Goal: Information Seeking & Learning: Learn about a topic

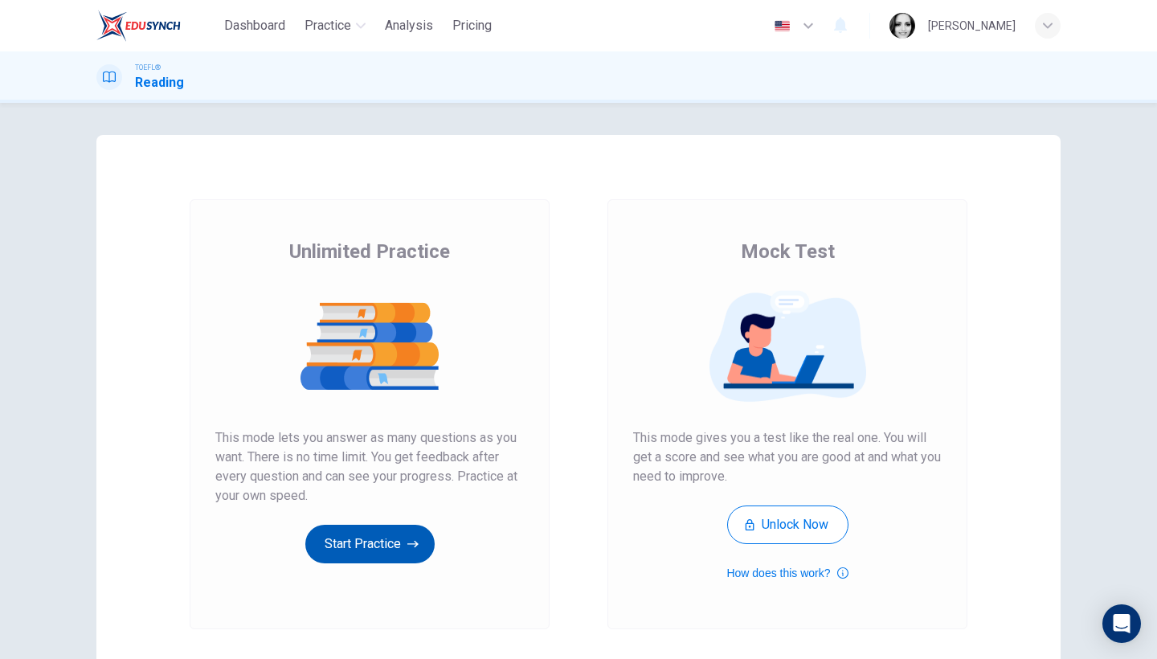
click at [336, 540] on button "Start Practice" at bounding box center [369, 544] width 129 height 39
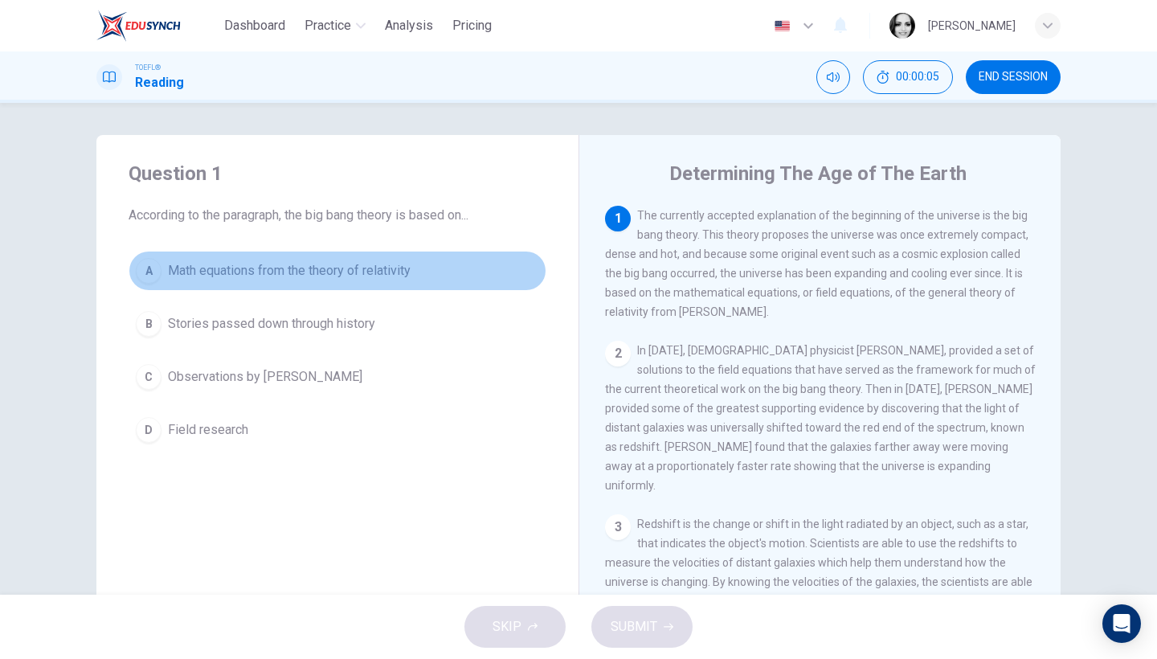
click at [416, 267] on button "A Math equations from the theory of relativity" at bounding box center [338, 271] width 418 height 40
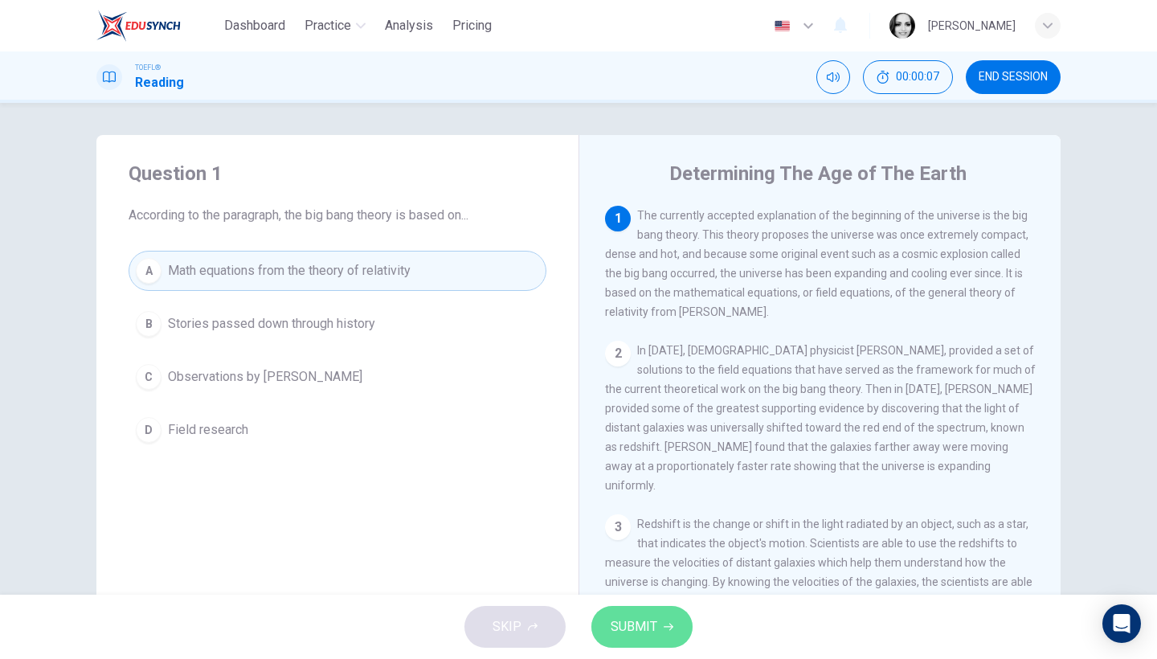
click at [661, 632] on button "SUBMIT" at bounding box center [641, 627] width 101 height 42
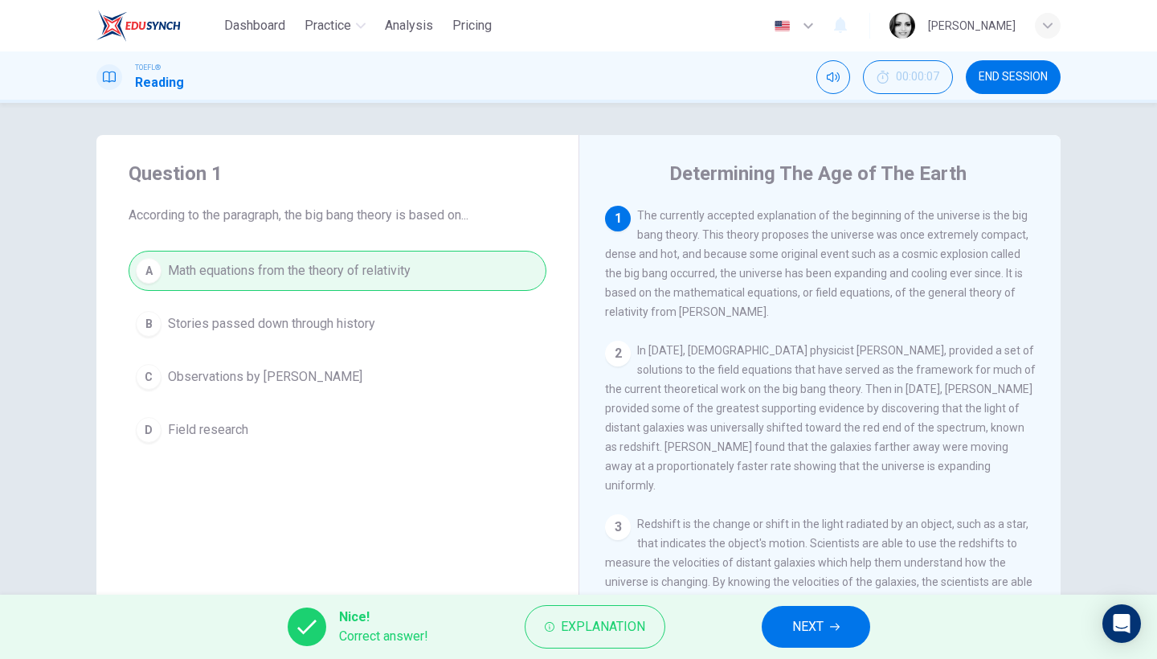
click at [808, 614] on button "NEXT" at bounding box center [816, 627] width 108 height 42
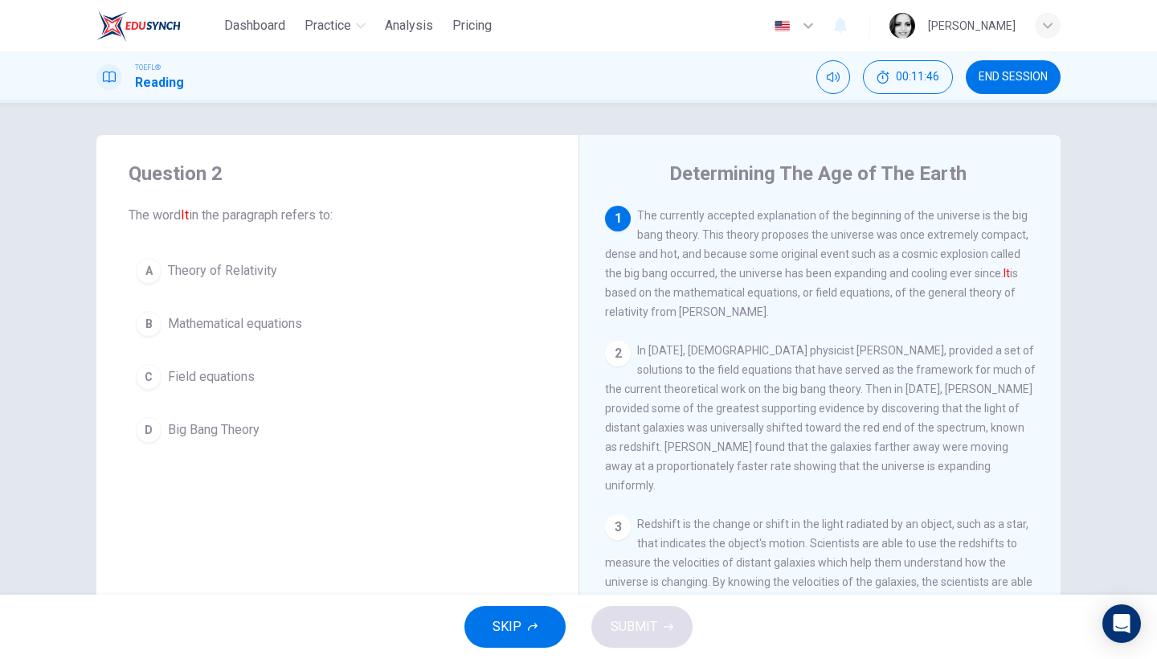
click at [173, 272] on span "Theory of Relativity" at bounding box center [222, 270] width 109 height 19
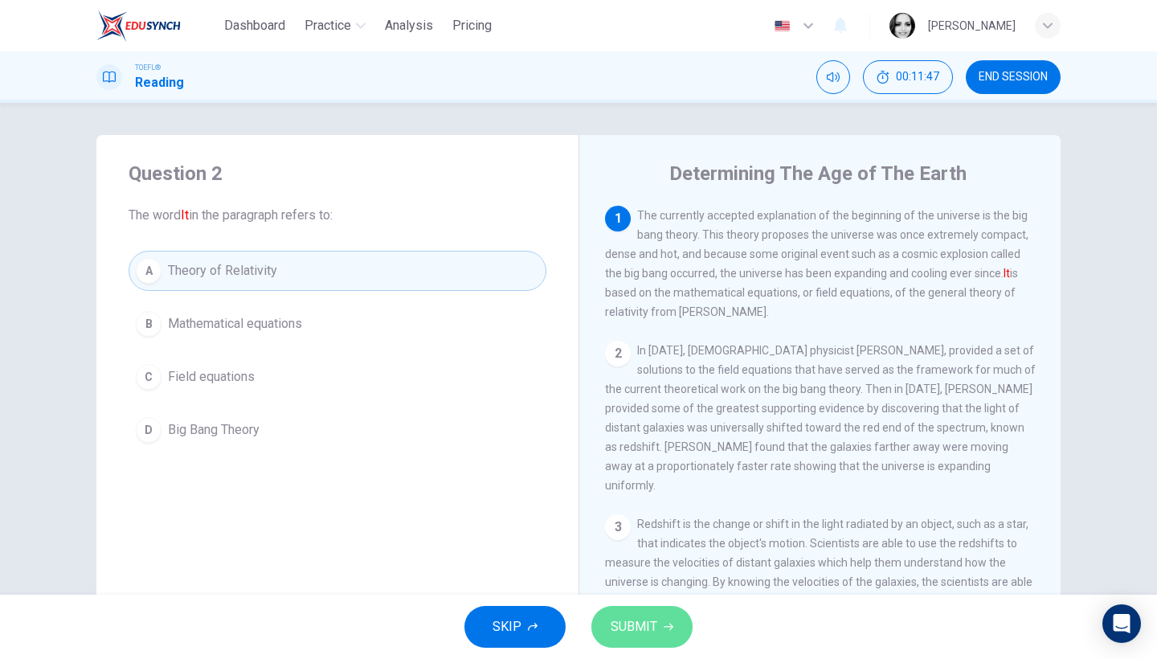
click at [632, 620] on span "SUBMIT" at bounding box center [634, 627] width 47 height 22
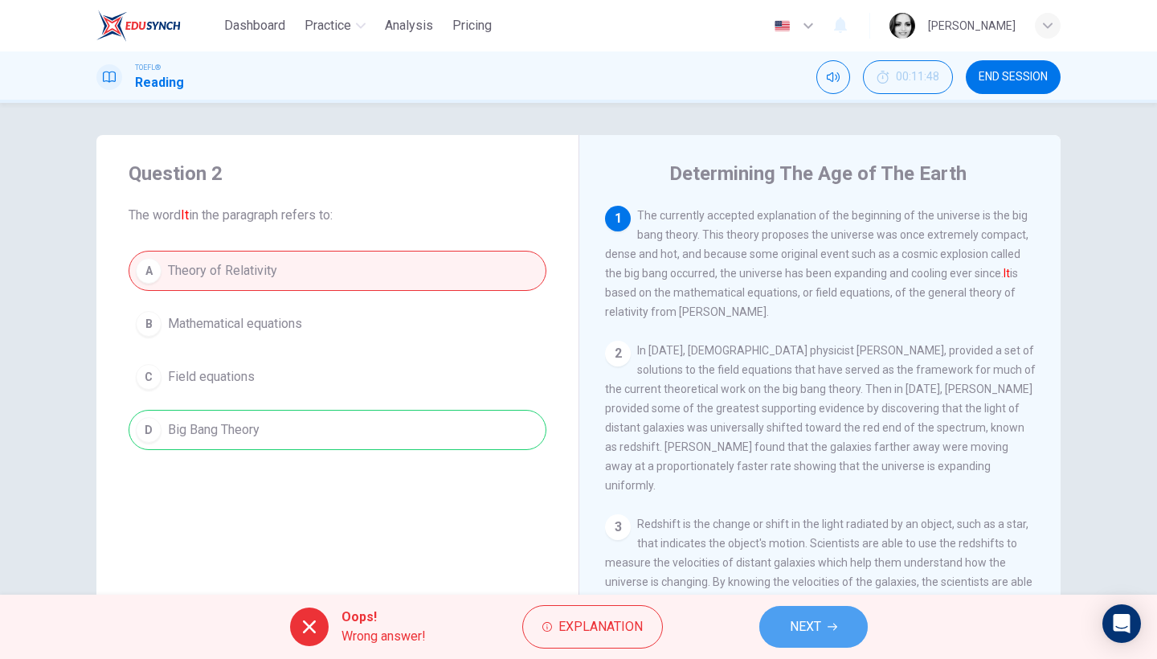
click at [806, 615] on button "NEXT" at bounding box center [813, 627] width 108 height 42
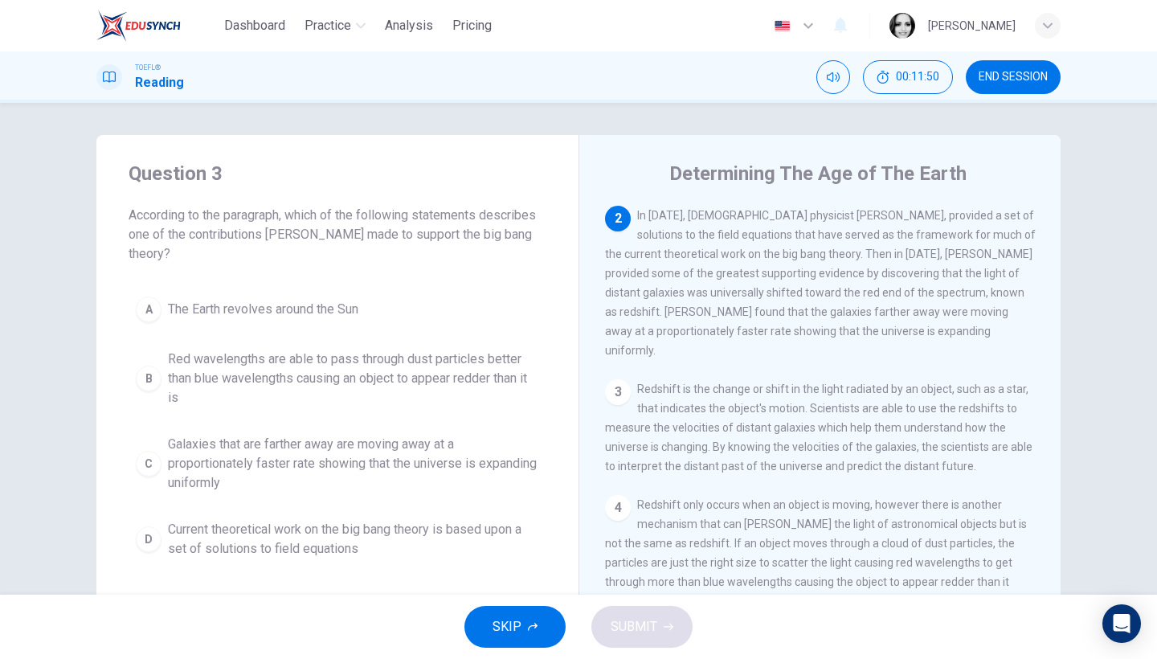
click at [1023, 73] on span "END SESSION" at bounding box center [1013, 77] width 69 height 13
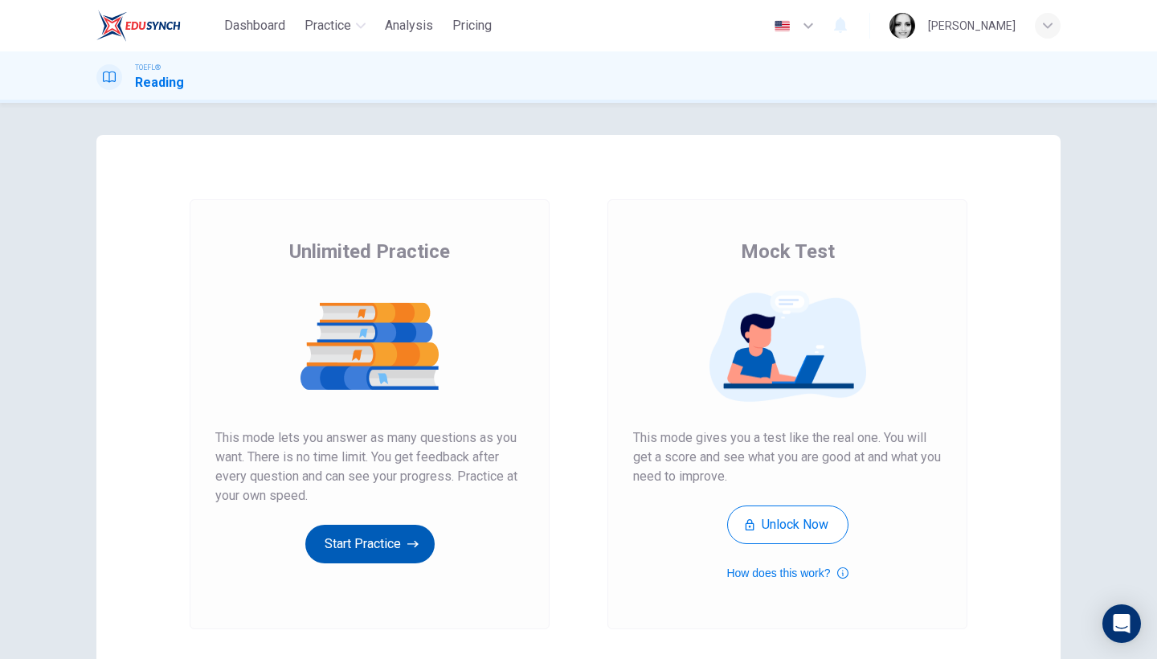
click at [337, 538] on button "Start Practice" at bounding box center [369, 544] width 129 height 39
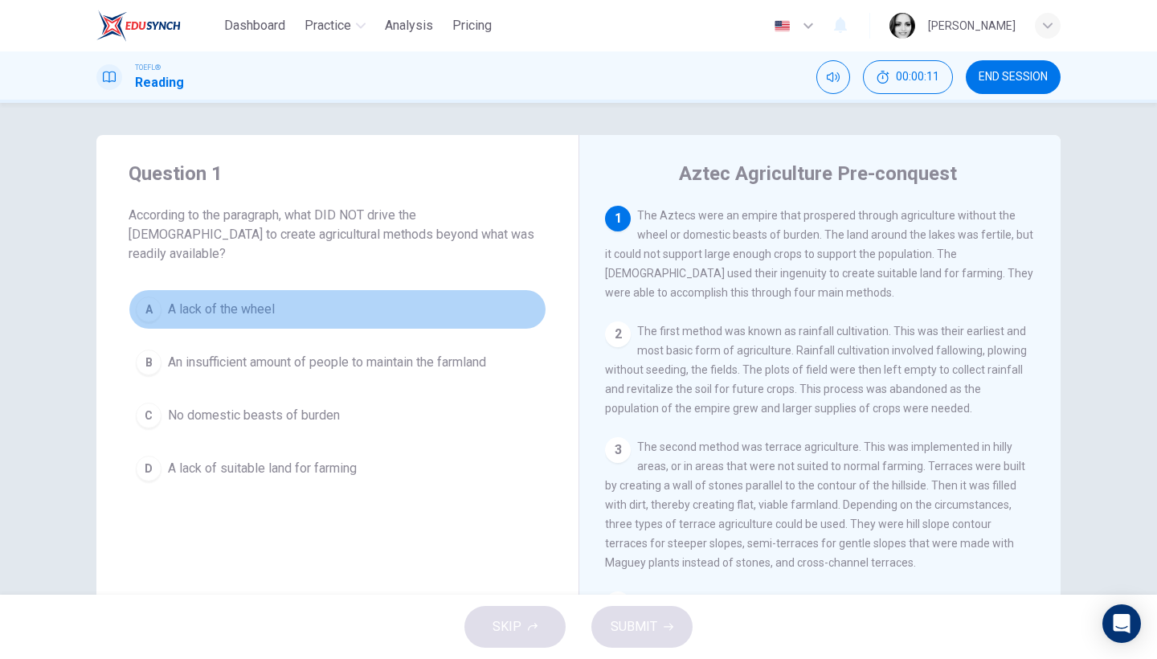
click at [233, 300] on span "A lack of the wheel" at bounding box center [221, 309] width 107 height 19
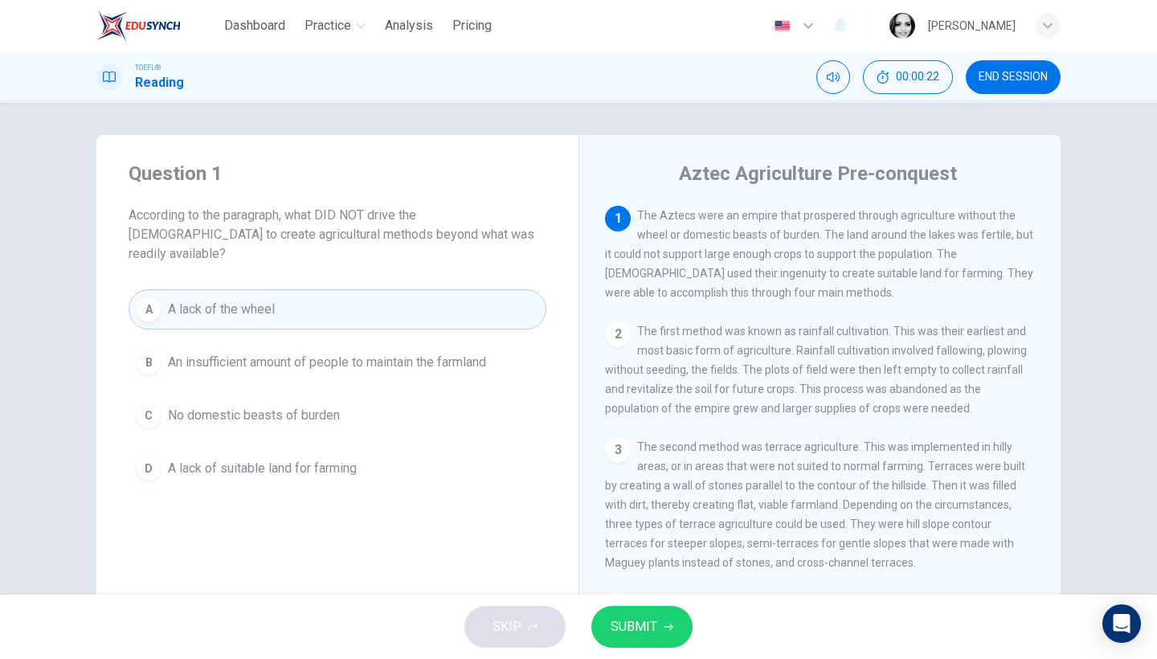
click at [679, 635] on button "SUBMIT" at bounding box center [641, 627] width 101 height 42
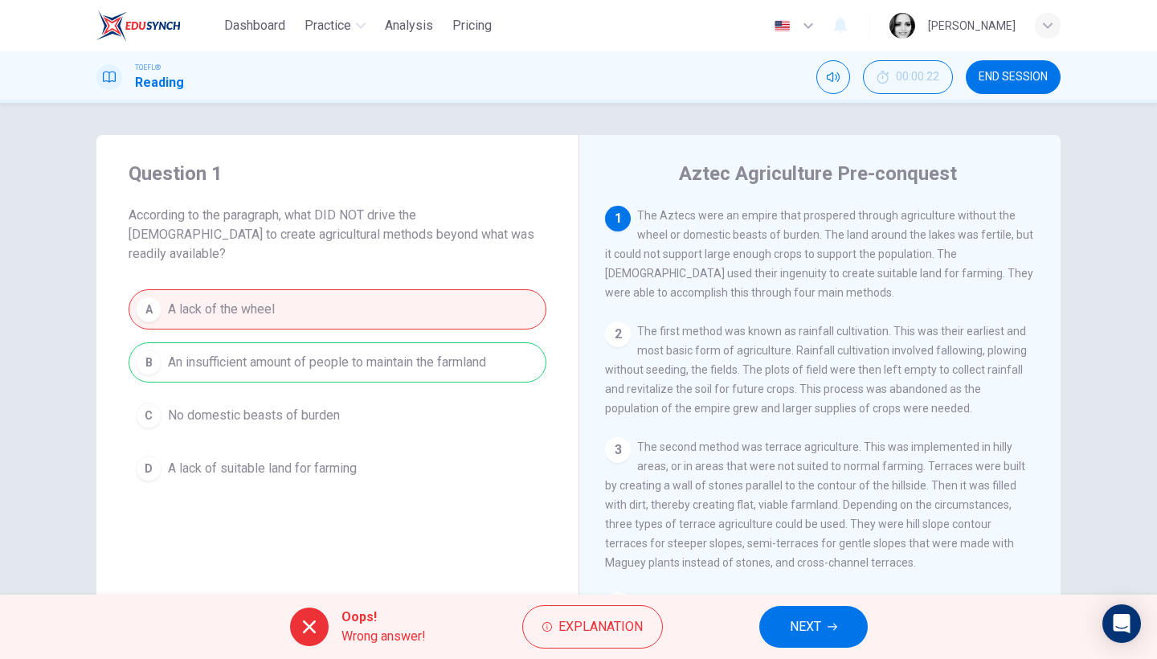
click at [742, 622] on div "Oops! Wrong answer! Explanation NEXT" at bounding box center [578, 627] width 1157 height 64
click at [1028, 67] on button "END SESSION" at bounding box center [1013, 77] width 95 height 34
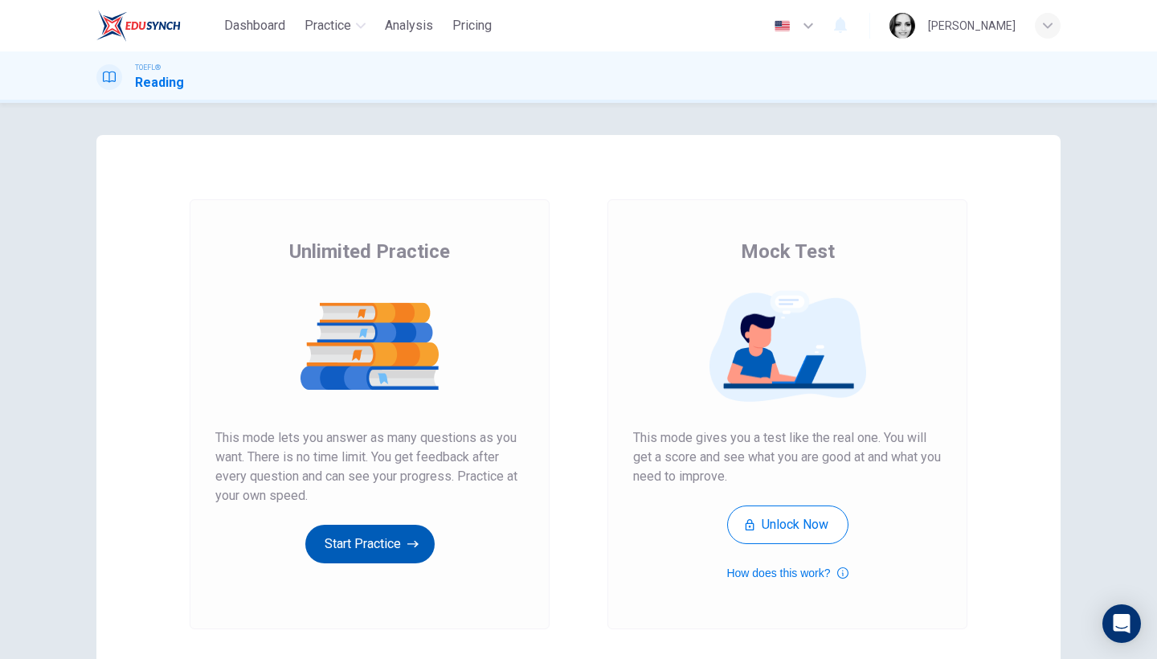
click at [366, 546] on button "Start Practice" at bounding box center [369, 544] width 129 height 39
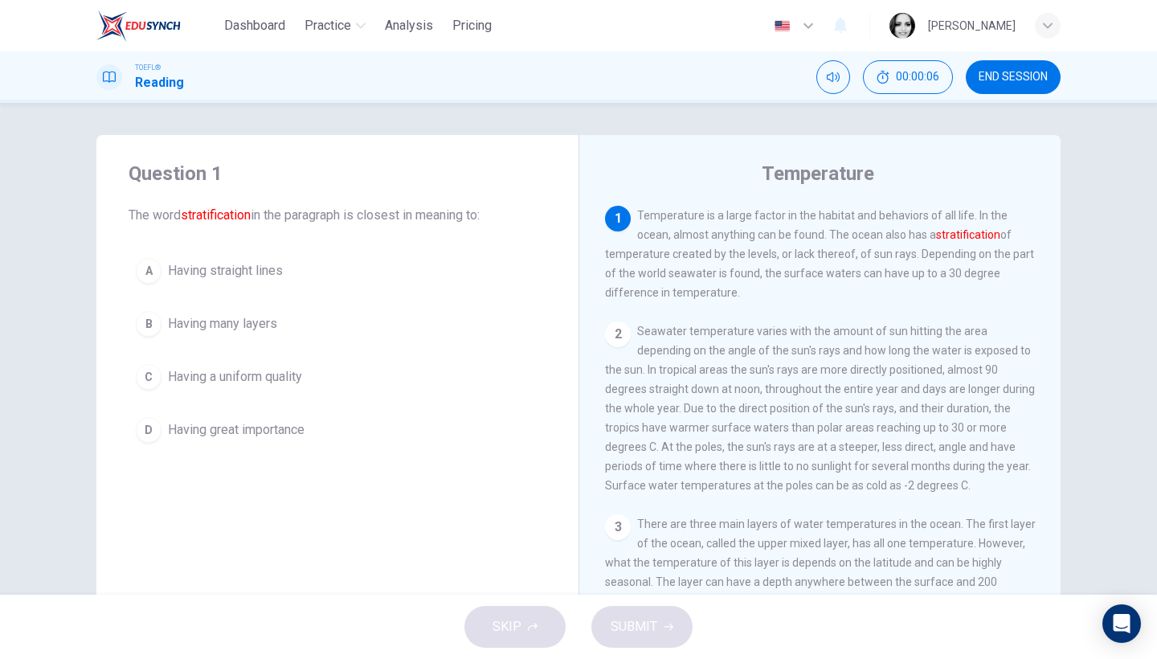
click at [252, 322] on span "Having many layers" at bounding box center [222, 323] width 109 height 19
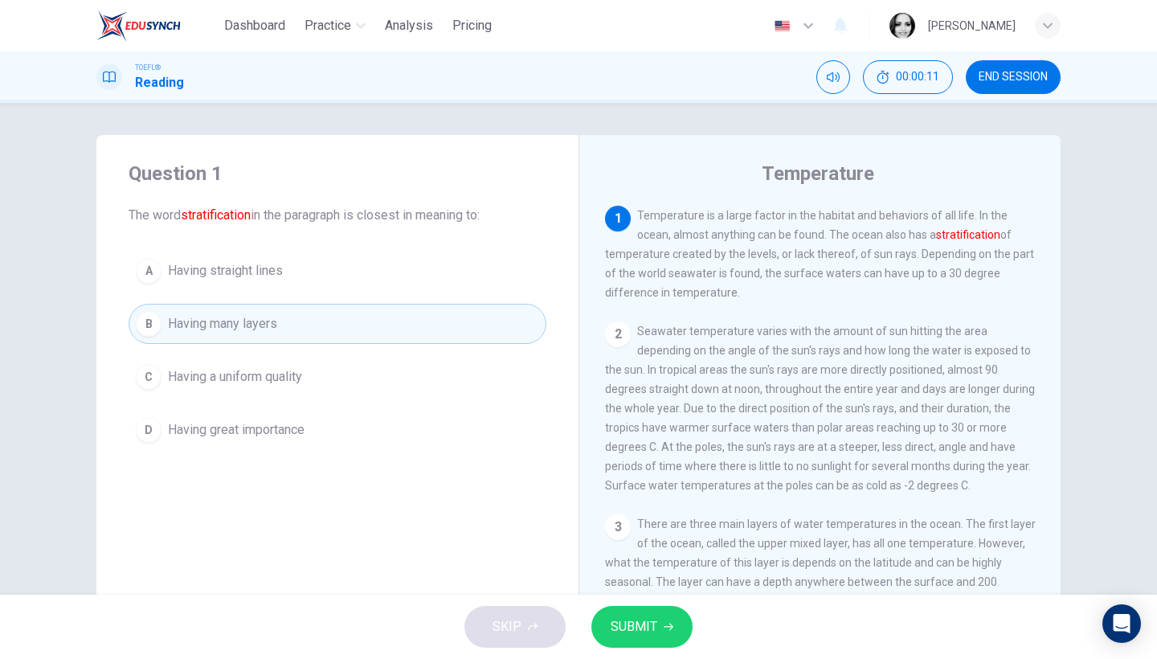
click at [623, 630] on span "SUBMIT" at bounding box center [634, 627] width 47 height 22
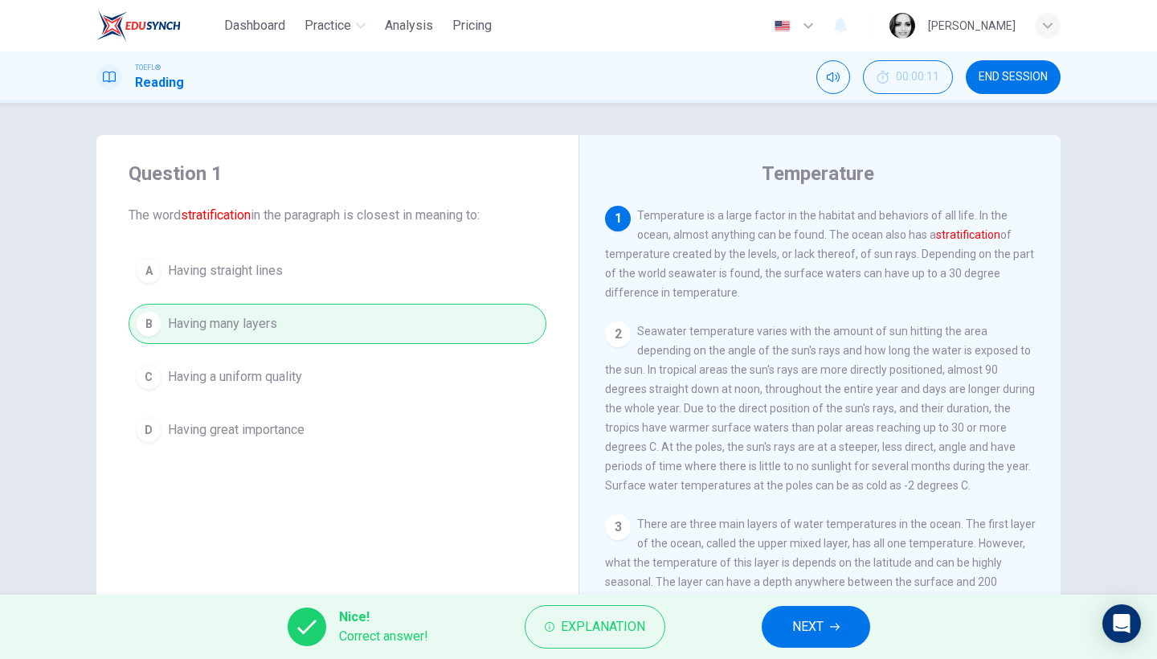
click at [813, 628] on span "NEXT" at bounding box center [807, 627] width 31 height 22
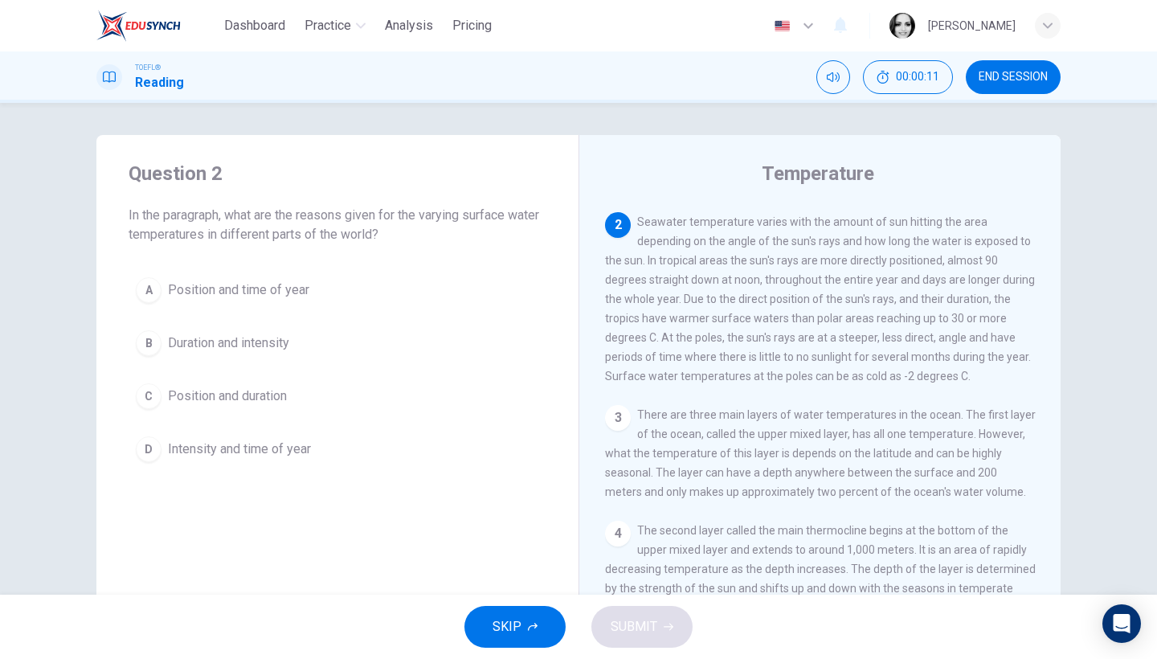
scroll to position [116, 0]
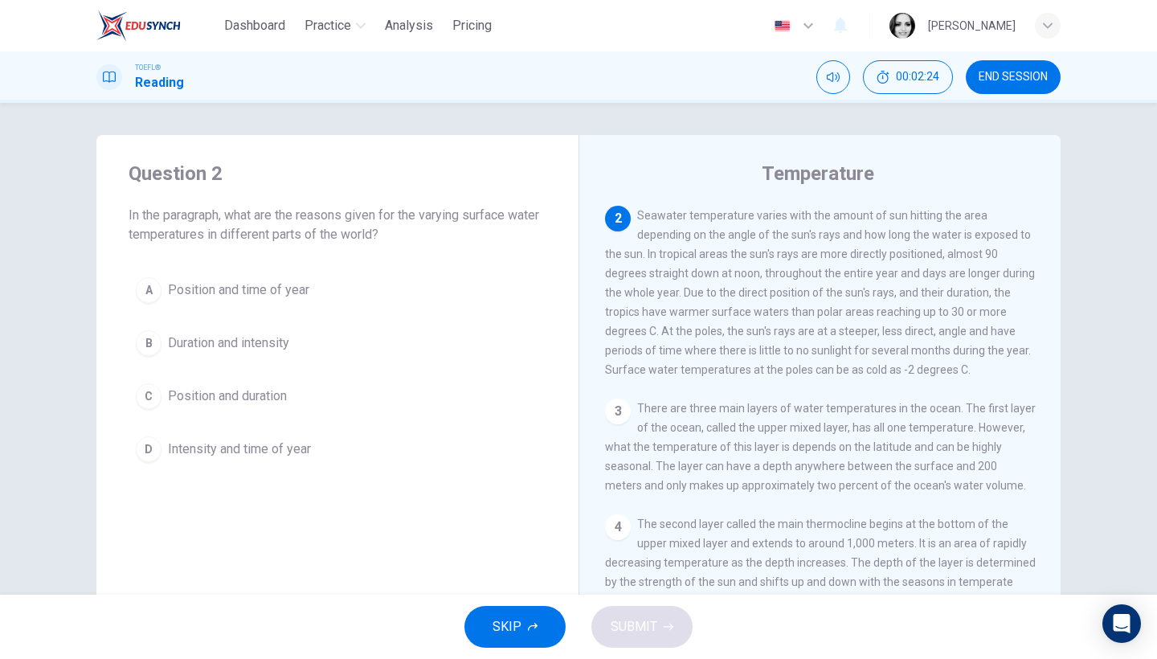
click at [293, 293] on span "Position and time of year" at bounding box center [238, 289] width 141 height 19
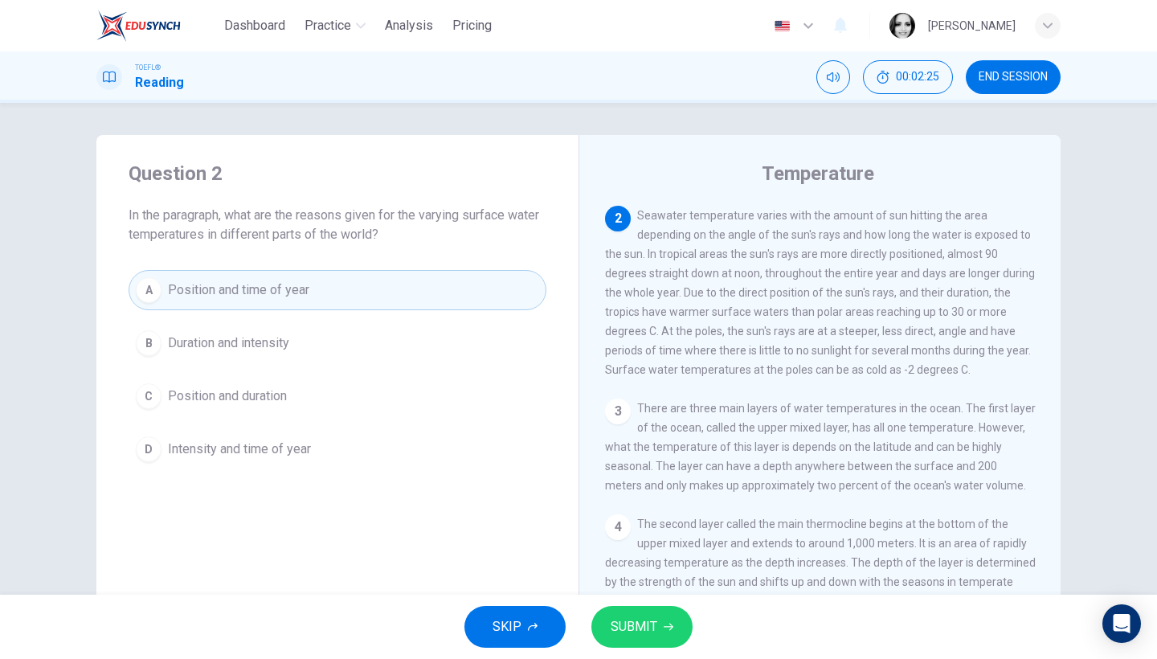
click at [656, 634] on button "SUBMIT" at bounding box center [641, 627] width 101 height 42
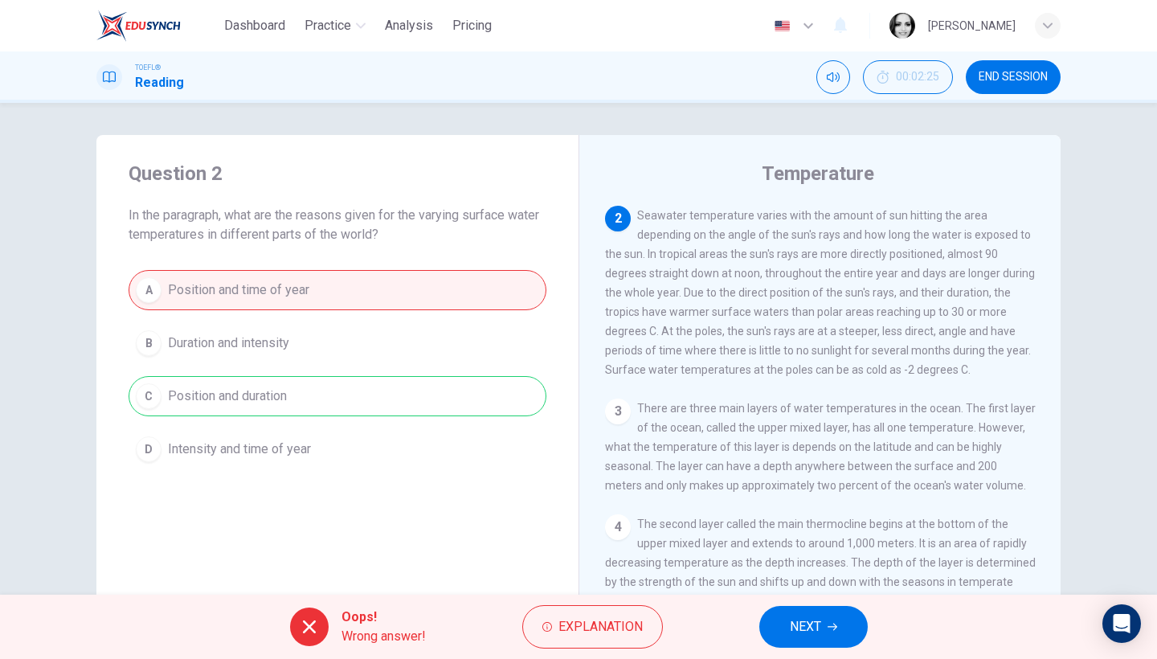
click at [832, 590] on div "4 The second layer called the main thermocline begins at the bottom of the uppe…" at bounding box center [820, 562] width 431 height 96
click at [831, 626] on icon "button" at bounding box center [833, 627] width 10 height 10
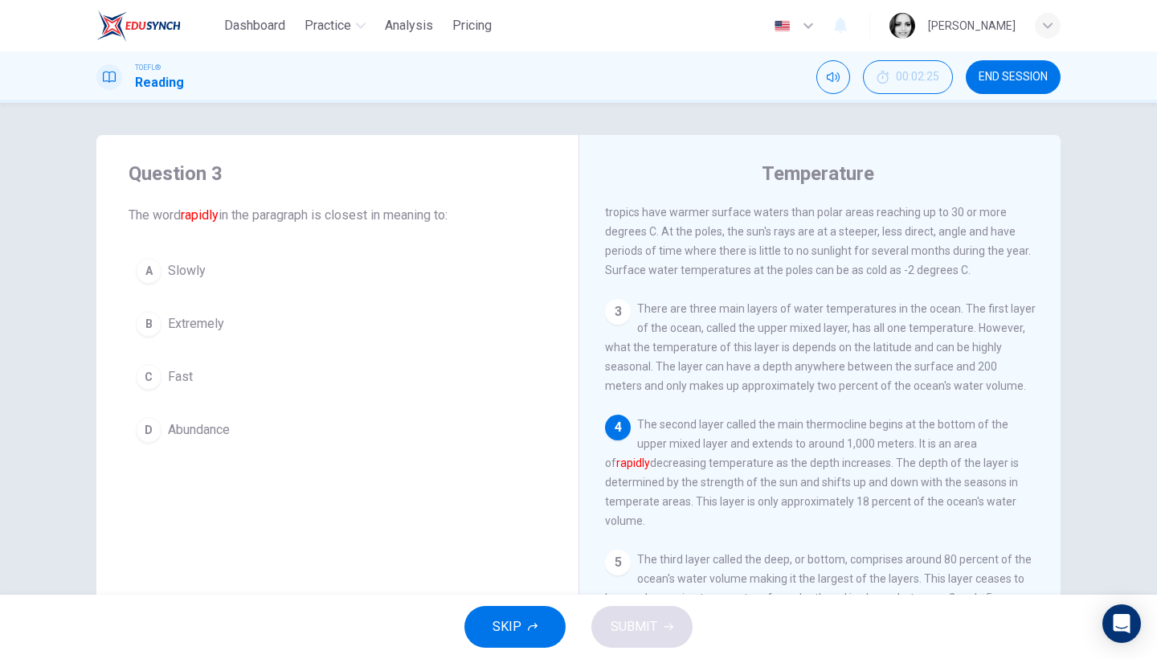
scroll to position [219, 0]
click at [1033, 66] on button "END SESSION" at bounding box center [1013, 77] width 95 height 34
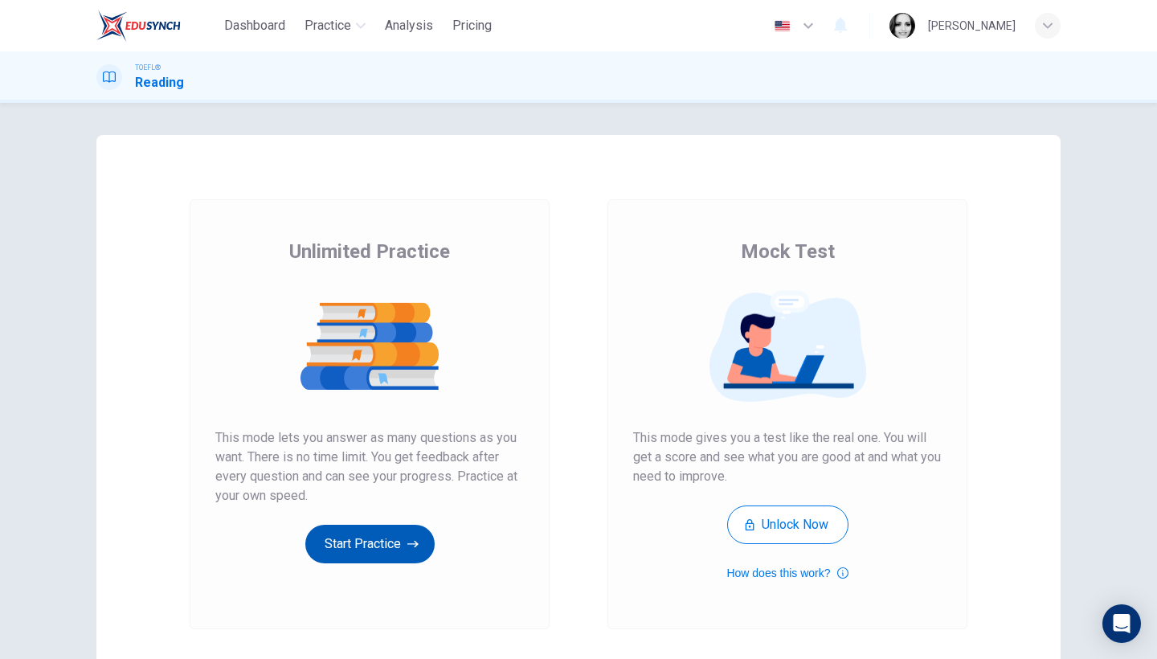
click at [366, 552] on button "Start Practice" at bounding box center [369, 544] width 129 height 39
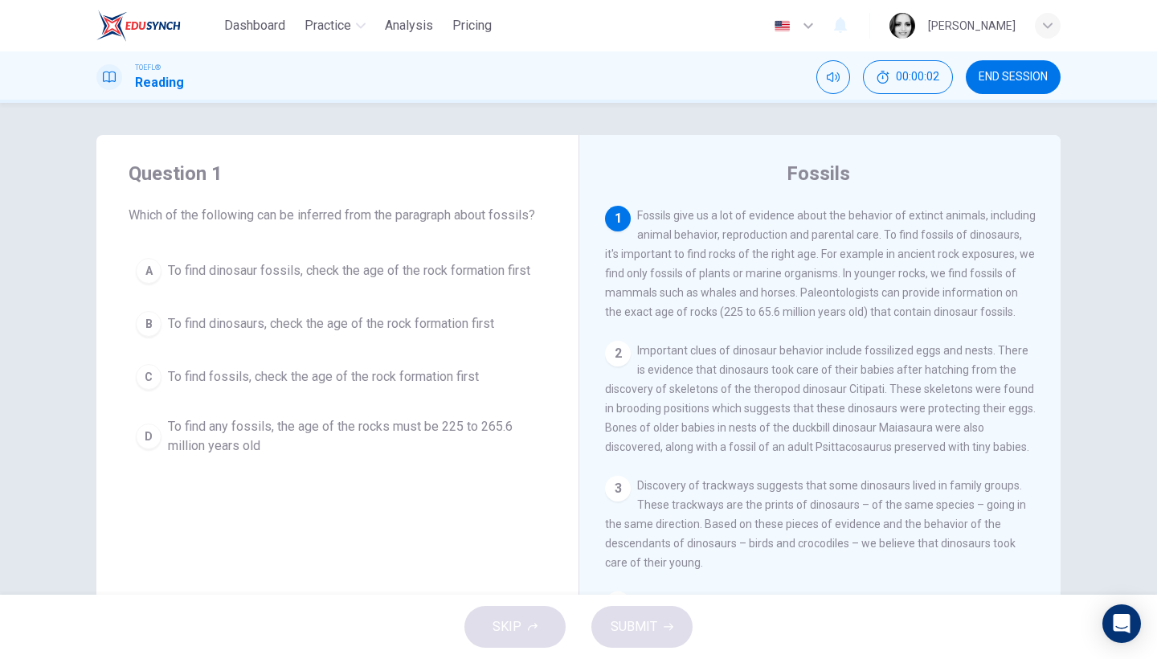
click at [999, 75] on span "END SESSION" at bounding box center [1013, 77] width 69 height 13
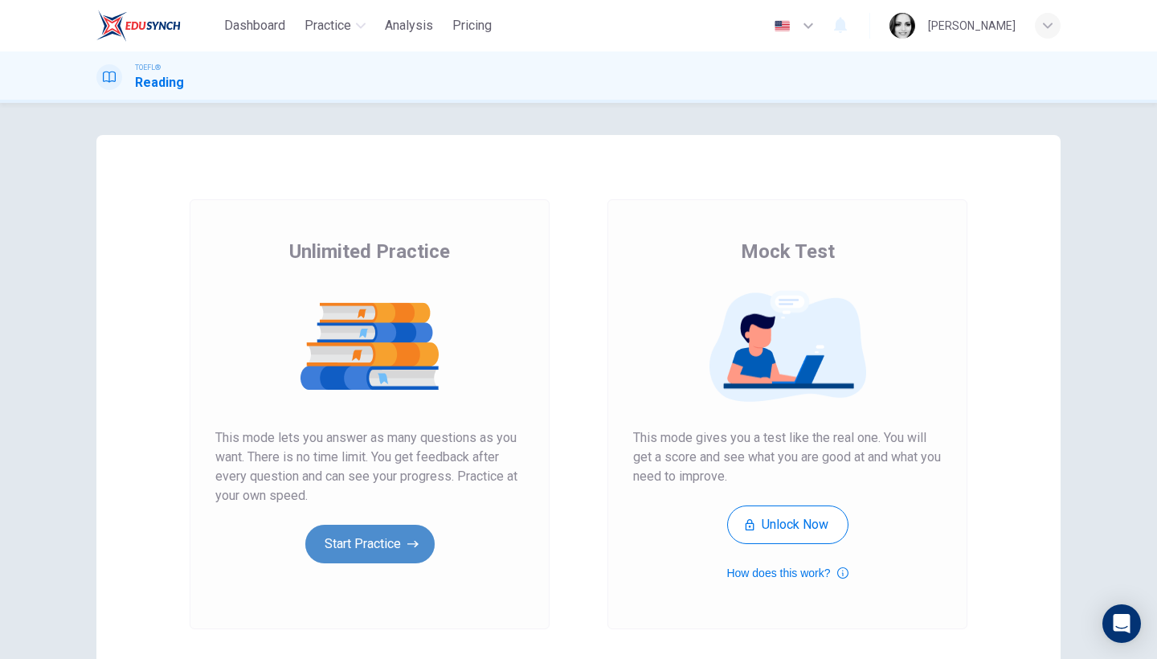
click at [395, 534] on button "Start Practice" at bounding box center [369, 544] width 129 height 39
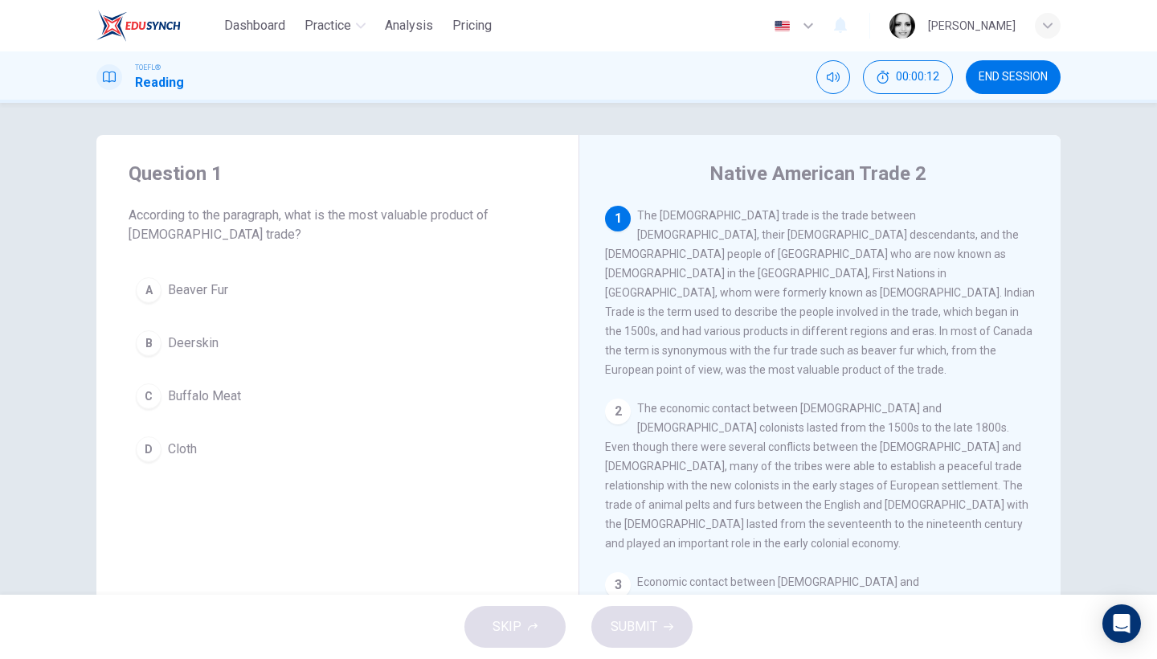
click at [216, 295] on span "Beaver Fur" at bounding box center [198, 289] width 60 height 19
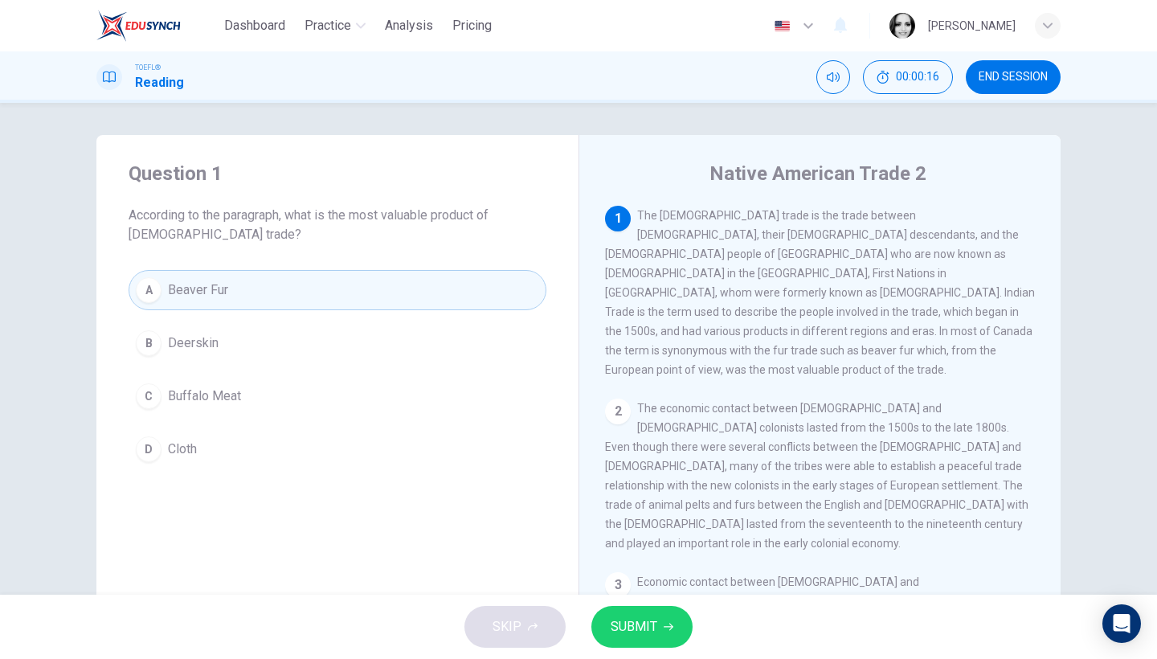
click at [634, 626] on span "SUBMIT" at bounding box center [634, 627] width 47 height 22
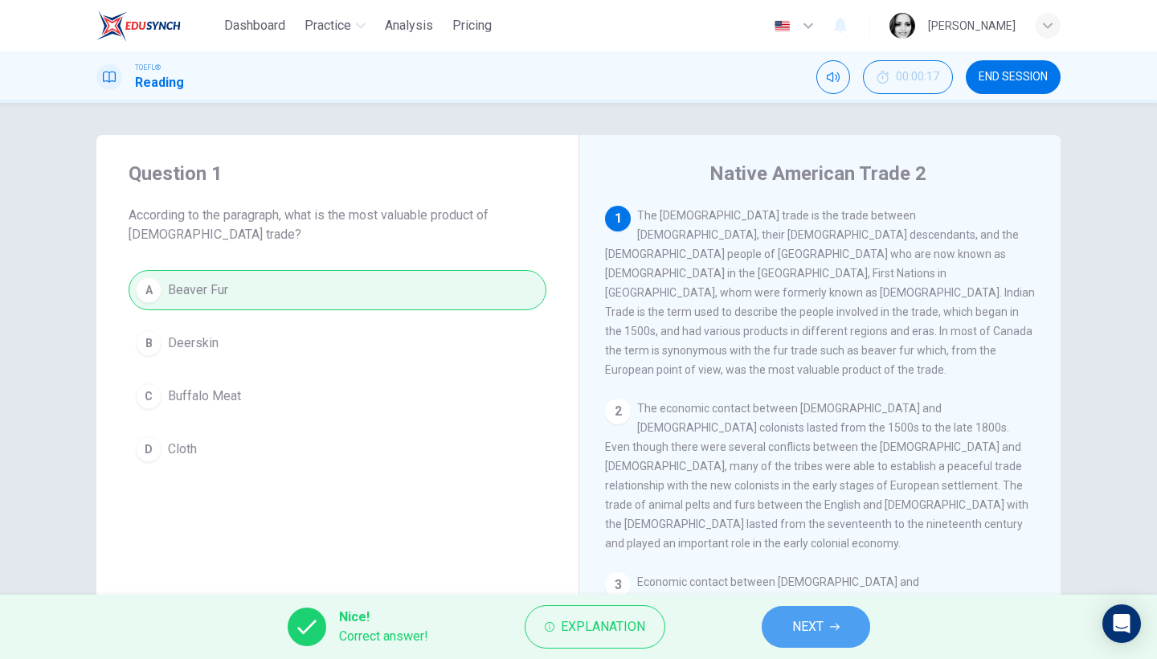
click at [849, 617] on button "NEXT" at bounding box center [816, 627] width 108 height 42
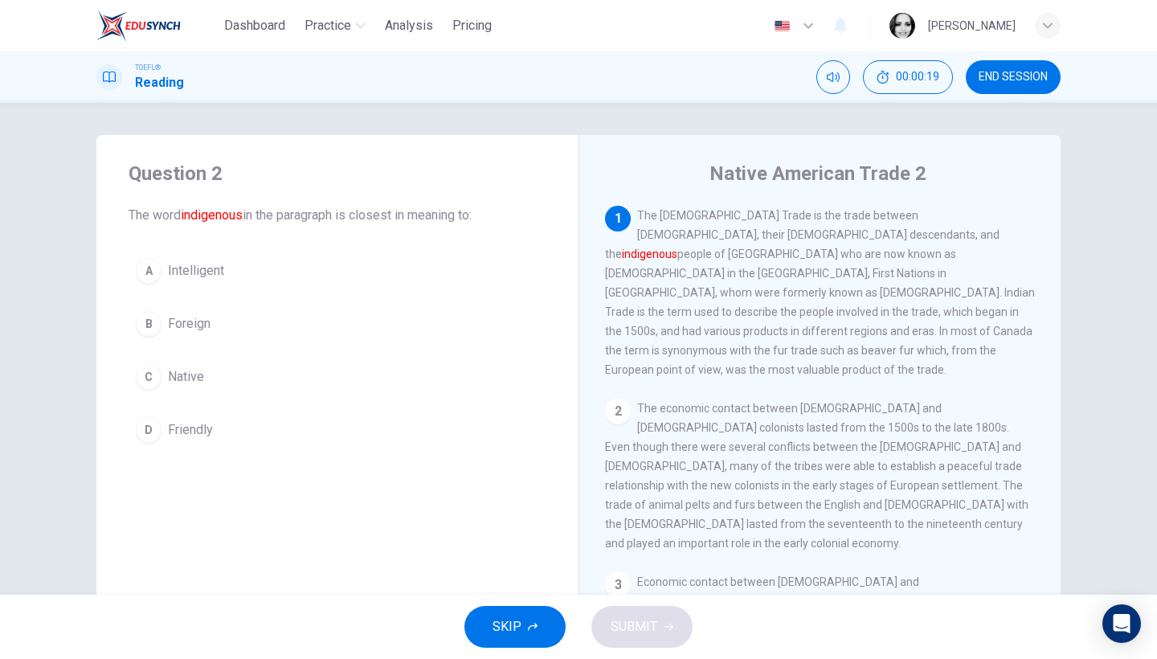
click at [208, 375] on button "C Native" at bounding box center [338, 377] width 418 height 40
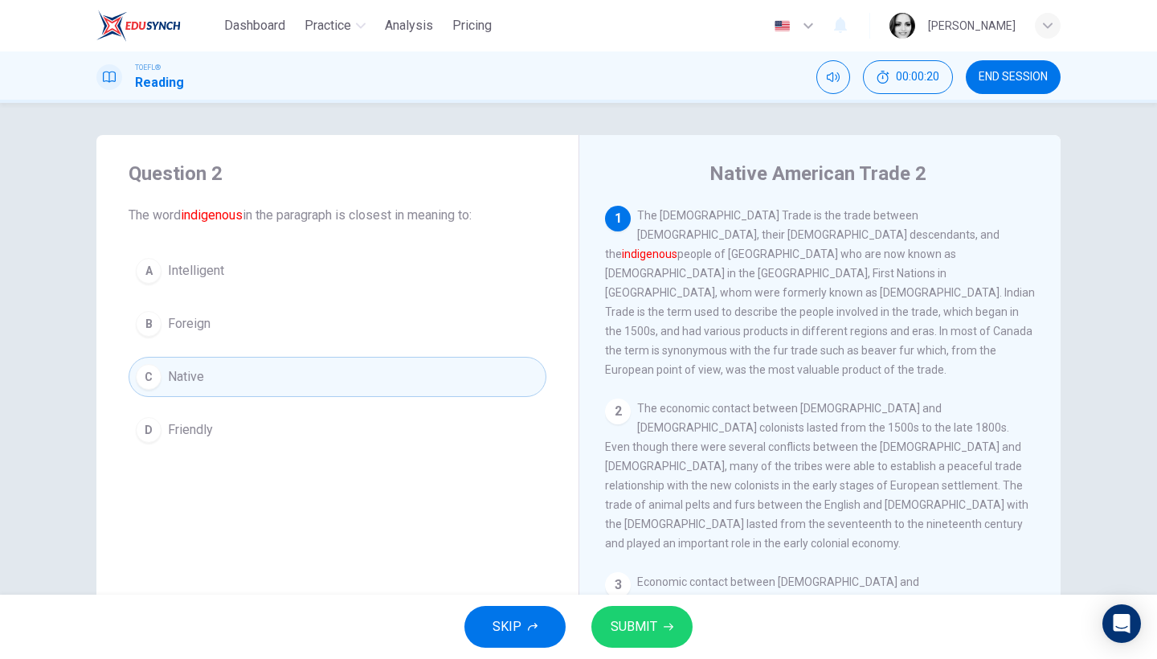
click at [649, 620] on span "SUBMIT" at bounding box center [634, 627] width 47 height 22
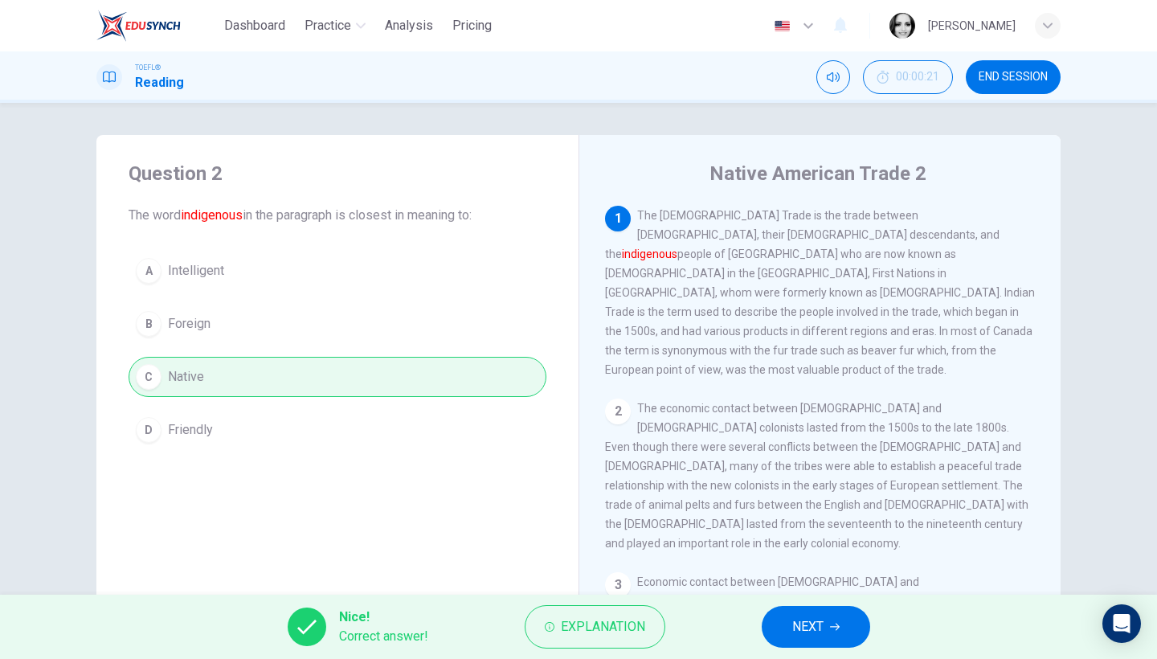
click at [824, 623] on button "NEXT" at bounding box center [816, 627] width 108 height 42
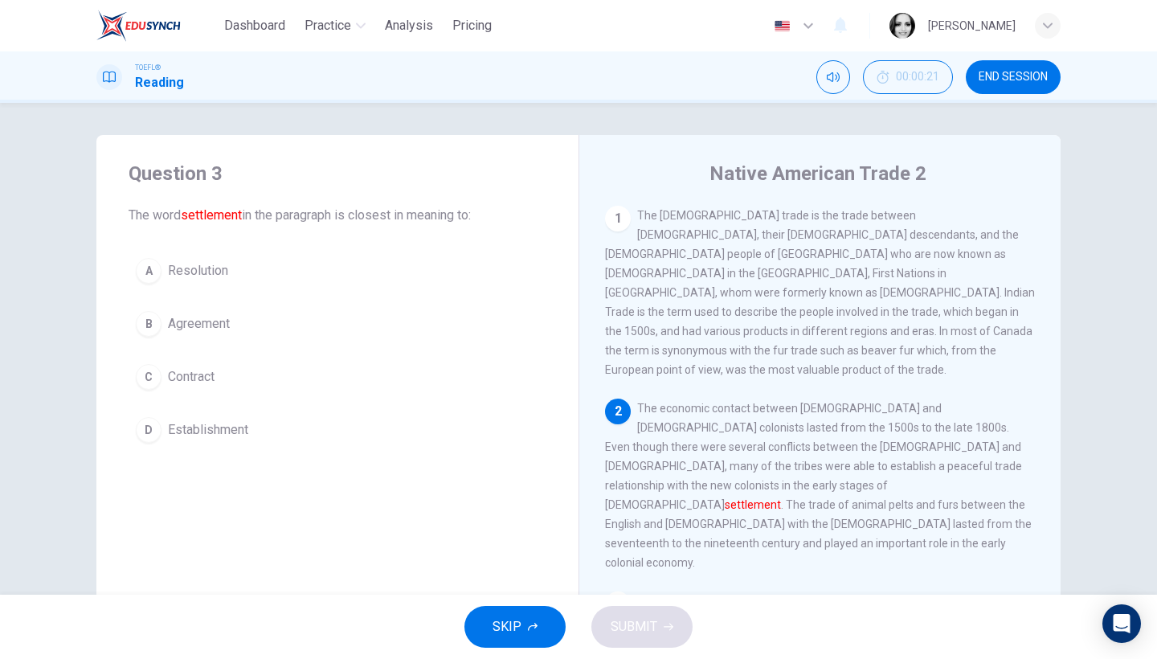
scroll to position [7, 0]
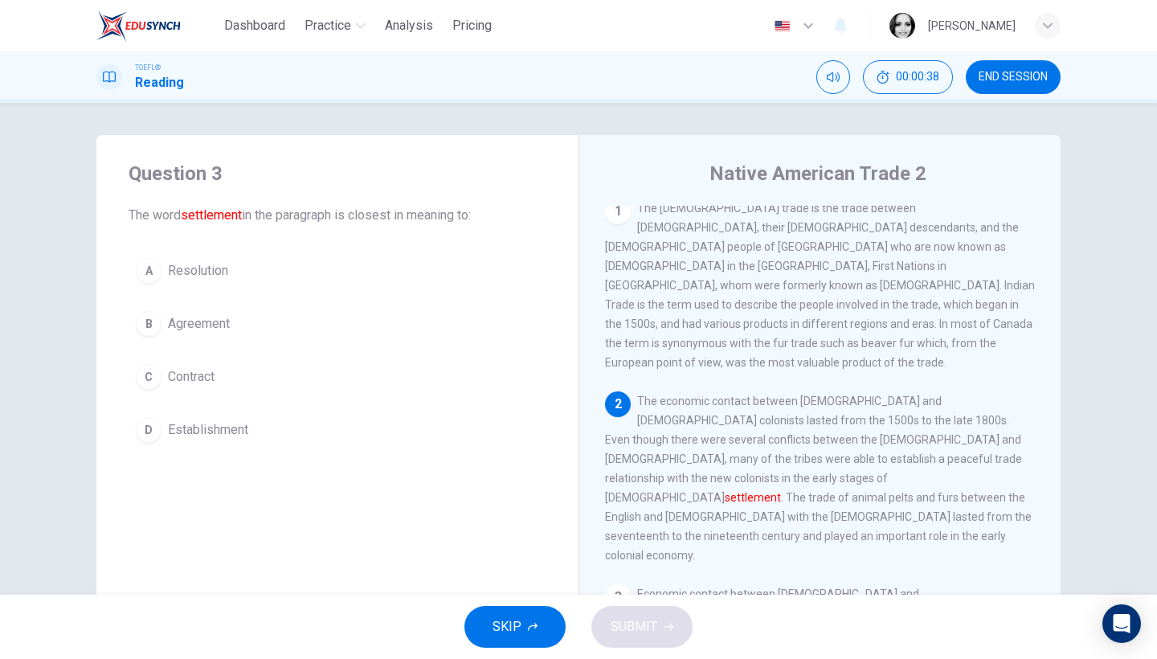
click at [230, 329] on button "B Agreement" at bounding box center [338, 324] width 418 height 40
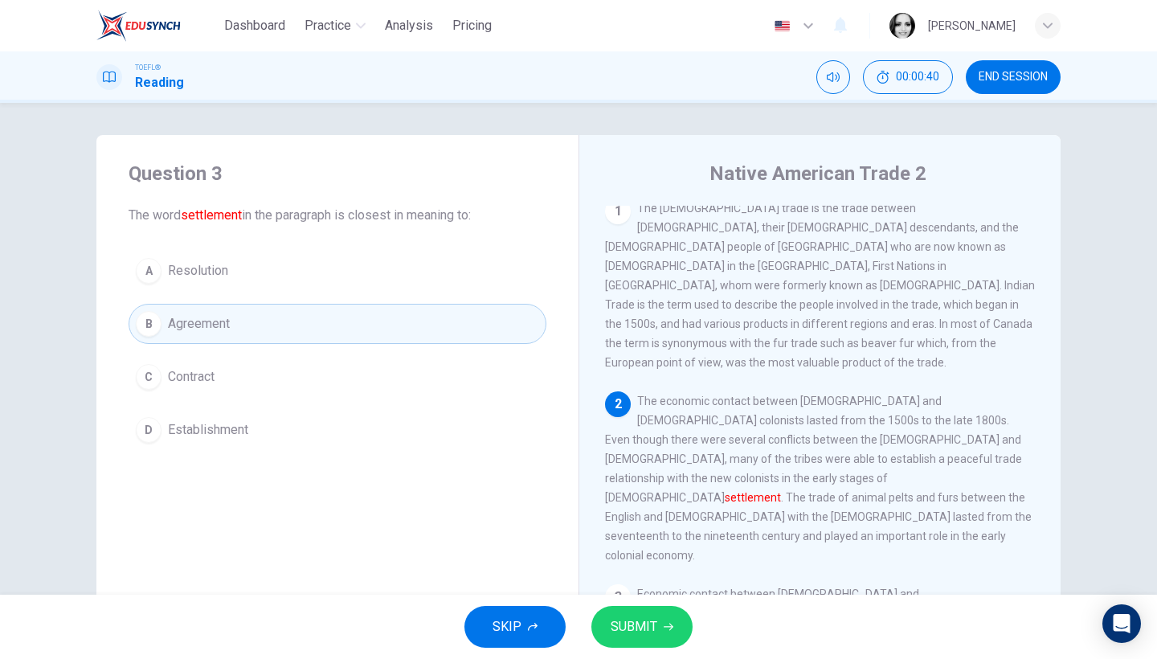
click at [648, 636] on span "SUBMIT" at bounding box center [634, 627] width 47 height 22
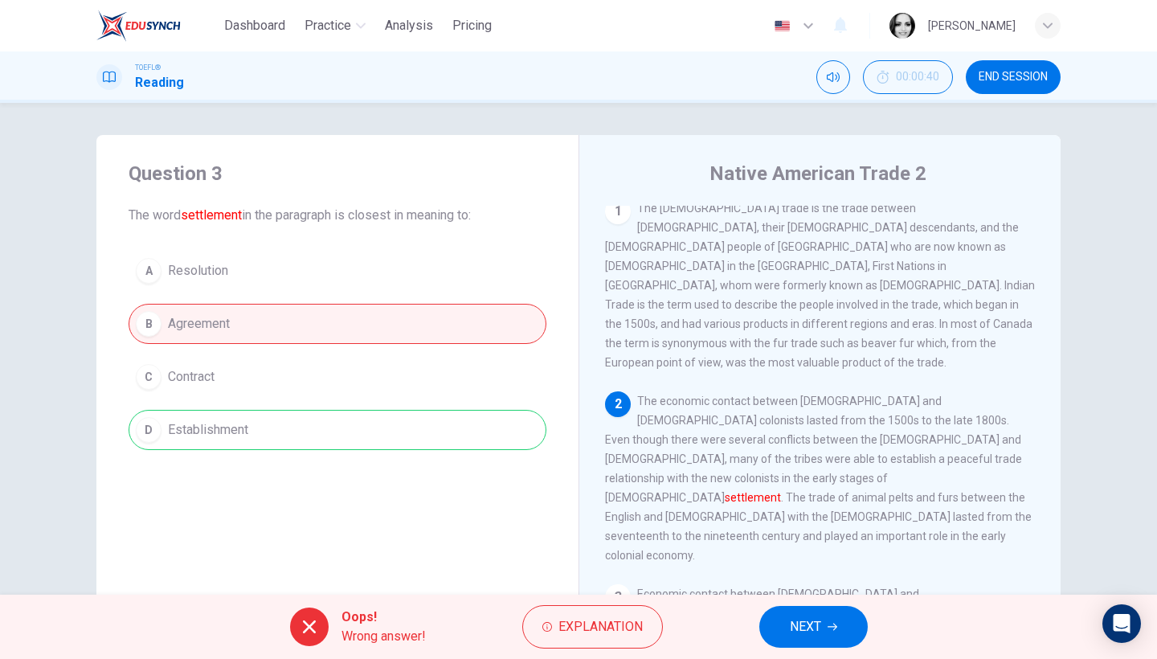
click at [812, 619] on span "NEXT" at bounding box center [805, 627] width 31 height 22
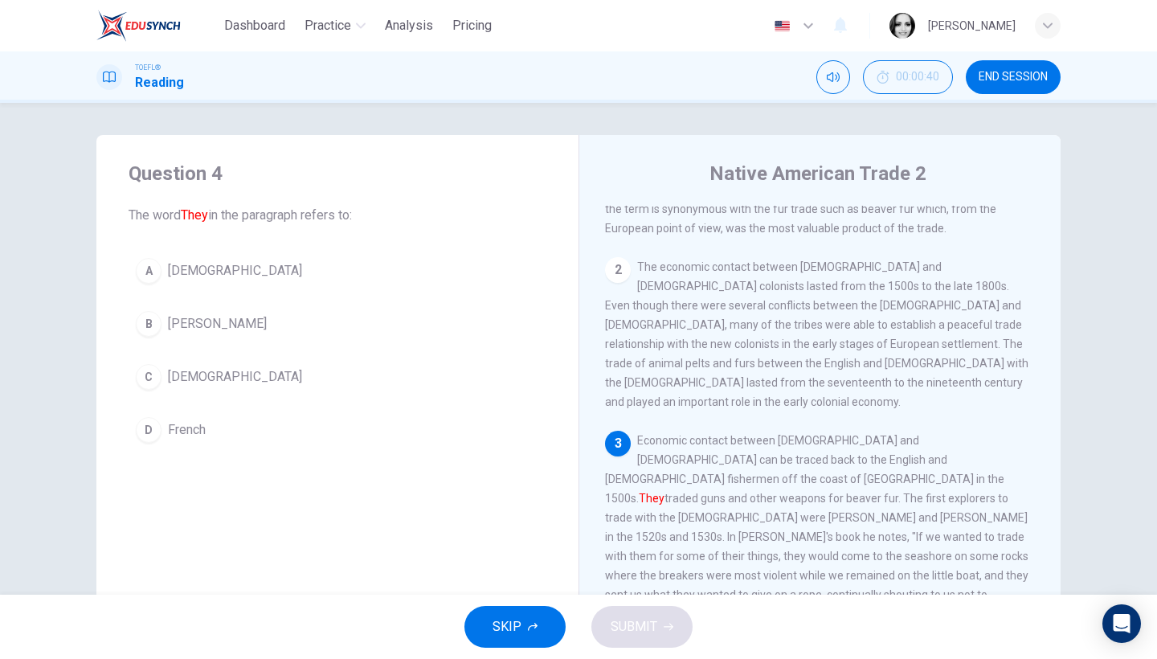
scroll to position [181, 0]
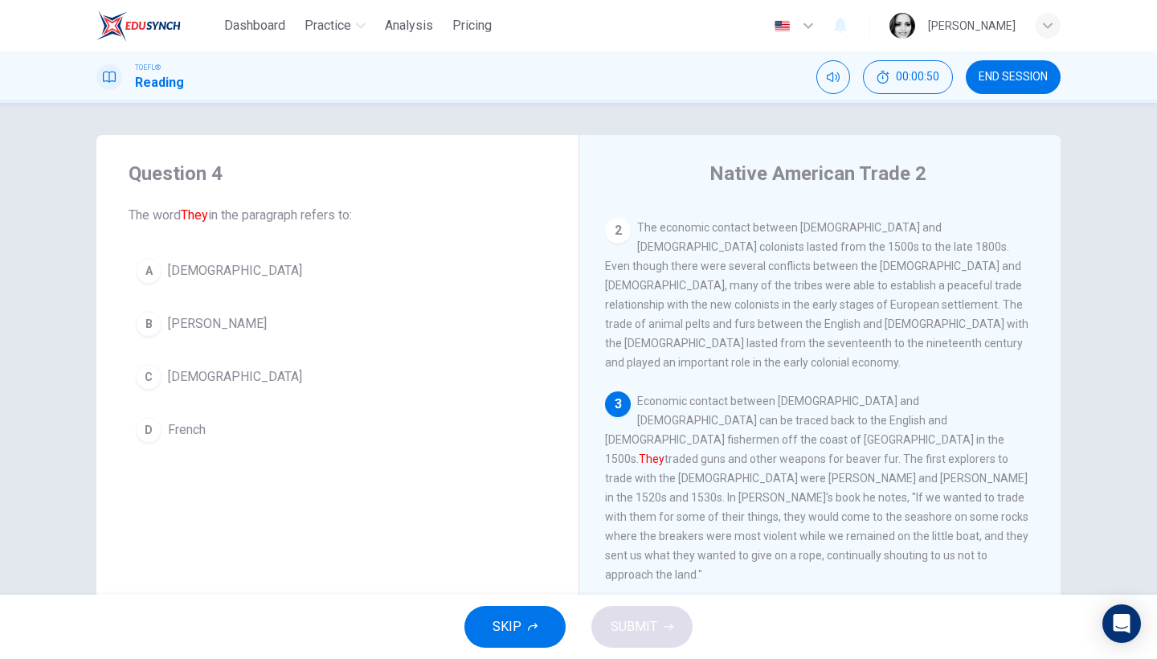
click at [184, 379] on span "Europeans" at bounding box center [235, 376] width 134 height 19
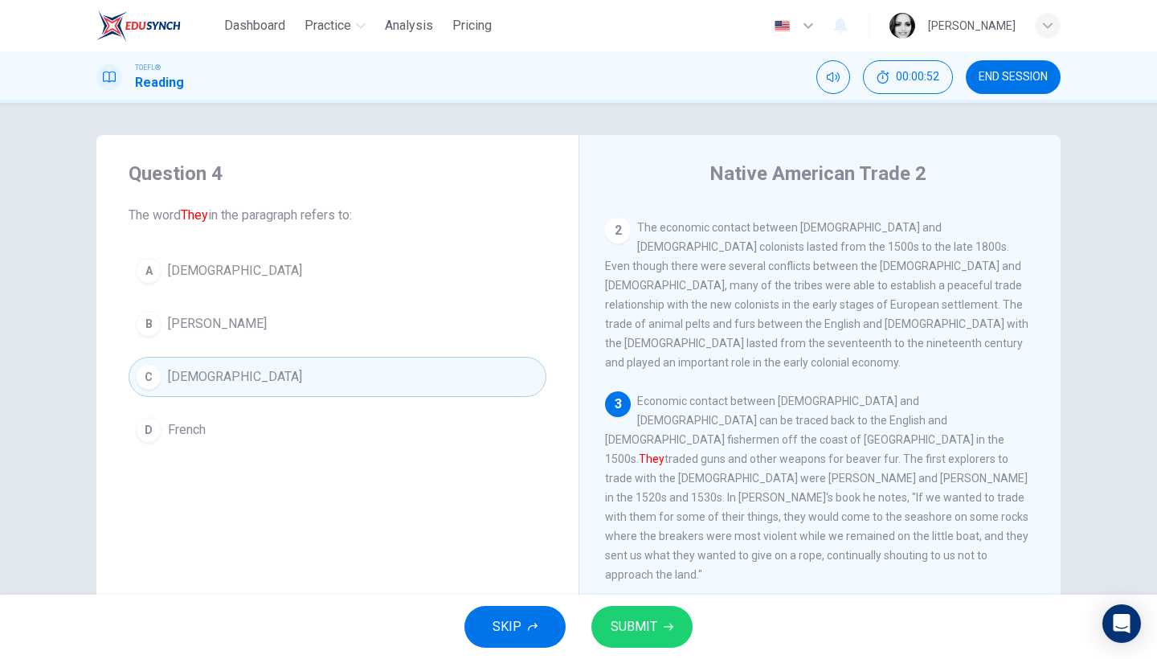
click at [613, 628] on span "SUBMIT" at bounding box center [634, 627] width 47 height 22
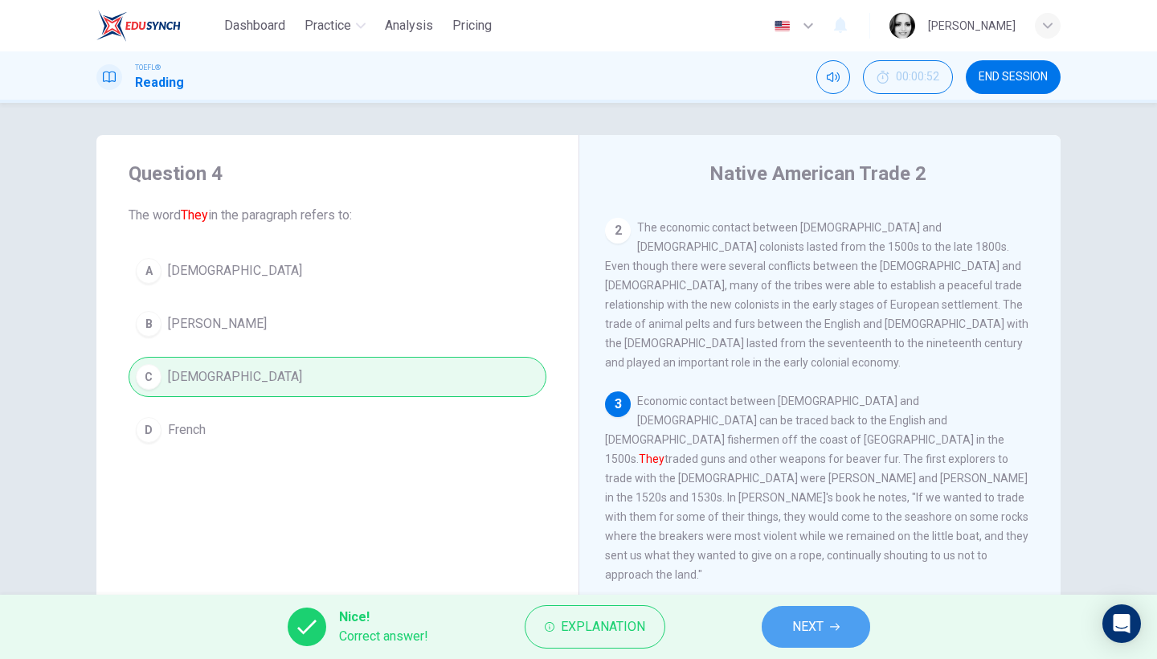
click at [828, 624] on button "NEXT" at bounding box center [816, 627] width 108 height 42
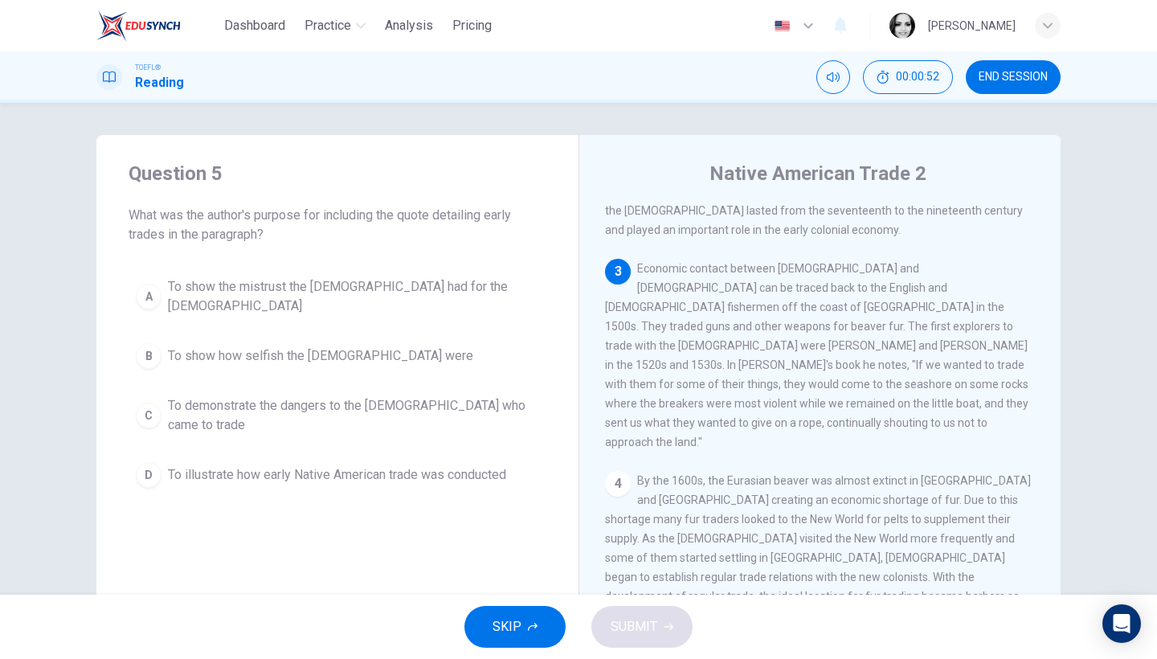
scroll to position [328, 0]
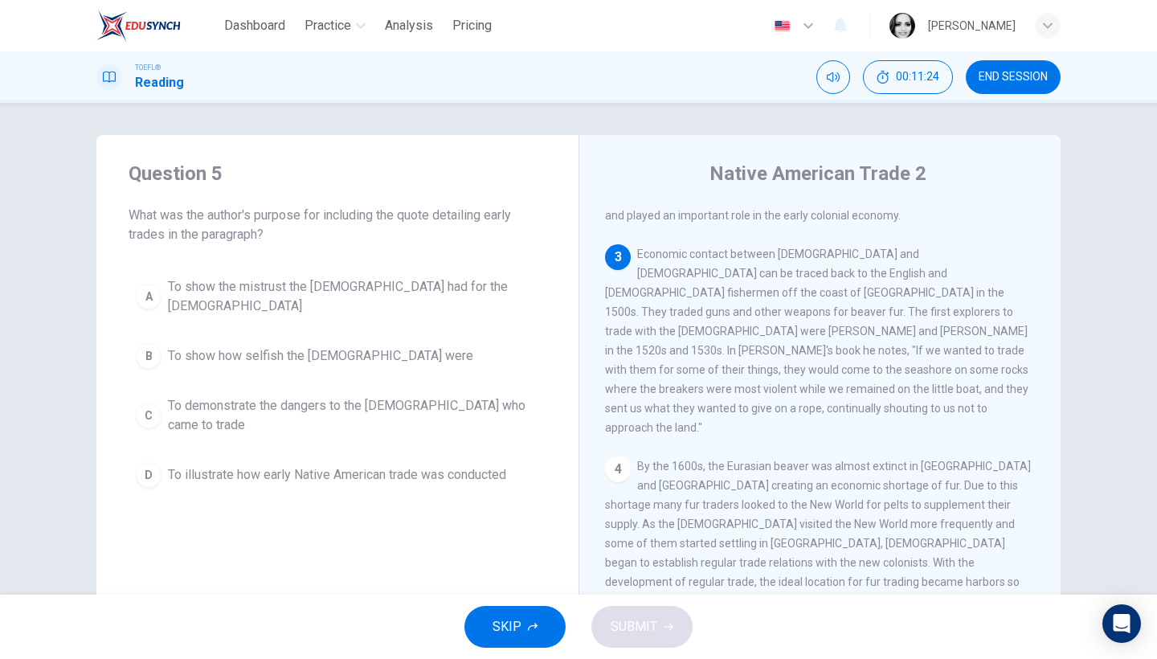
click at [403, 470] on span "To illustrate how early Native American trade was conducted" at bounding box center [337, 474] width 338 height 19
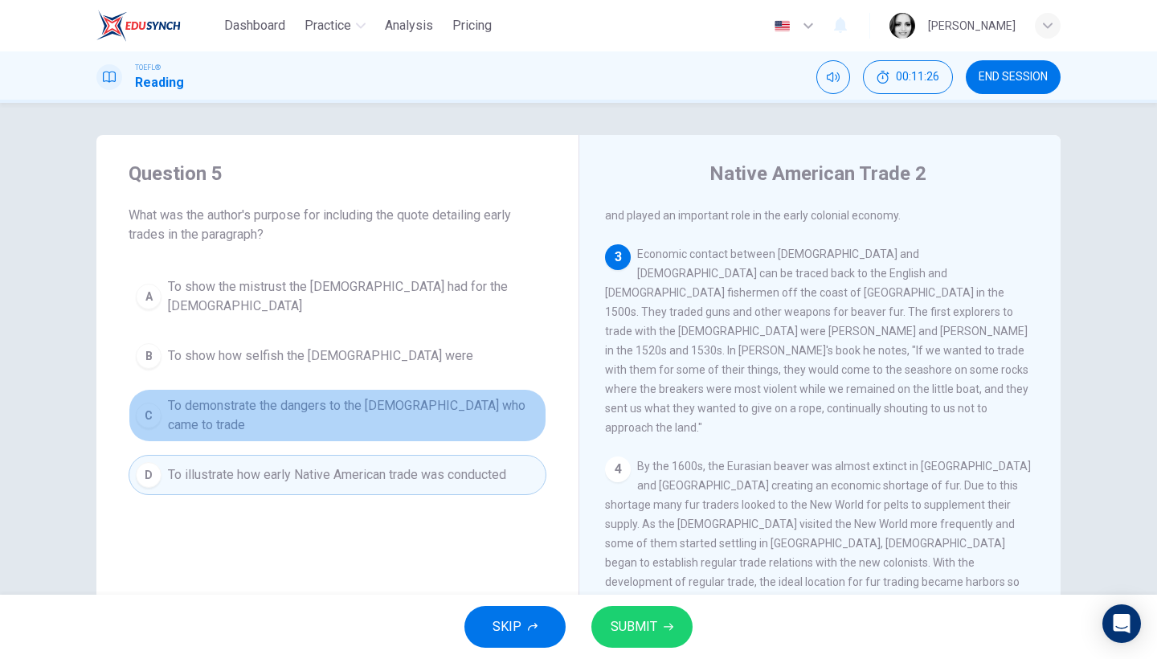
click at [495, 409] on span "To demonstrate the dangers to the Europeans who came to trade" at bounding box center [353, 415] width 371 height 39
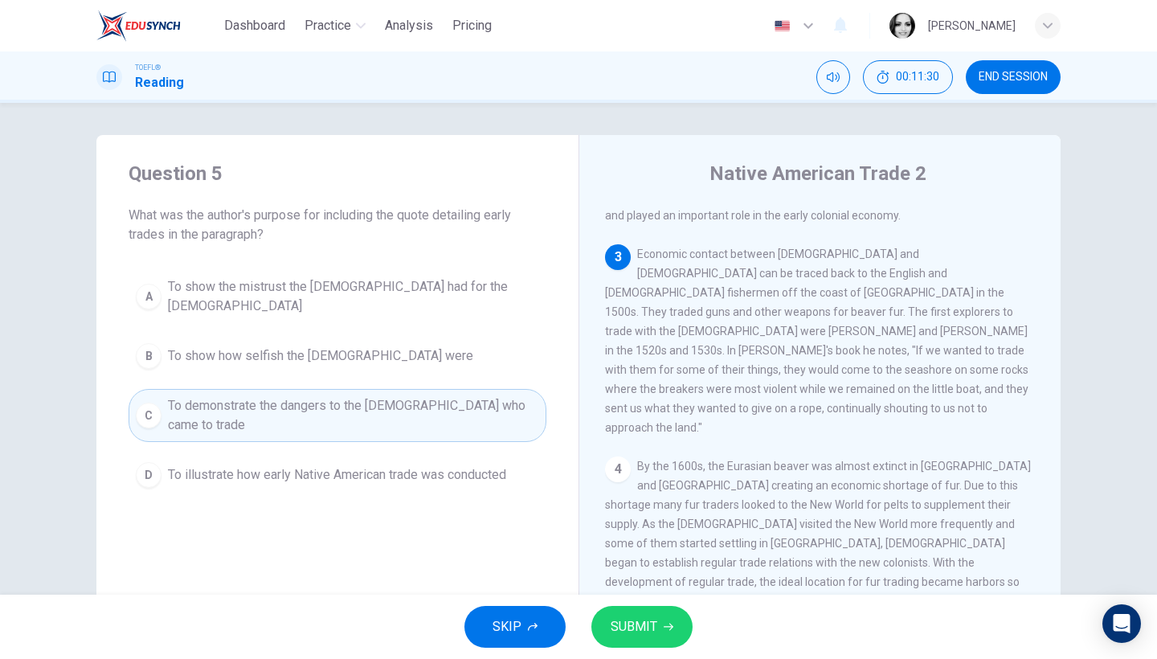
click at [496, 455] on button "D To illustrate how early Native American trade was conducted" at bounding box center [338, 475] width 418 height 40
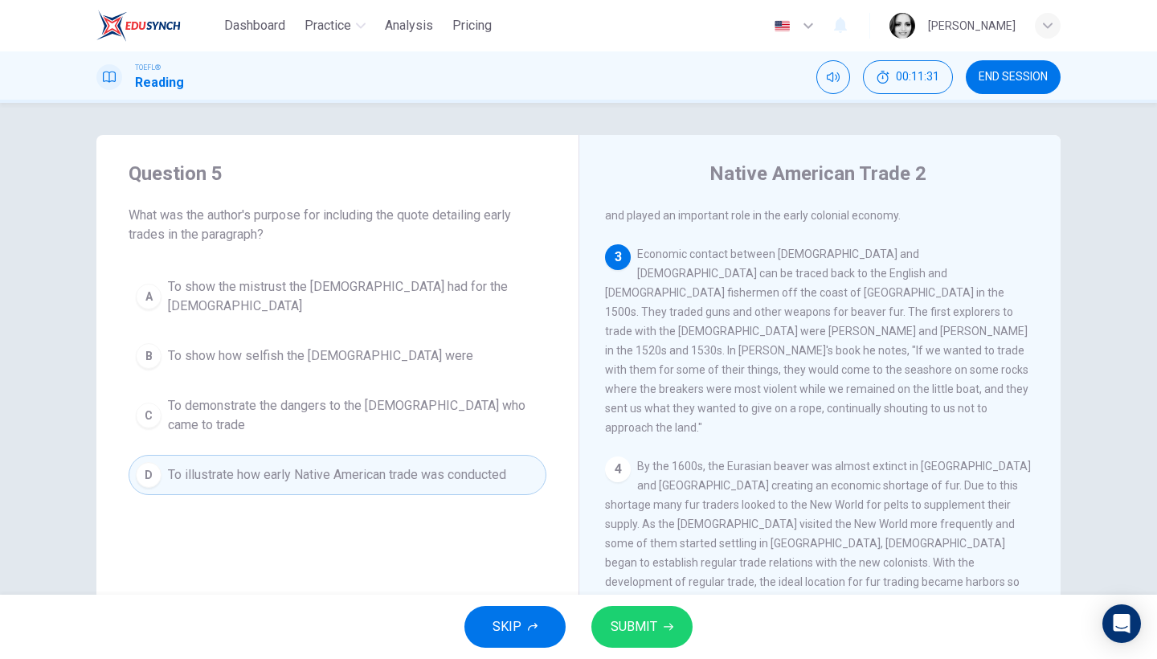
click at [688, 631] on button "SUBMIT" at bounding box center [641, 627] width 101 height 42
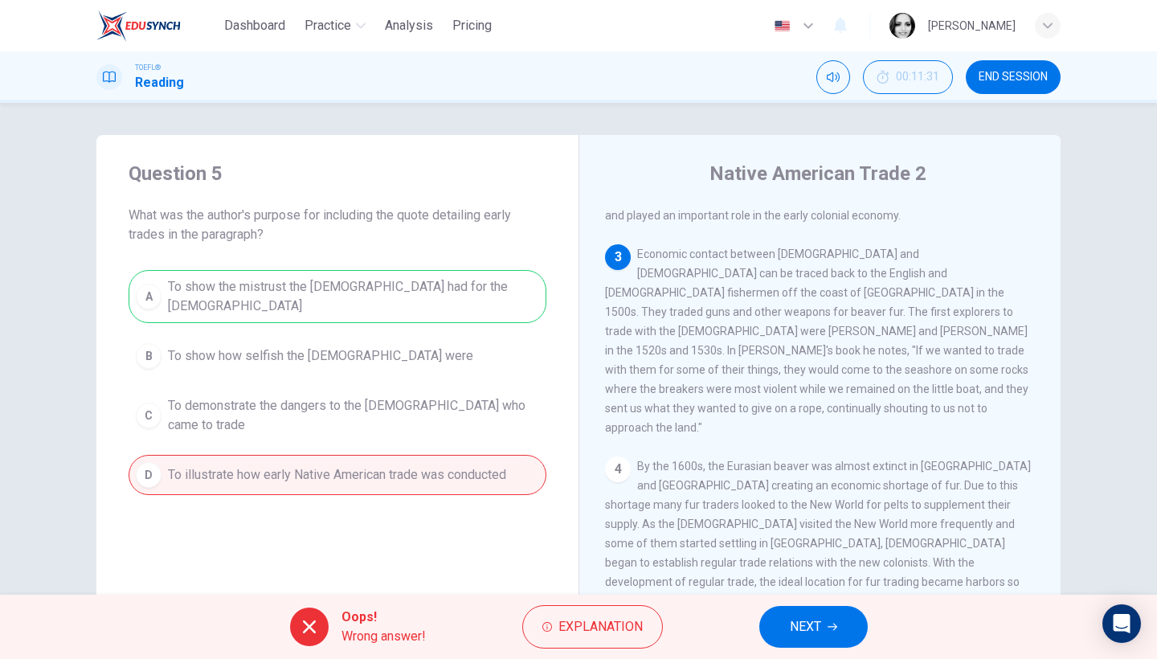
click at [815, 621] on span "NEXT" at bounding box center [805, 627] width 31 height 22
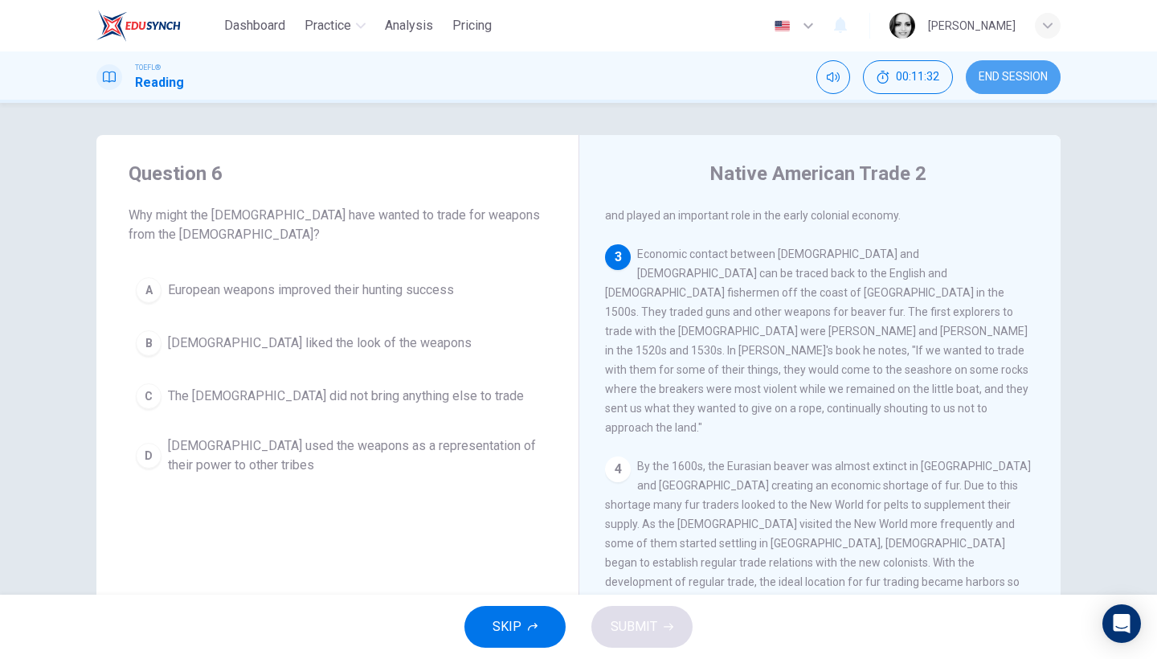
click at [1011, 60] on button "END SESSION" at bounding box center [1013, 77] width 95 height 34
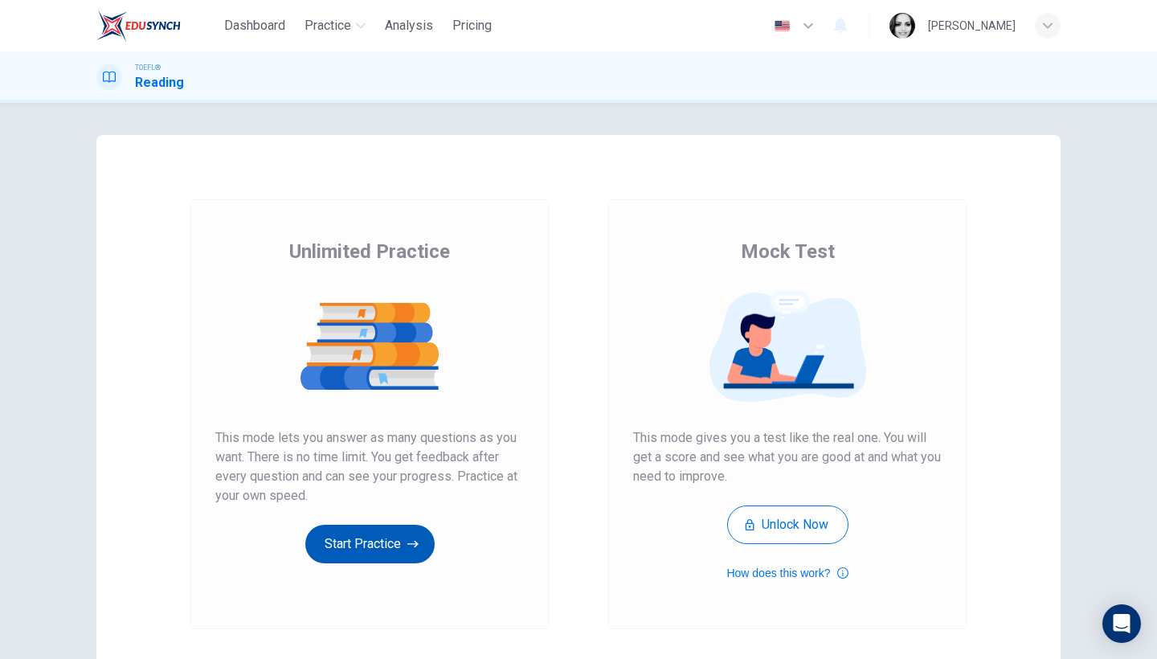
click at [379, 538] on button "Start Practice" at bounding box center [369, 544] width 129 height 39
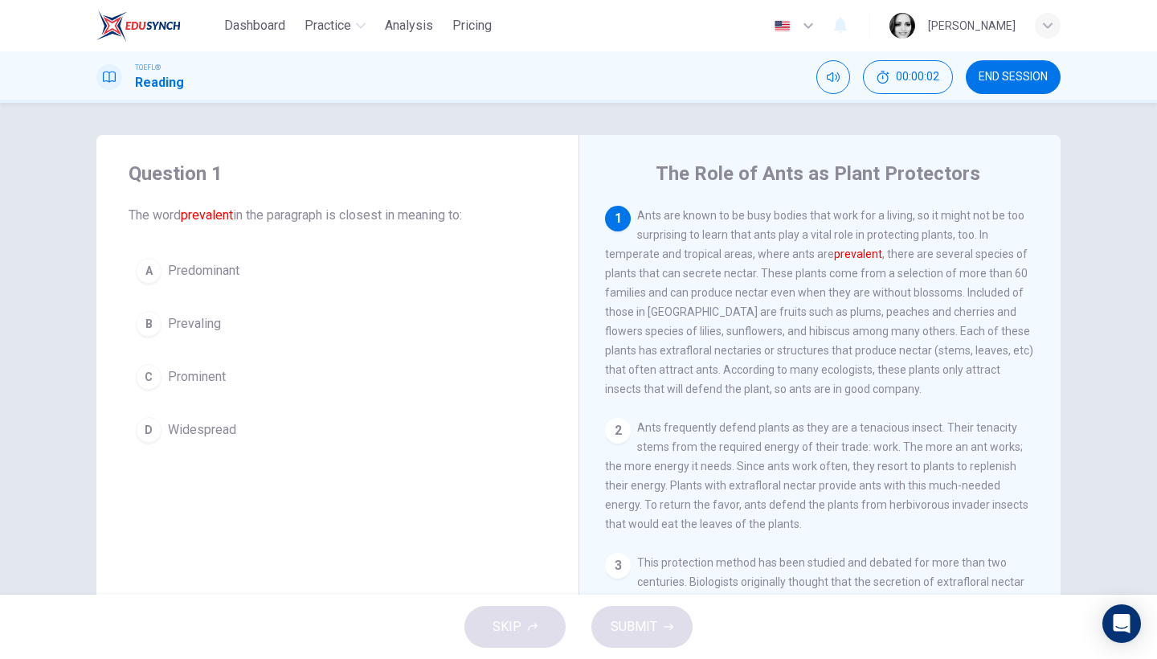
click at [180, 264] on span "Predominant" at bounding box center [204, 270] width 72 height 19
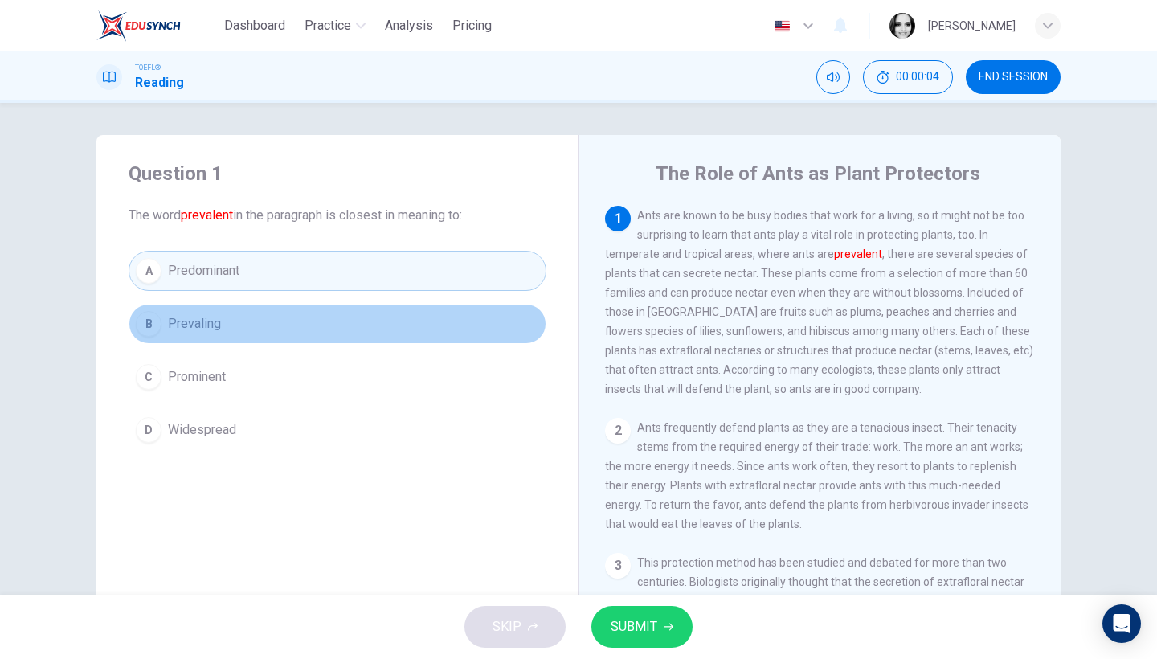
click at [192, 322] on span "Prevaling" at bounding box center [194, 323] width 53 height 19
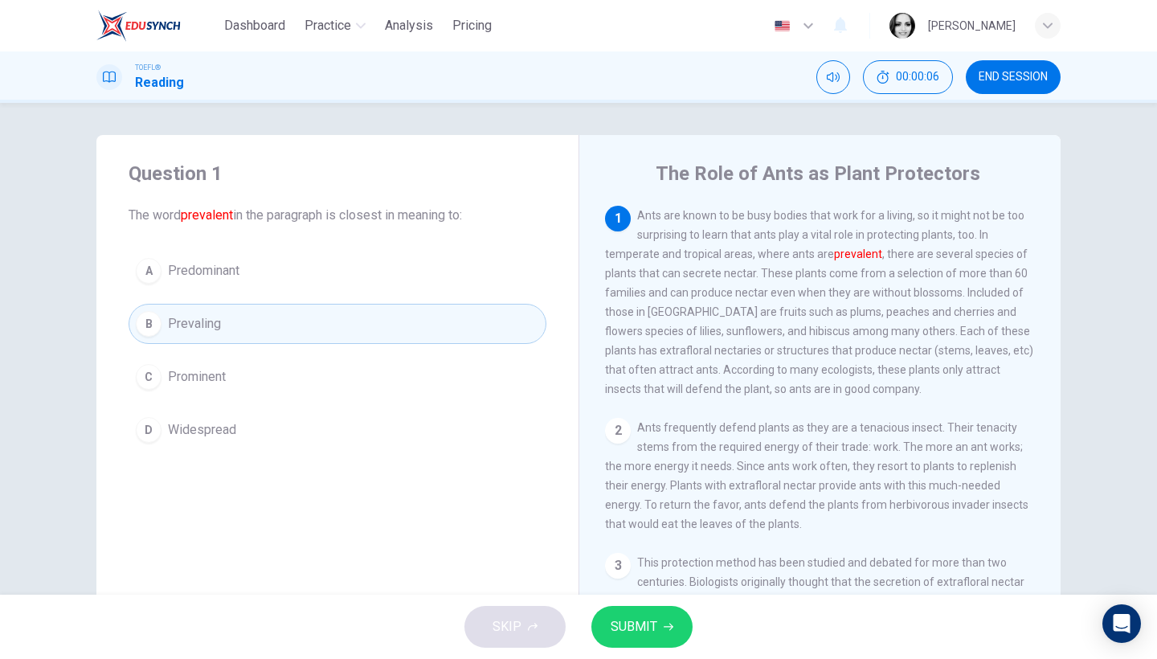
click at [656, 623] on button "SUBMIT" at bounding box center [641, 627] width 101 height 42
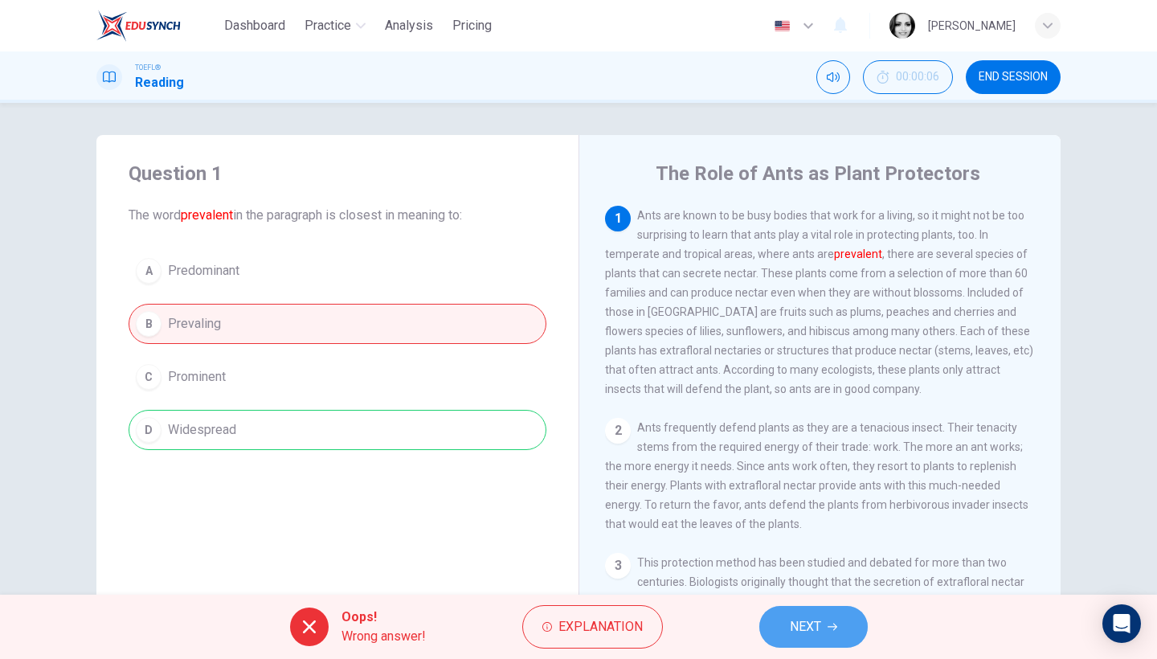
click at [796, 629] on span "NEXT" at bounding box center [805, 627] width 31 height 22
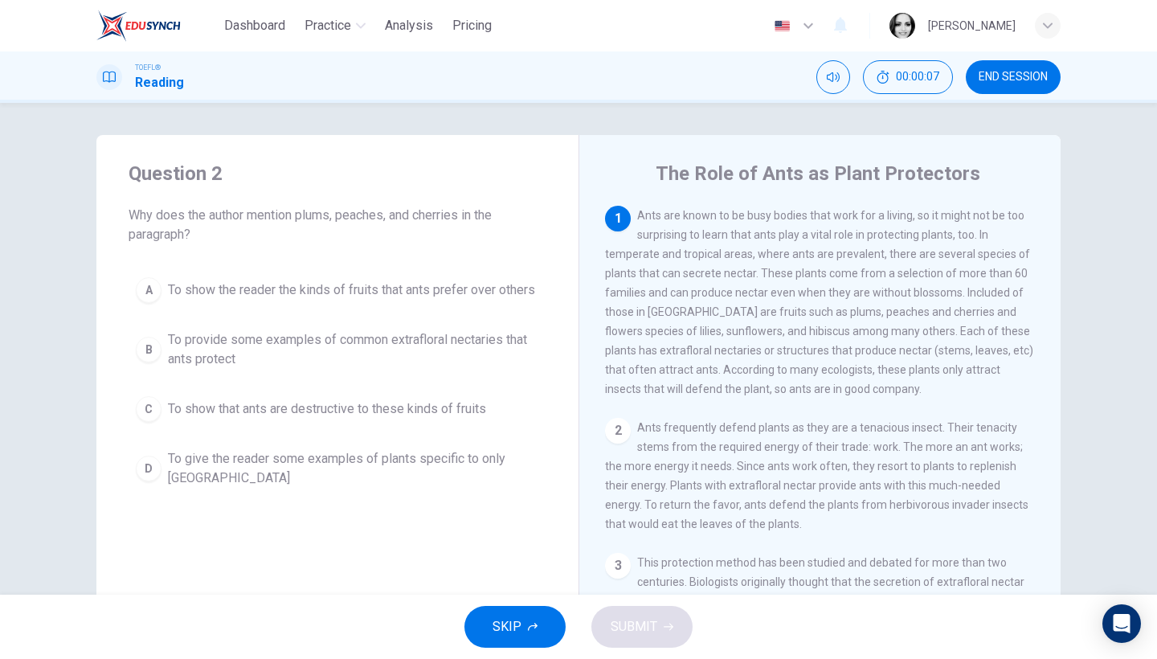
click at [1009, 74] on span "END SESSION" at bounding box center [1013, 77] width 69 height 13
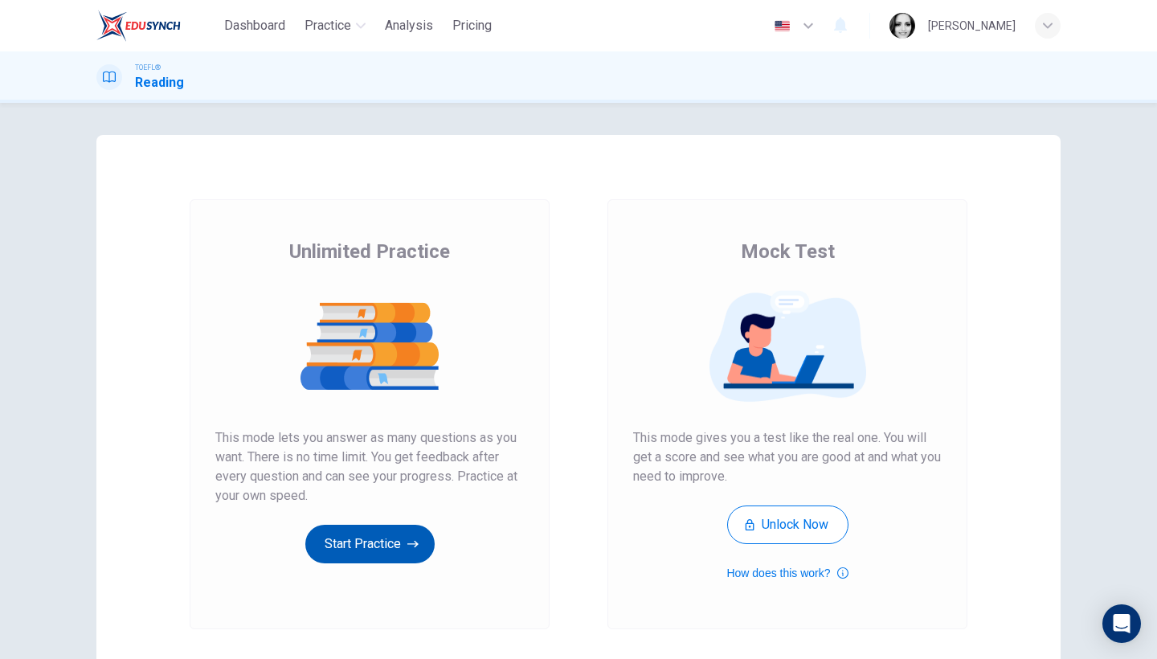
click at [367, 530] on button "Start Practice" at bounding box center [369, 544] width 129 height 39
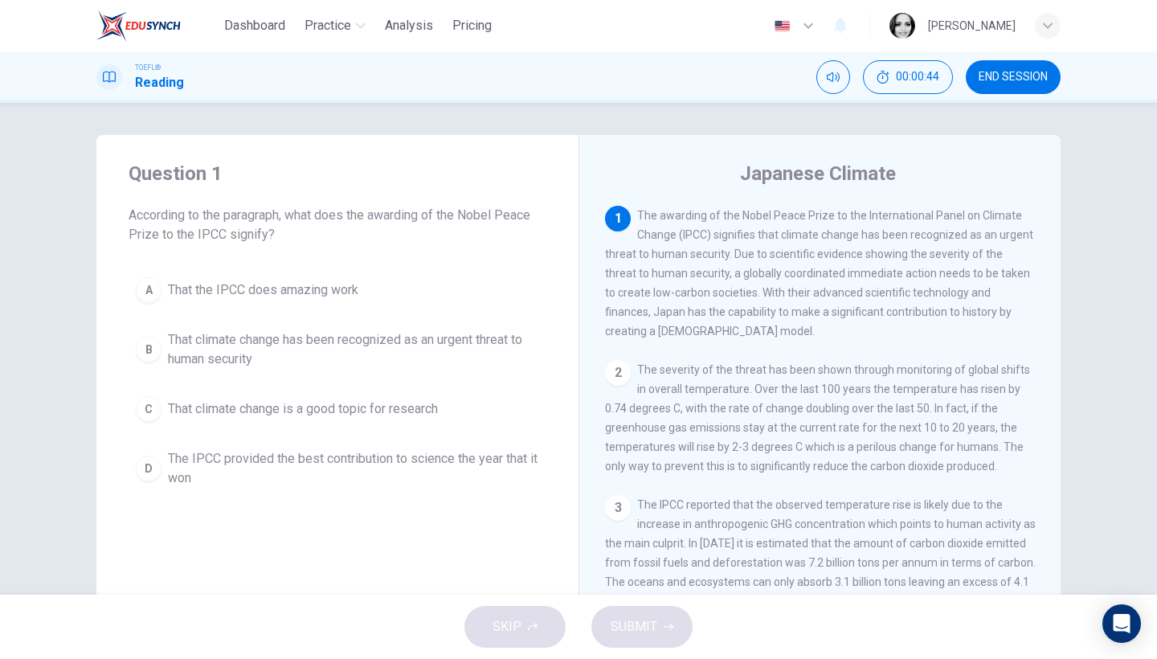
click at [265, 464] on span "The IPCC provided the best contribution to science the year that it won" at bounding box center [353, 468] width 371 height 39
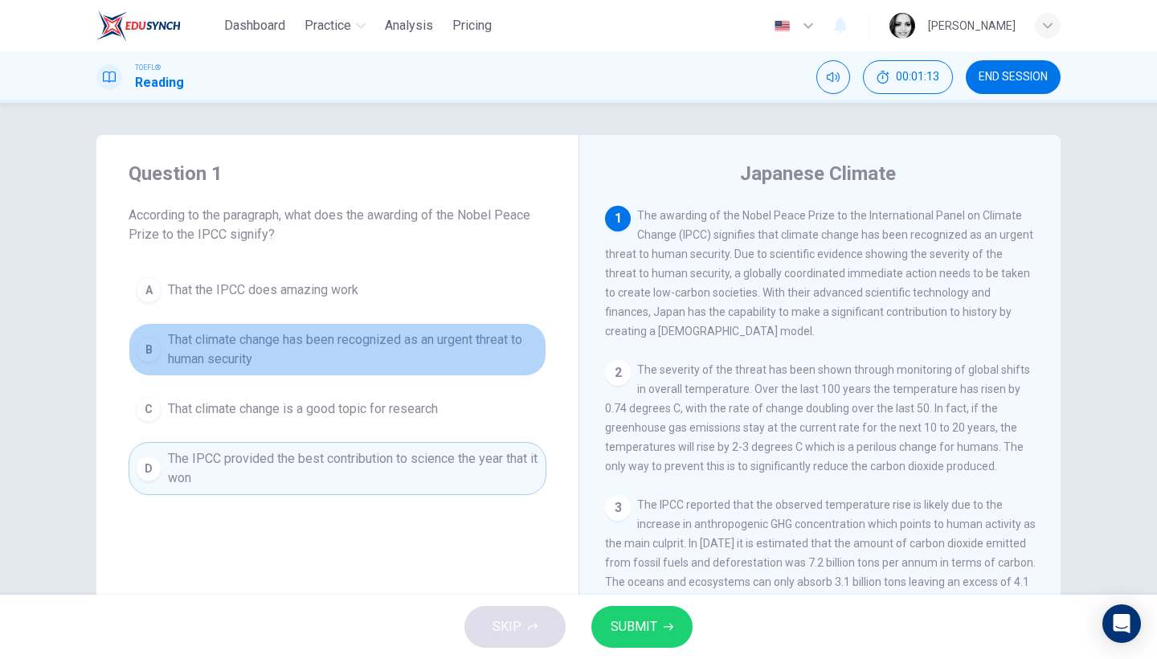
click at [497, 330] on span "That climate change has been recognized as an urgent threat to human security" at bounding box center [353, 349] width 371 height 39
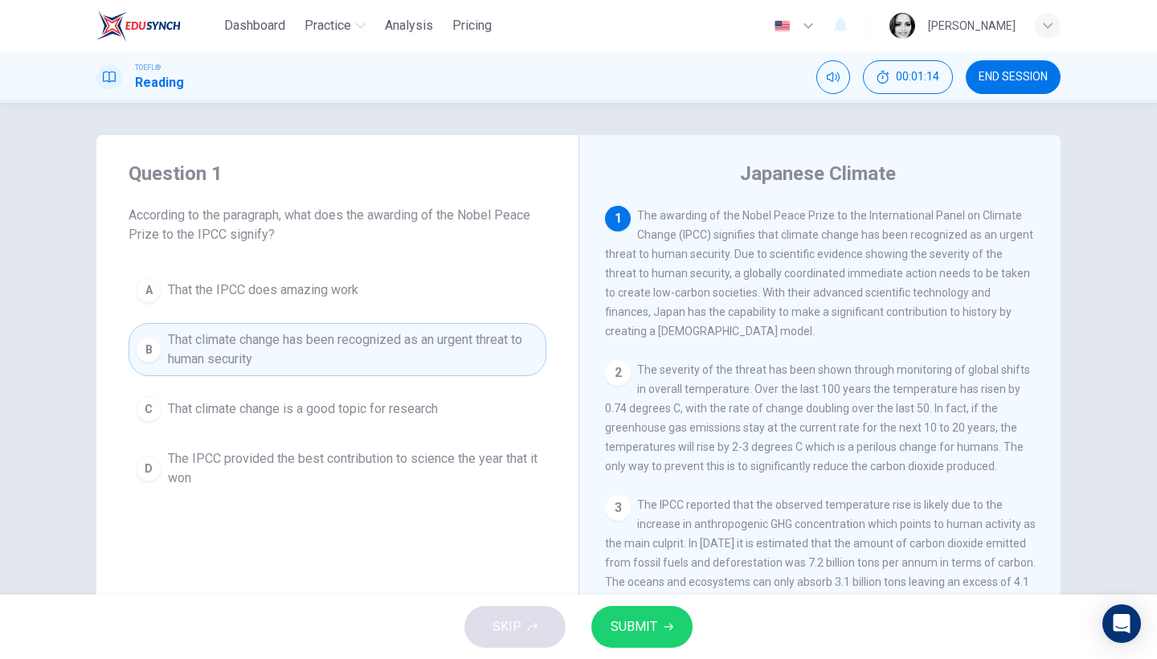
click at [640, 622] on span "SUBMIT" at bounding box center [634, 627] width 47 height 22
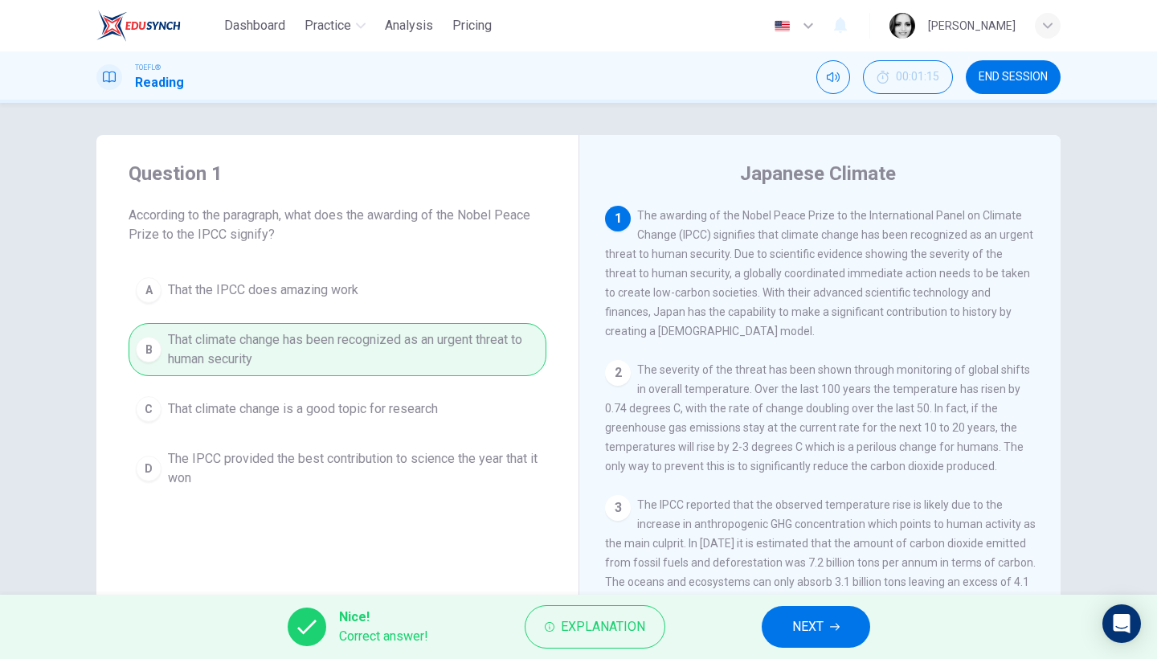
click at [849, 624] on button "NEXT" at bounding box center [816, 627] width 108 height 42
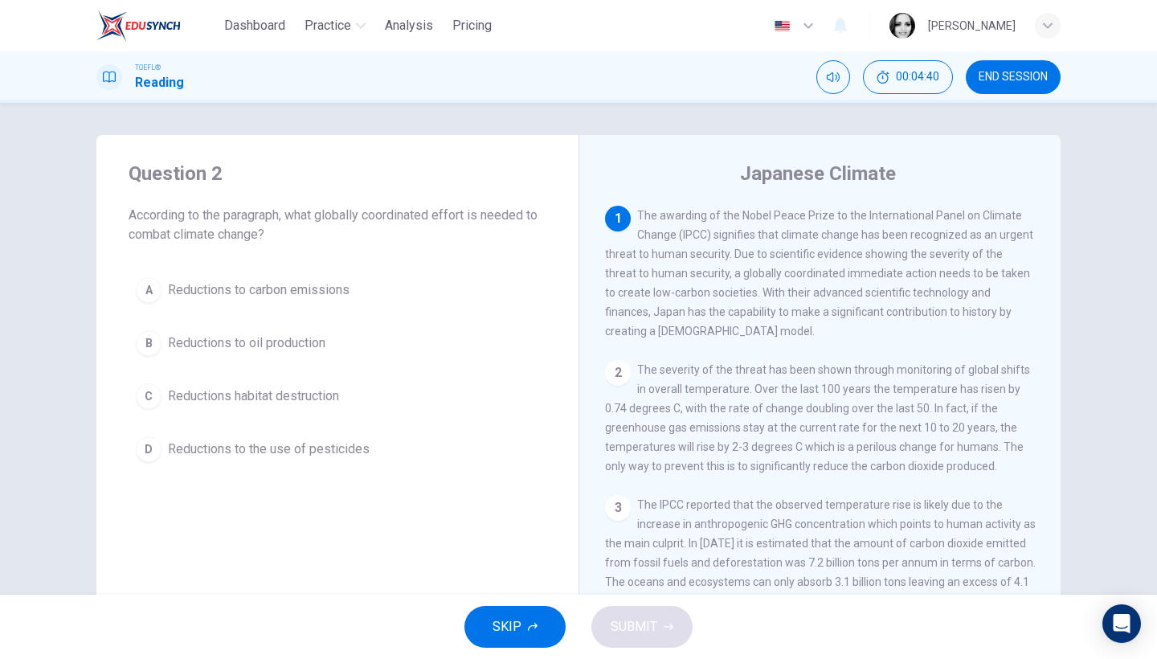
click at [279, 299] on span "Reductions to carbon emissions" at bounding box center [259, 289] width 182 height 19
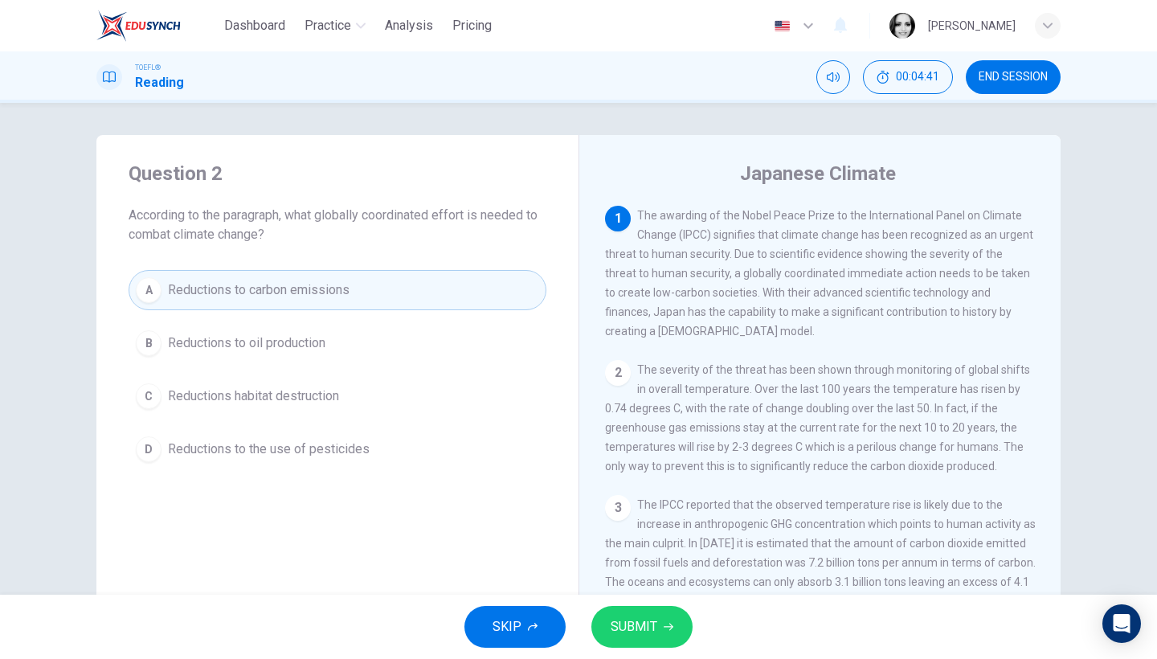
click at [640, 636] on span "SUBMIT" at bounding box center [634, 627] width 47 height 22
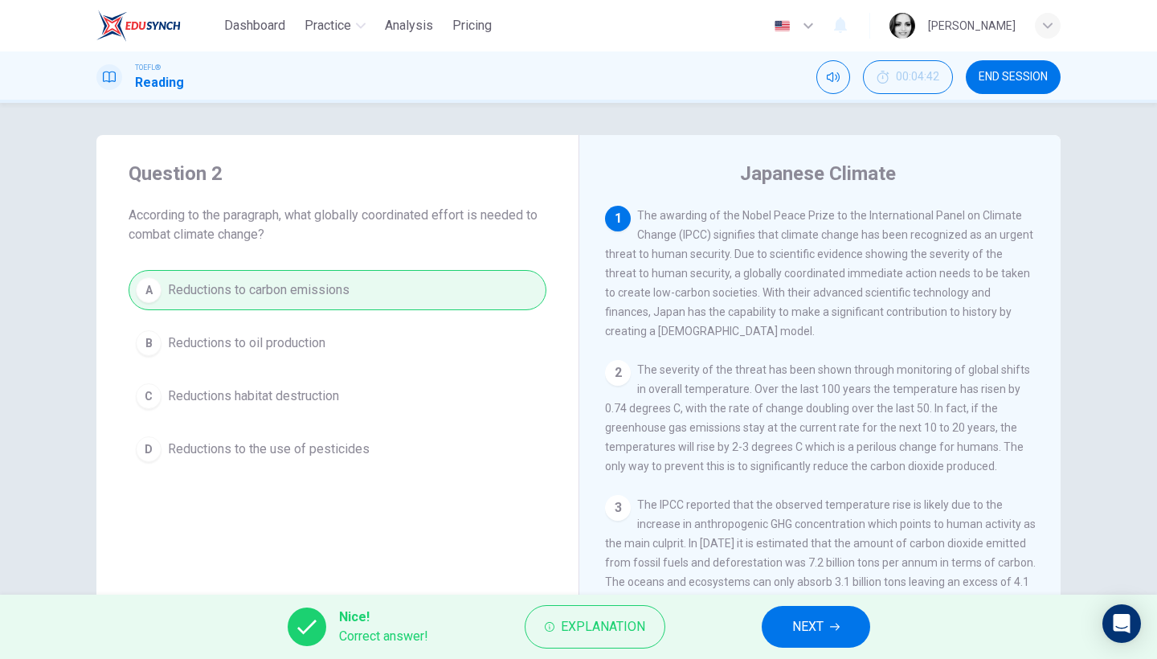
click at [839, 616] on button "NEXT" at bounding box center [816, 627] width 108 height 42
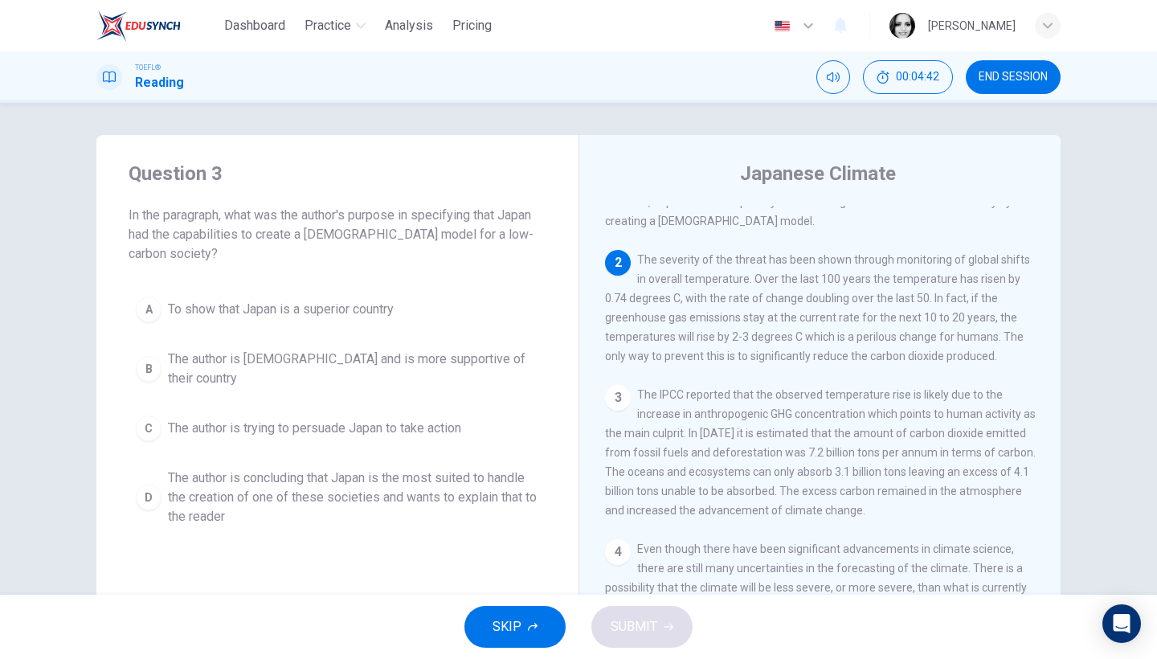
scroll to position [154, 0]
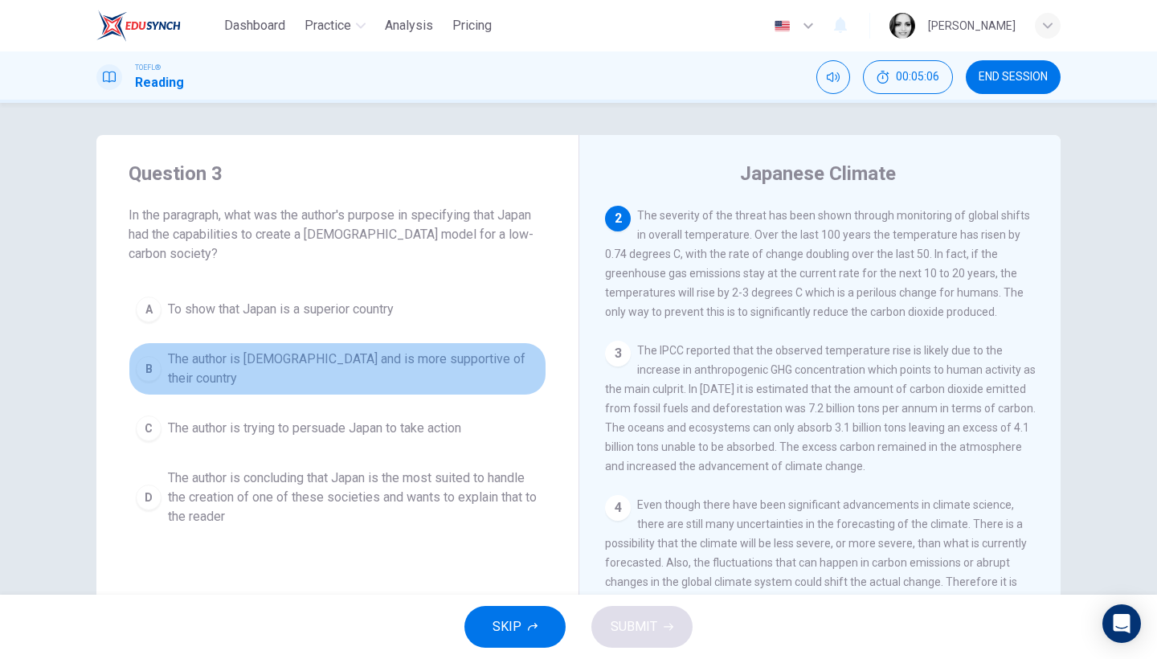
click at [280, 372] on button "B The author is Japanese and is more supportive of their country" at bounding box center [338, 368] width 418 height 53
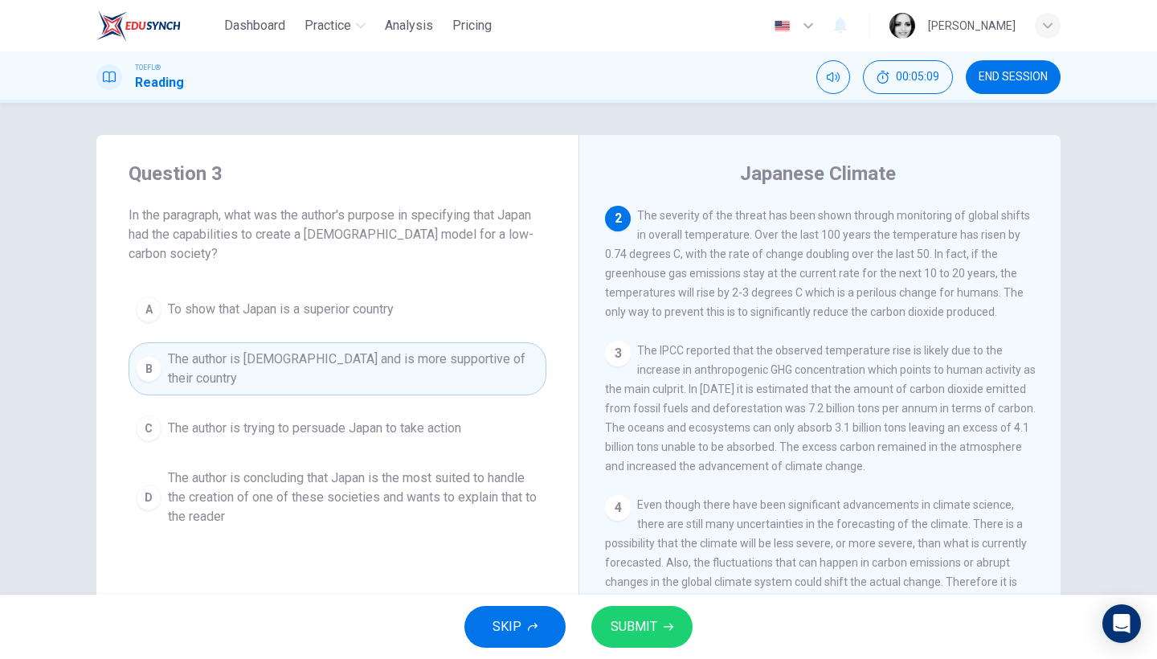
click at [671, 619] on button "SUBMIT" at bounding box center [641, 627] width 101 height 42
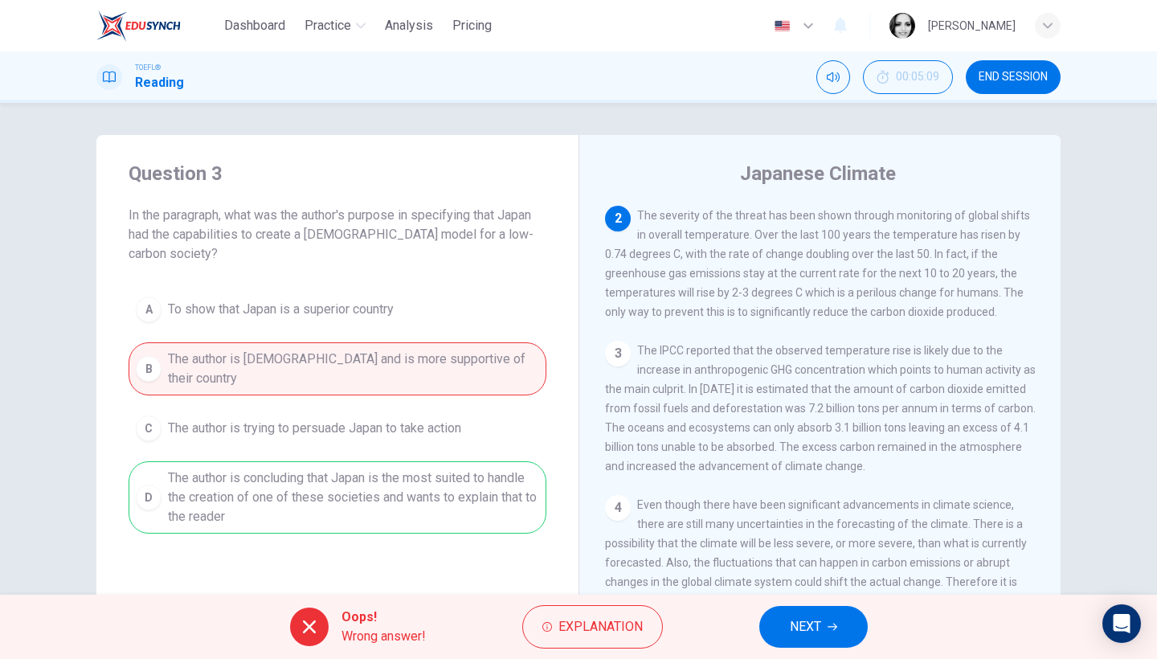
click at [823, 634] on button "NEXT" at bounding box center [813, 627] width 108 height 42
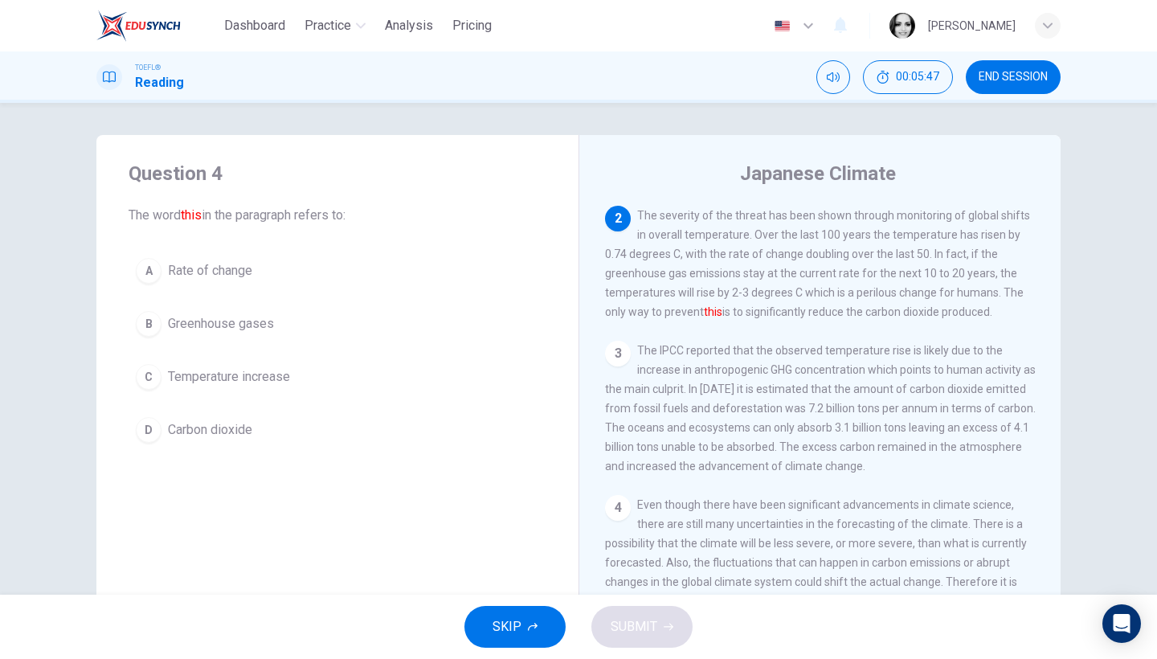
click at [250, 276] on span "Rate of change" at bounding box center [210, 270] width 84 height 19
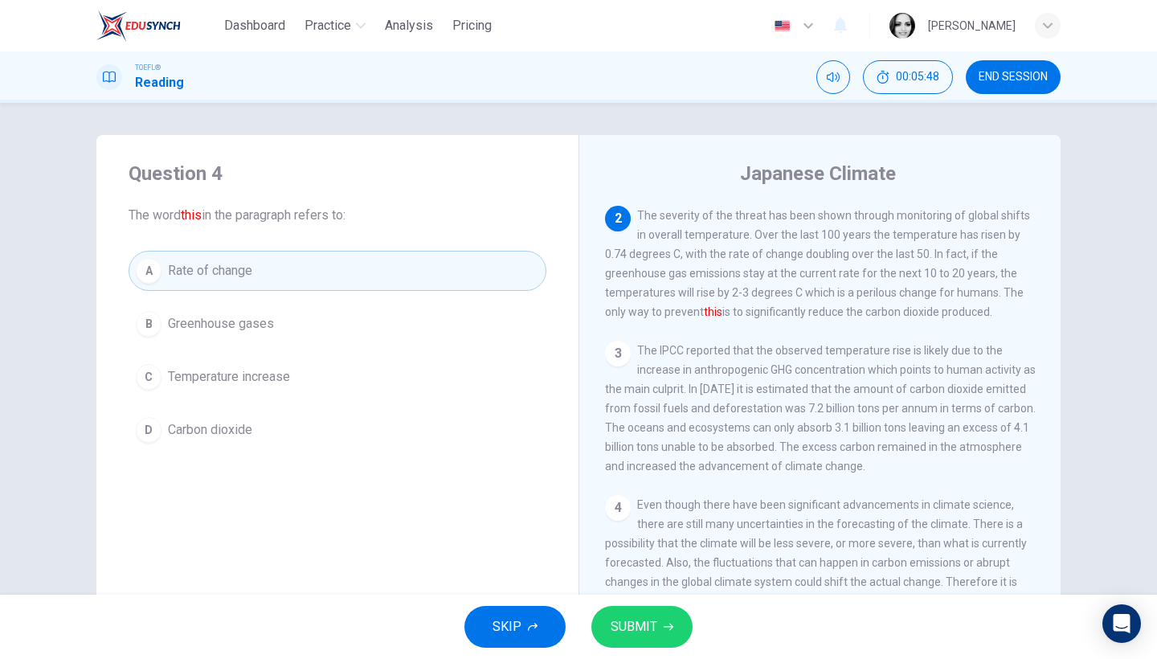
click at [656, 613] on button "SUBMIT" at bounding box center [641, 627] width 101 height 42
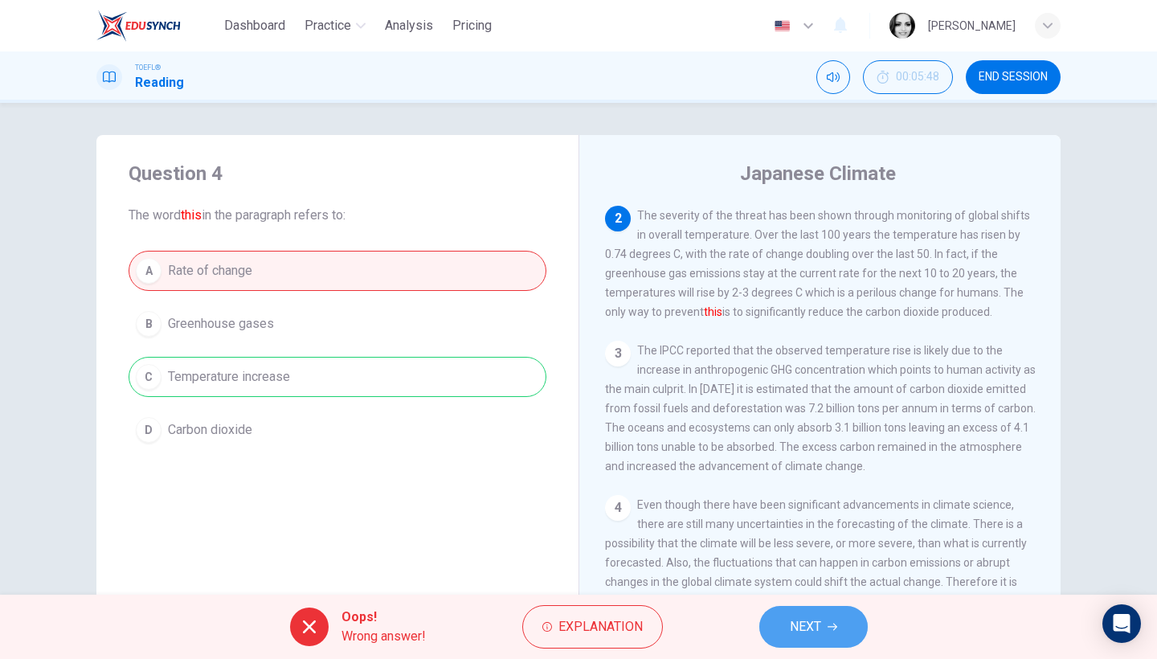
click at [804, 646] on button "NEXT" at bounding box center [813, 627] width 108 height 42
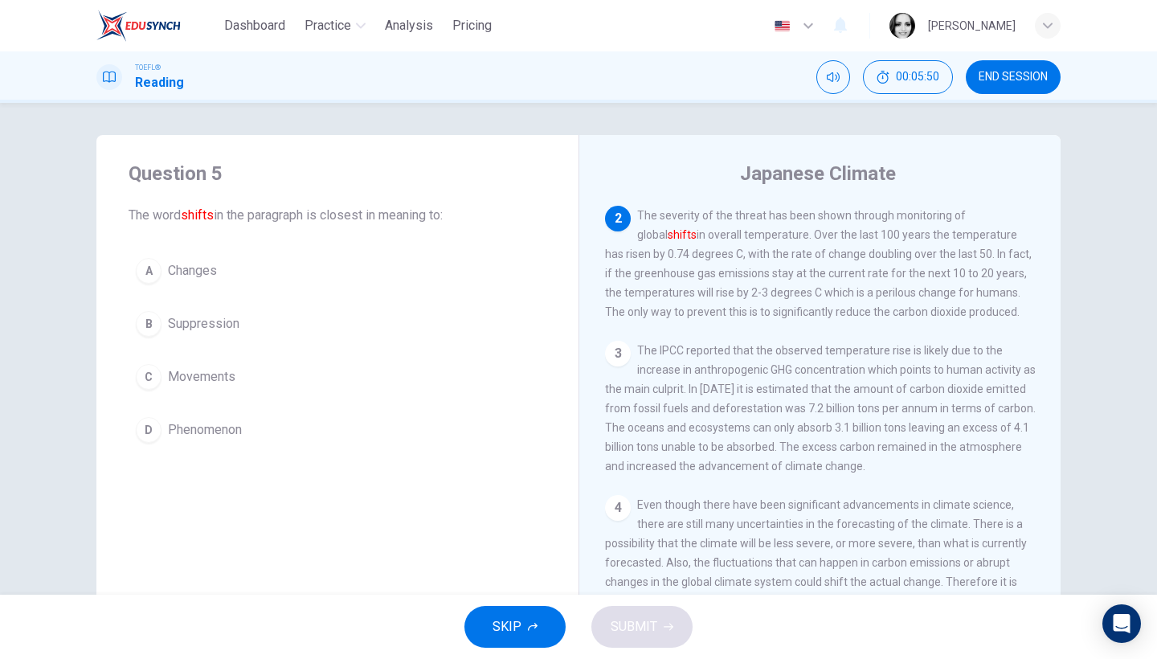
click at [238, 381] on button "C Movements" at bounding box center [338, 377] width 418 height 40
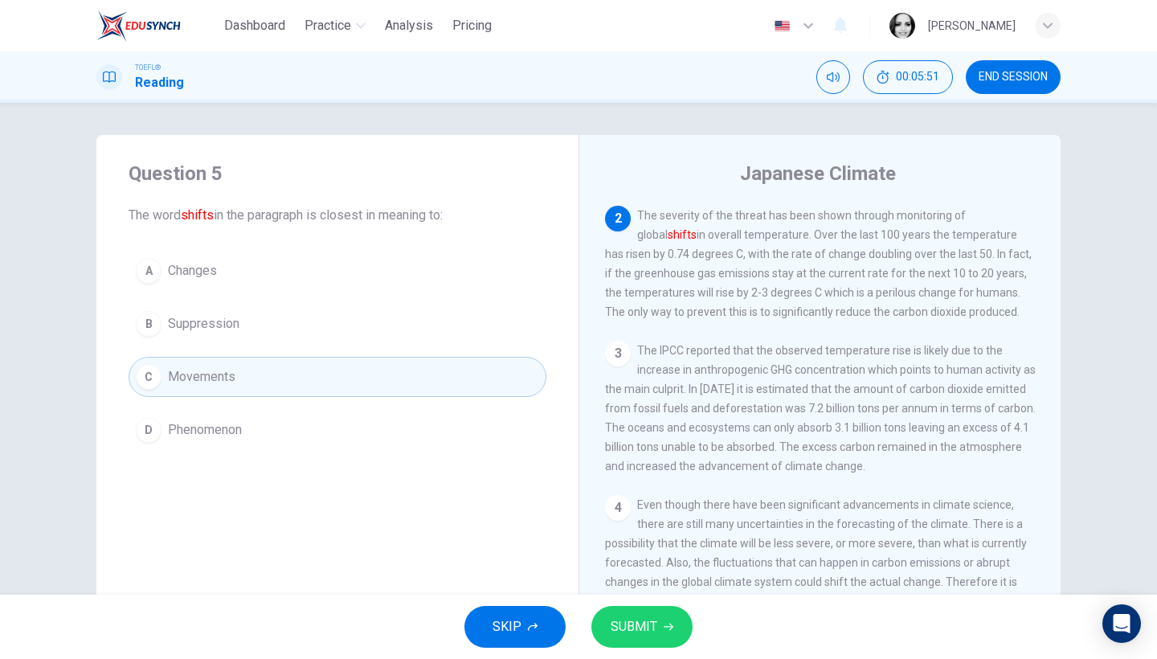
click at [669, 624] on icon "button" at bounding box center [669, 627] width 10 height 7
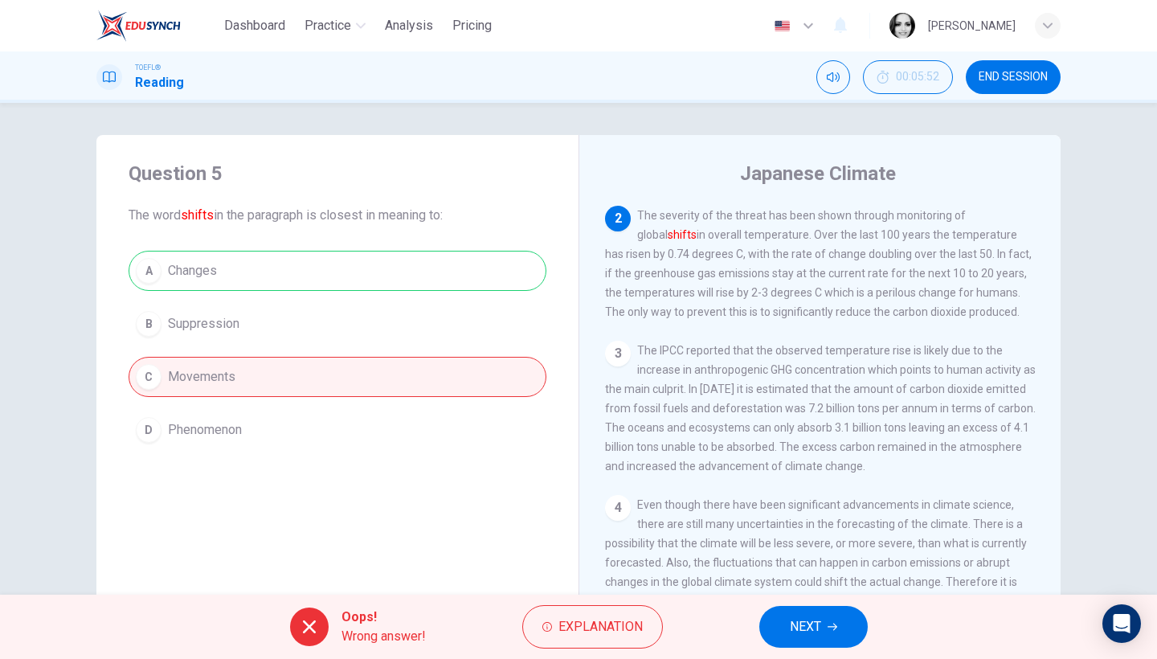
click at [815, 644] on button "NEXT" at bounding box center [813, 627] width 108 height 42
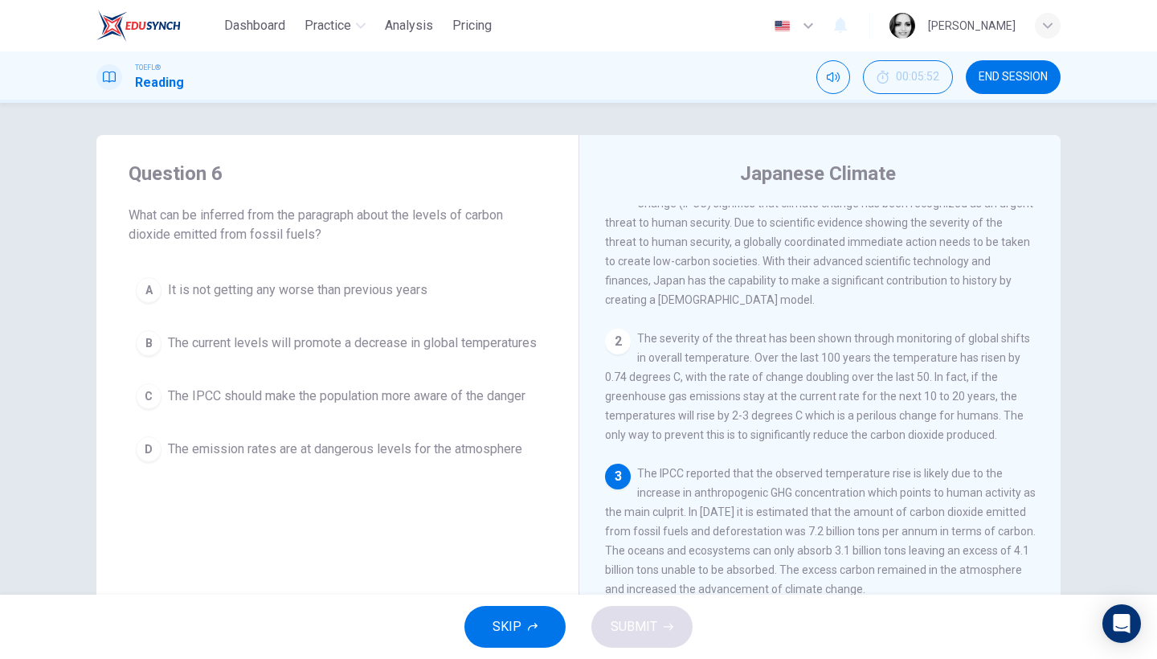
scroll to position [0, 0]
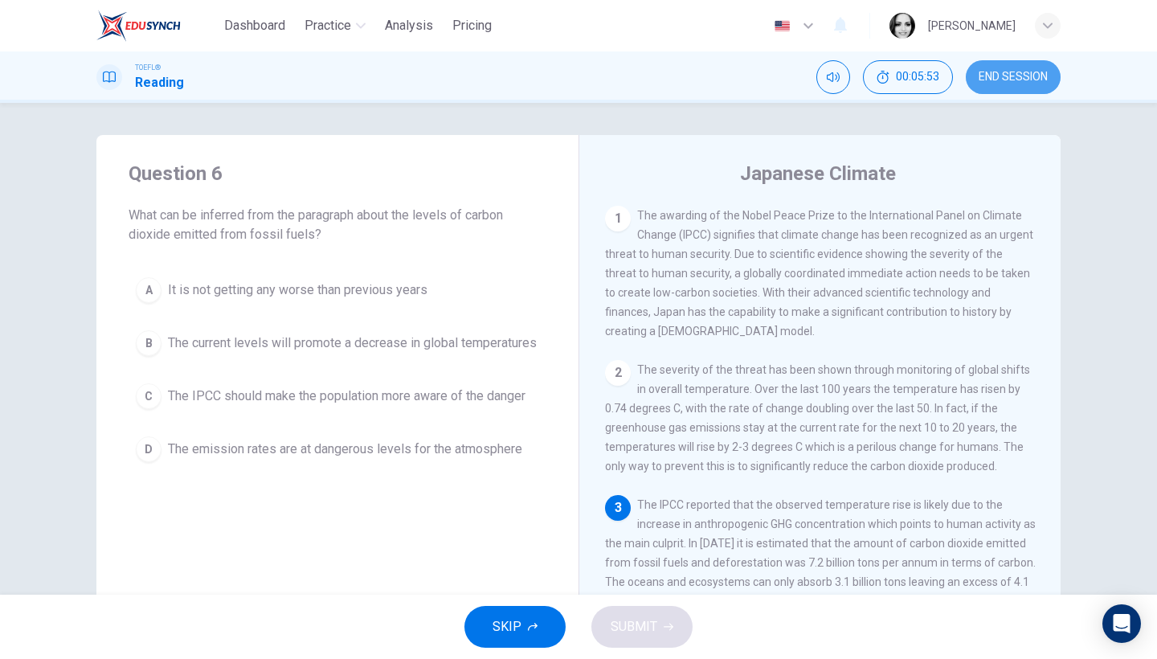
click at [1033, 78] on span "END SESSION" at bounding box center [1013, 77] width 69 height 13
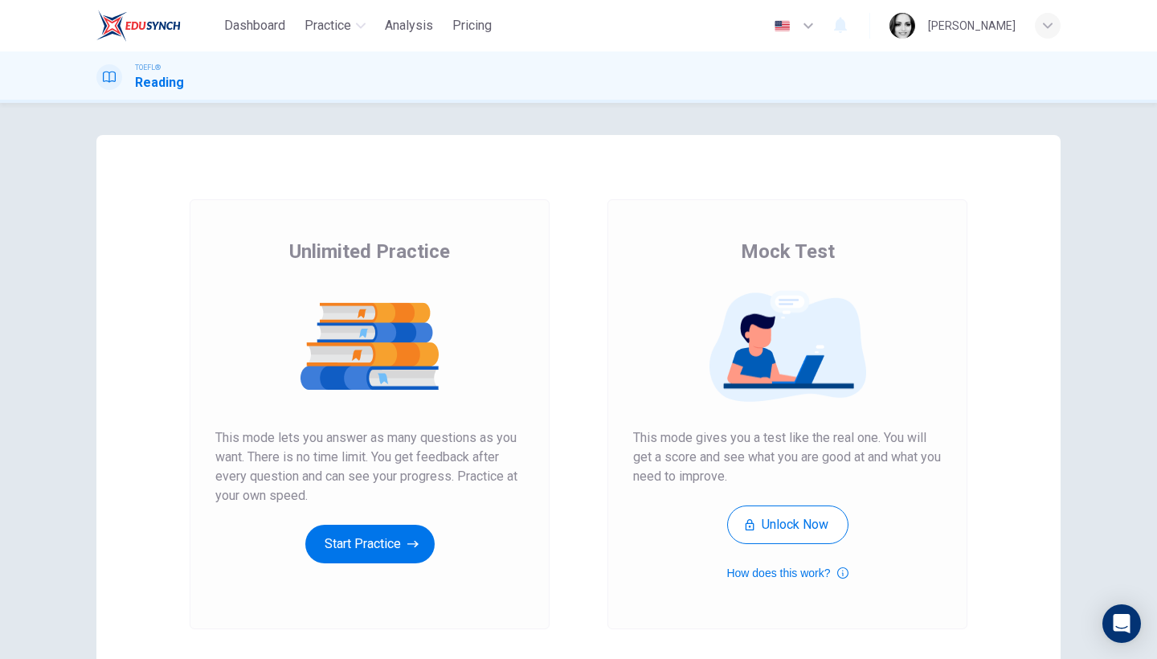
click at [384, 519] on div "Unlimited Practice This mode lets you answer as many questions as you want. The…" at bounding box center [369, 401] width 309 height 325
click at [395, 554] on button "Start Practice" at bounding box center [369, 544] width 129 height 39
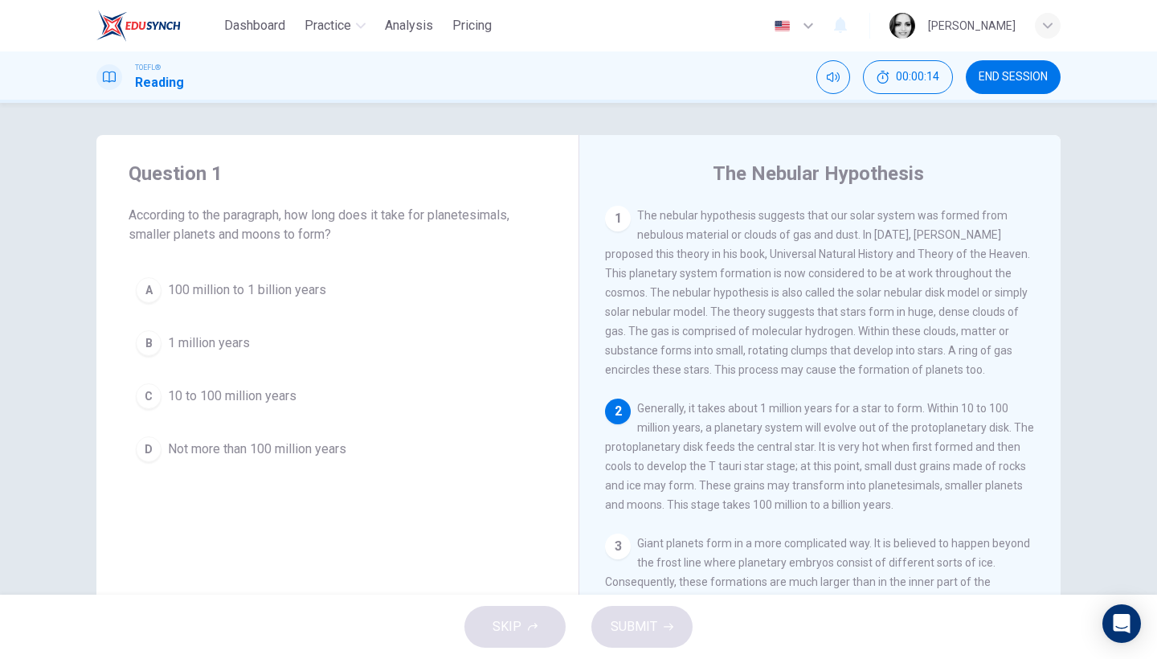
click at [241, 384] on button "C 10 to 100 million years" at bounding box center [338, 396] width 418 height 40
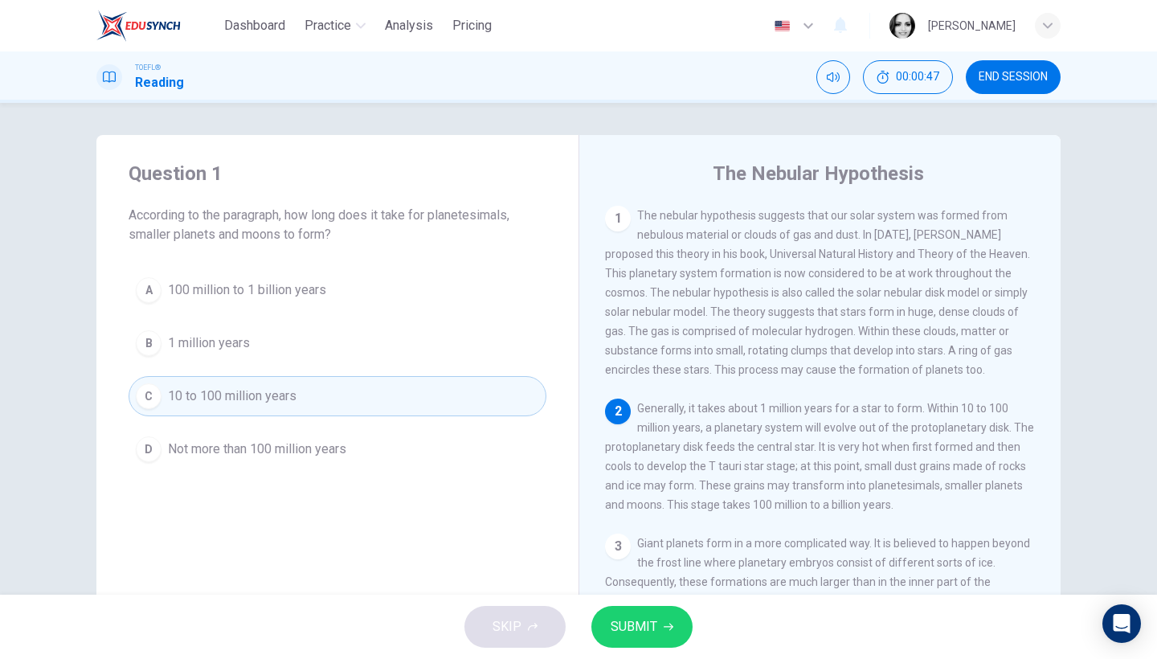
click at [664, 630] on icon "button" at bounding box center [669, 627] width 10 height 10
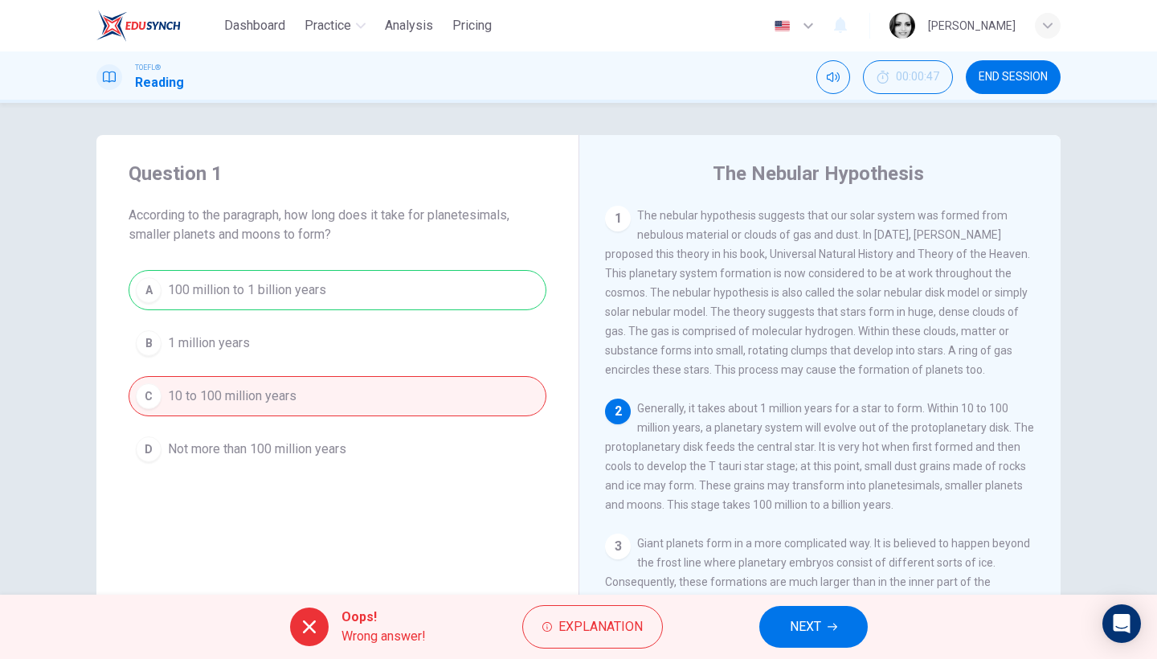
click at [783, 586] on span "Giant planets form in a more complicated way. It is believed to happen beyond t…" at bounding box center [820, 591] width 430 height 109
click at [793, 614] on button "NEXT" at bounding box center [813, 627] width 108 height 42
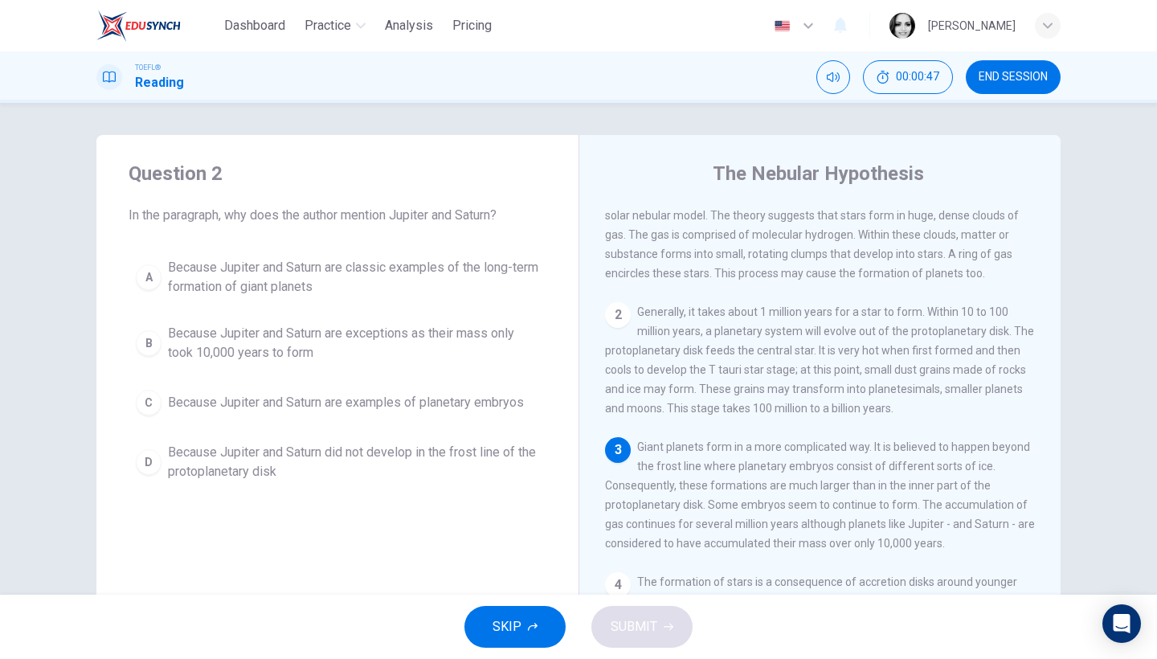
scroll to position [142, 0]
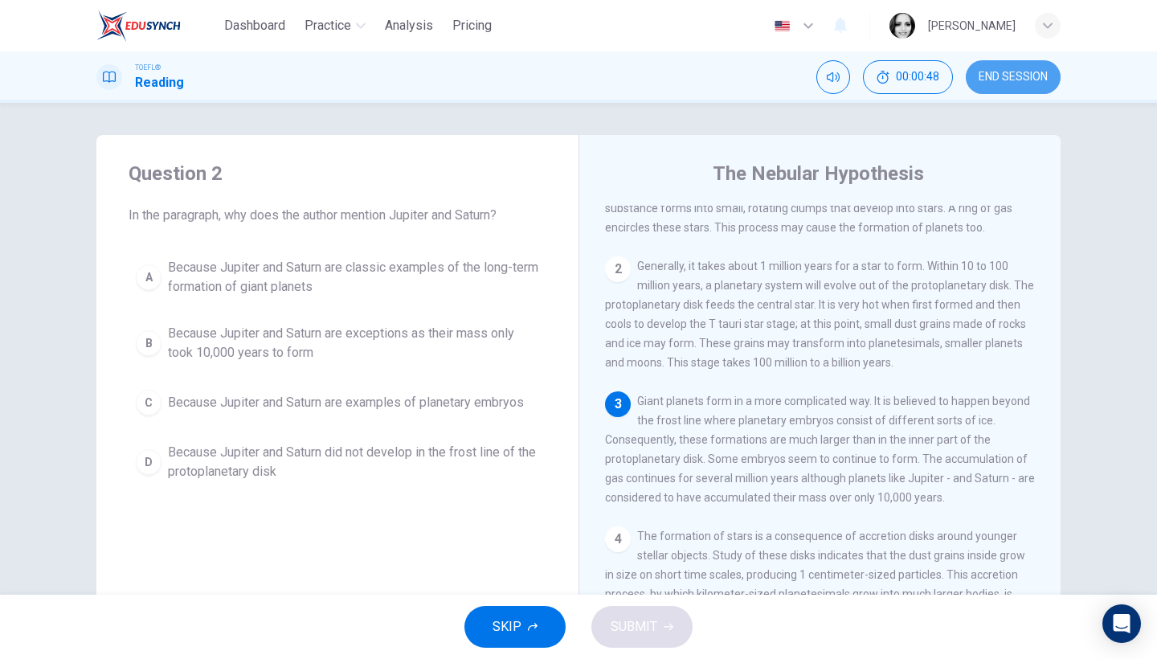
click at [1016, 62] on button "END SESSION" at bounding box center [1013, 77] width 95 height 34
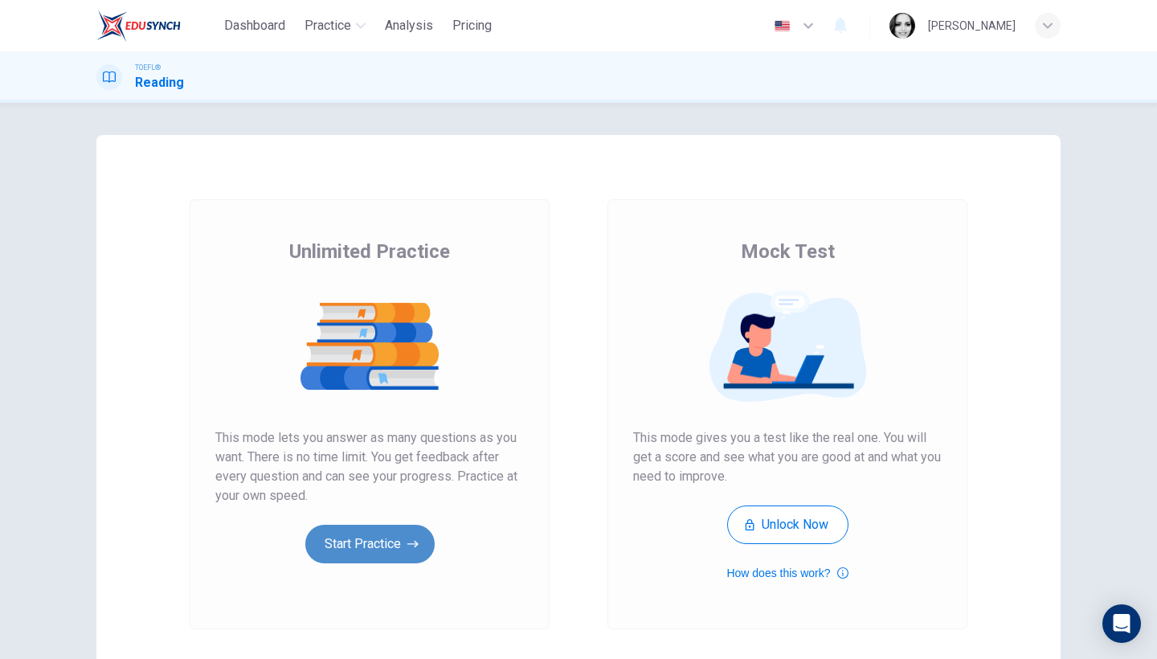
click at [402, 558] on button "Start Practice" at bounding box center [369, 544] width 129 height 39
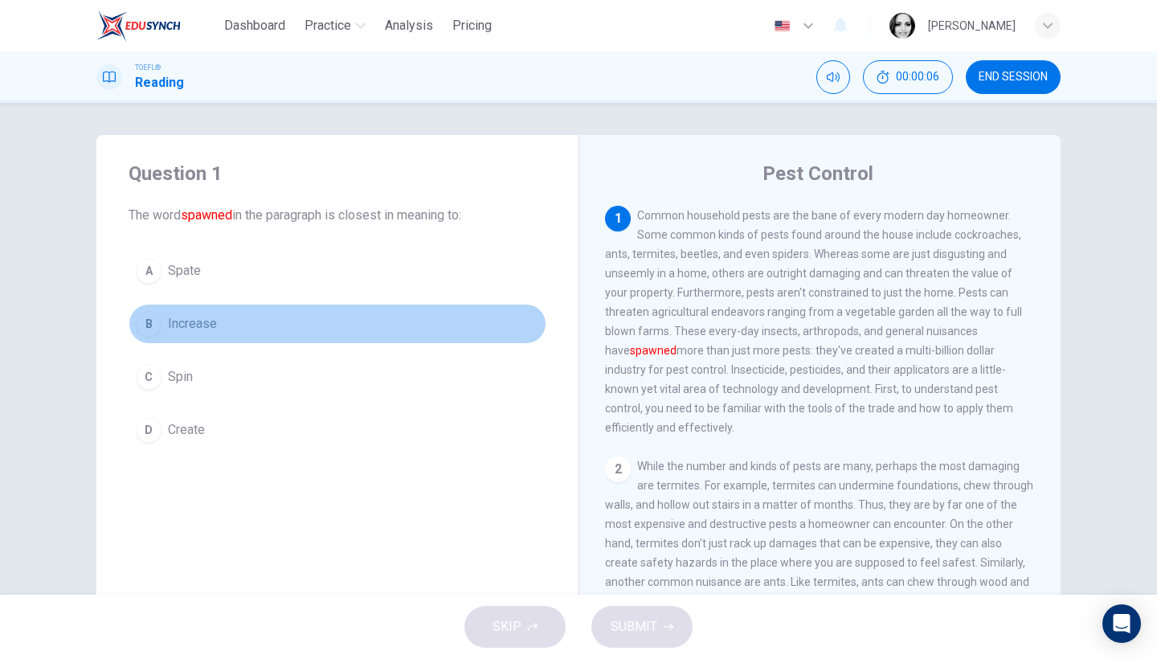
click at [162, 309] on button "B Increase" at bounding box center [338, 324] width 418 height 40
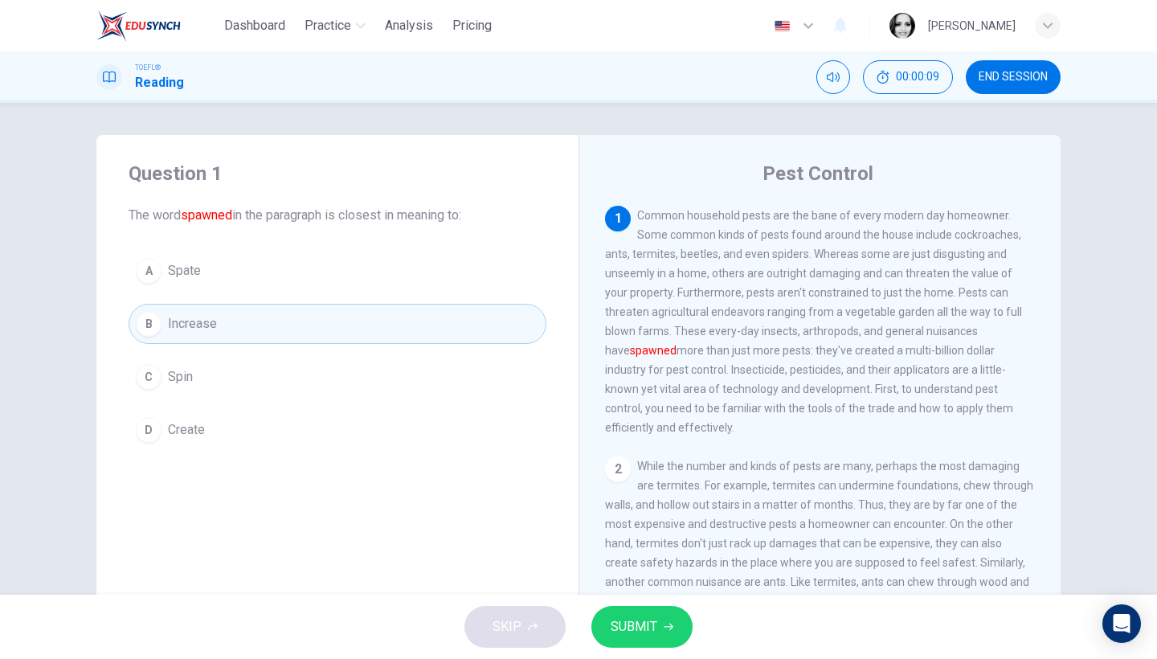
click at [654, 615] on button "SUBMIT" at bounding box center [641, 627] width 101 height 42
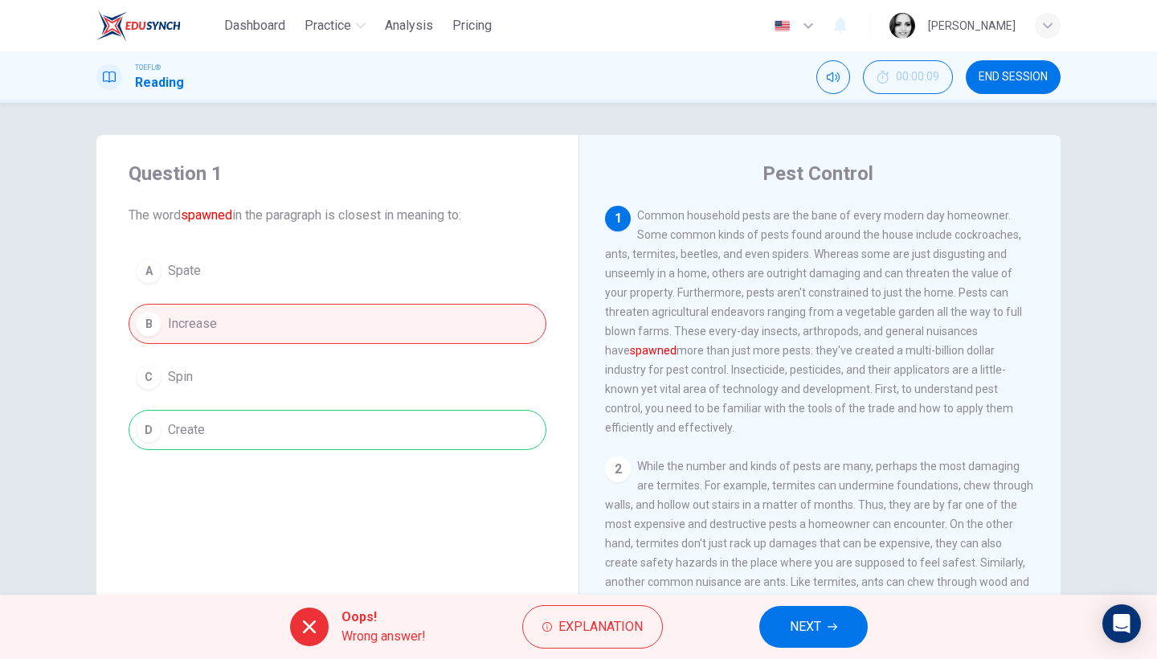
click at [982, 84] on button "END SESSION" at bounding box center [1013, 77] width 95 height 34
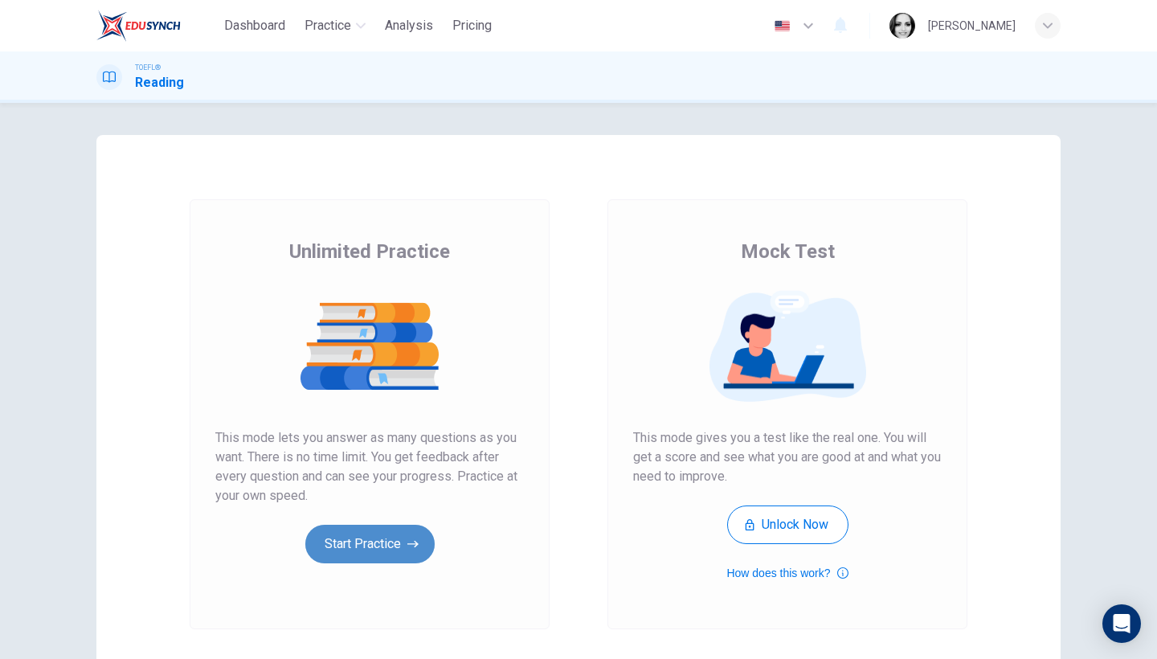
click at [399, 557] on button "Start Practice" at bounding box center [369, 544] width 129 height 39
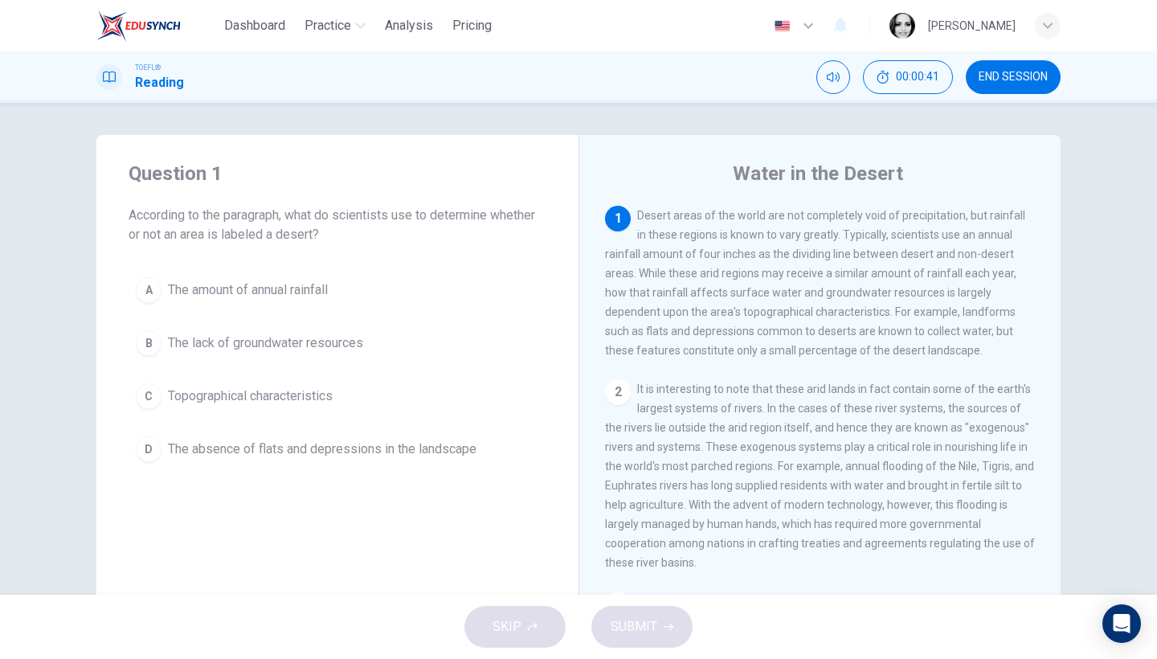
click at [309, 283] on span "The amount of annual rainfall" at bounding box center [248, 289] width 160 height 19
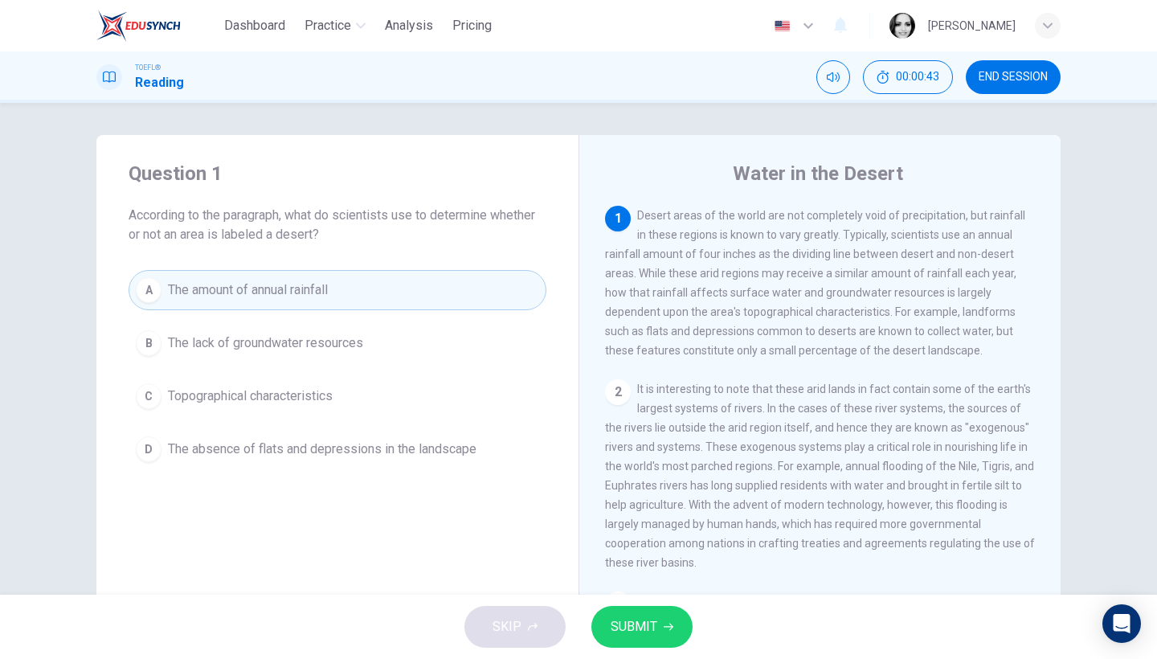
click at [631, 632] on span "SUBMIT" at bounding box center [634, 627] width 47 height 22
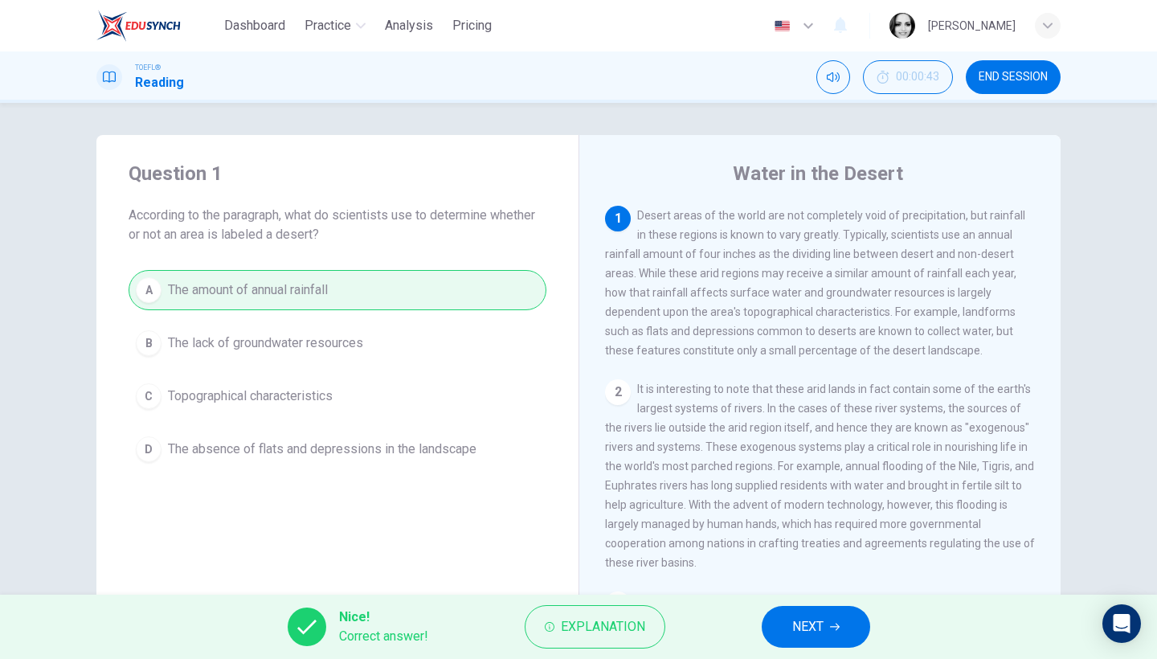
click at [818, 641] on button "NEXT" at bounding box center [816, 627] width 108 height 42
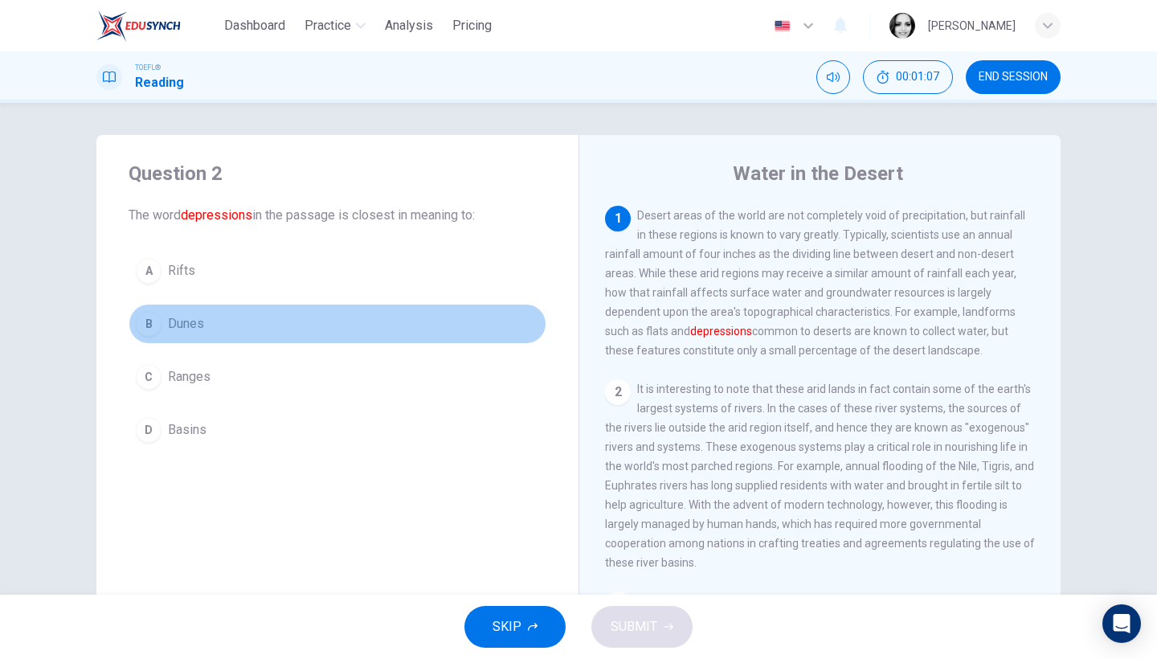
click at [206, 309] on button "B Dunes" at bounding box center [338, 324] width 418 height 40
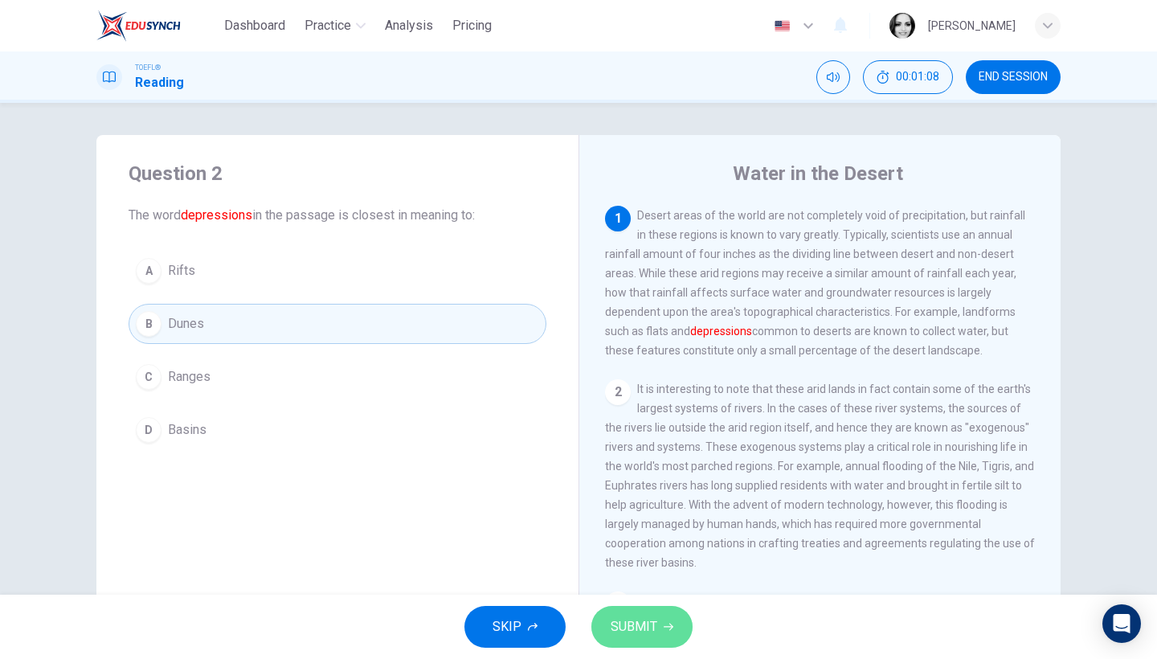
click at [669, 628] on icon "button" at bounding box center [669, 627] width 10 height 10
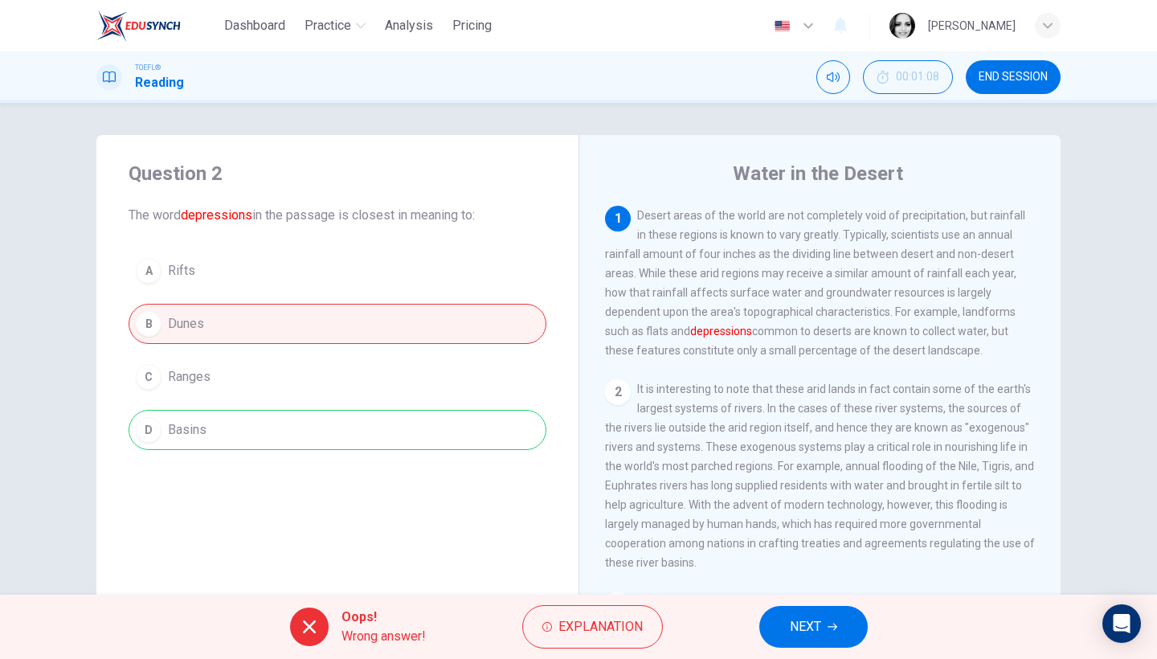
click at [841, 641] on button "NEXT" at bounding box center [813, 627] width 108 height 42
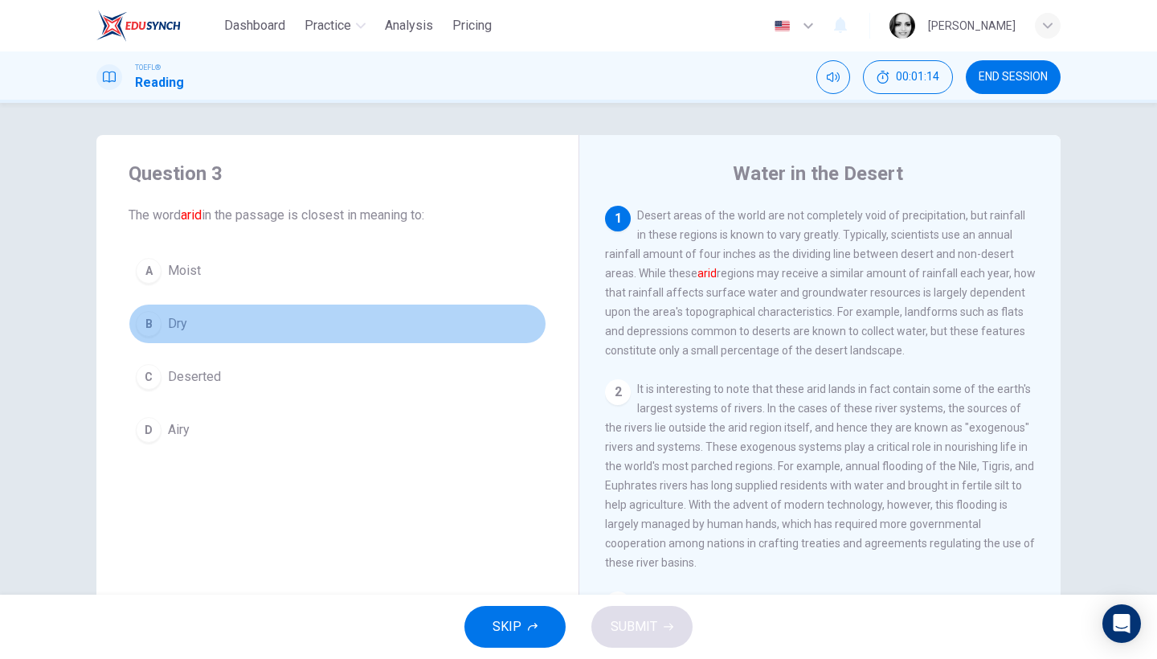
click at [157, 326] on div "B" at bounding box center [149, 324] width 26 height 26
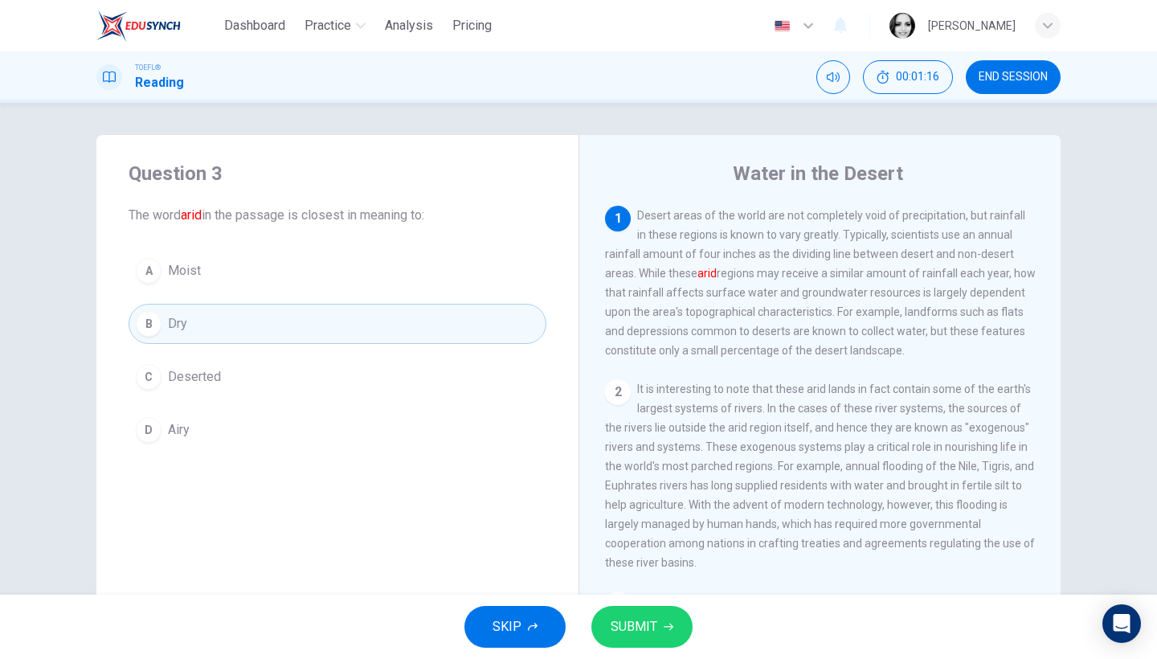
click at [667, 620] on button "SUBMIT" at bounding box center [641, 627] width 101 height 42
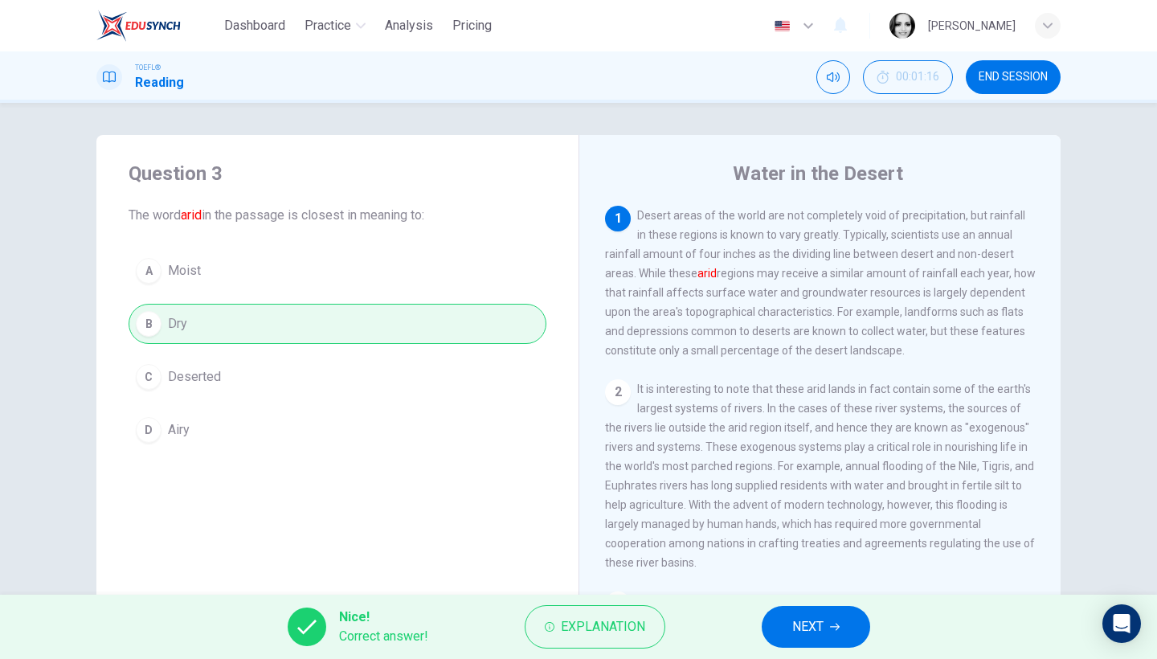
click at [816, 636] on span "NEXT" at bounding box center [807, 627] width 31 height 22
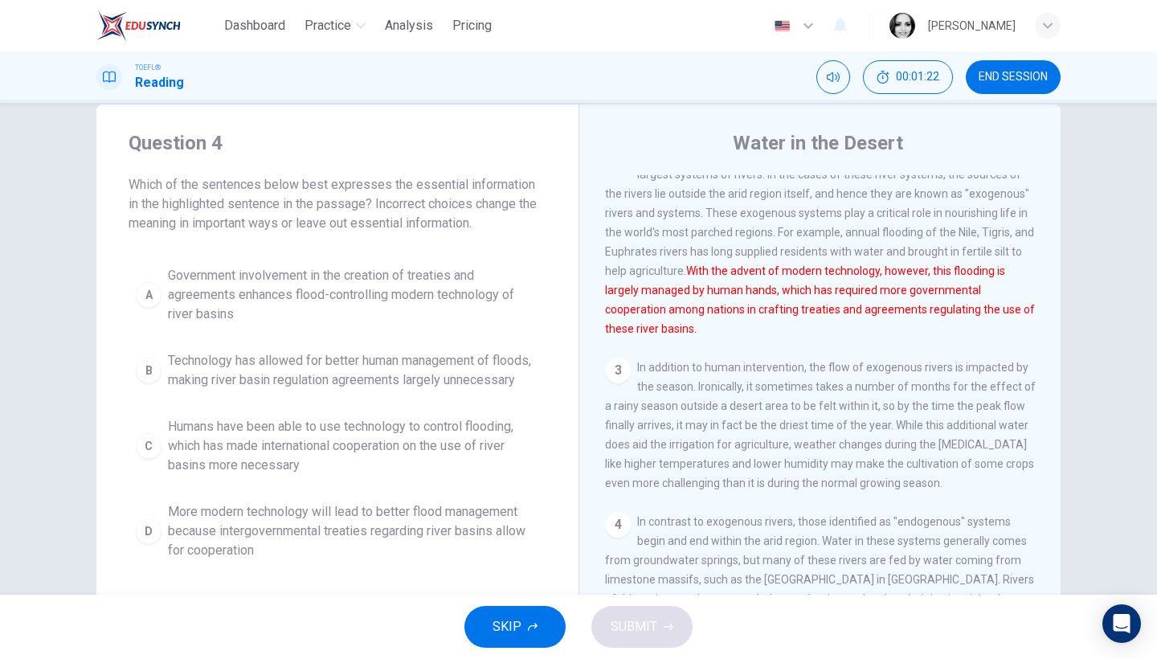
scroll to position [54, 0]
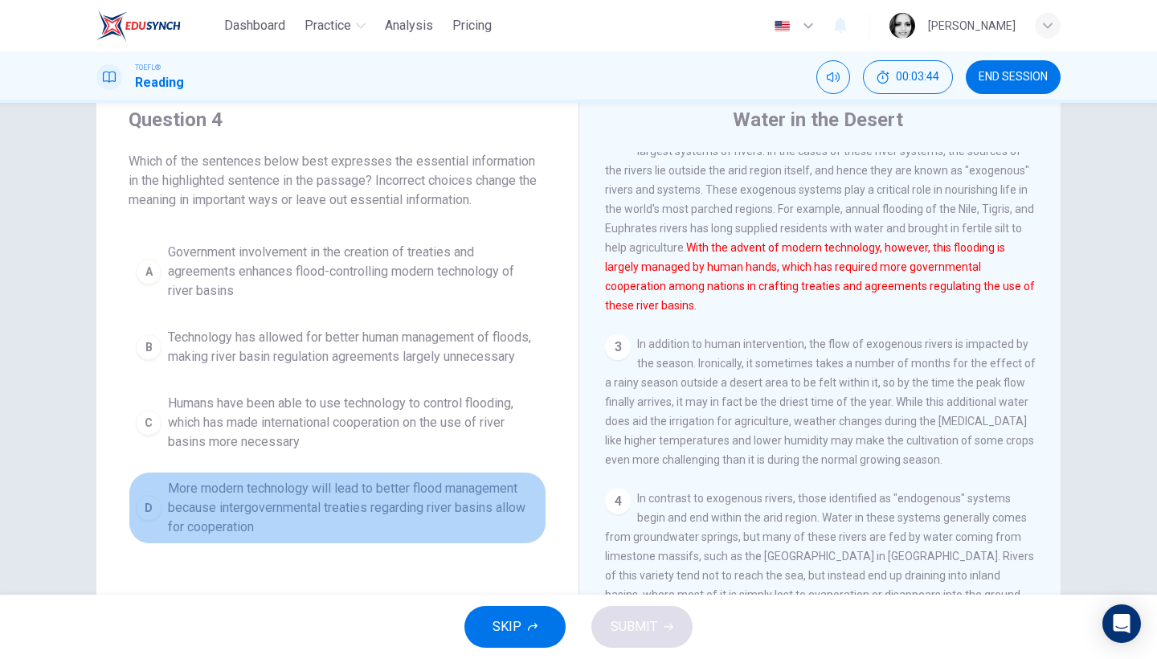
click at [255, 530] on span "More modern technology will lead to better flood management because intergovern…" at bounding box center [353, 508] width 371 height 58
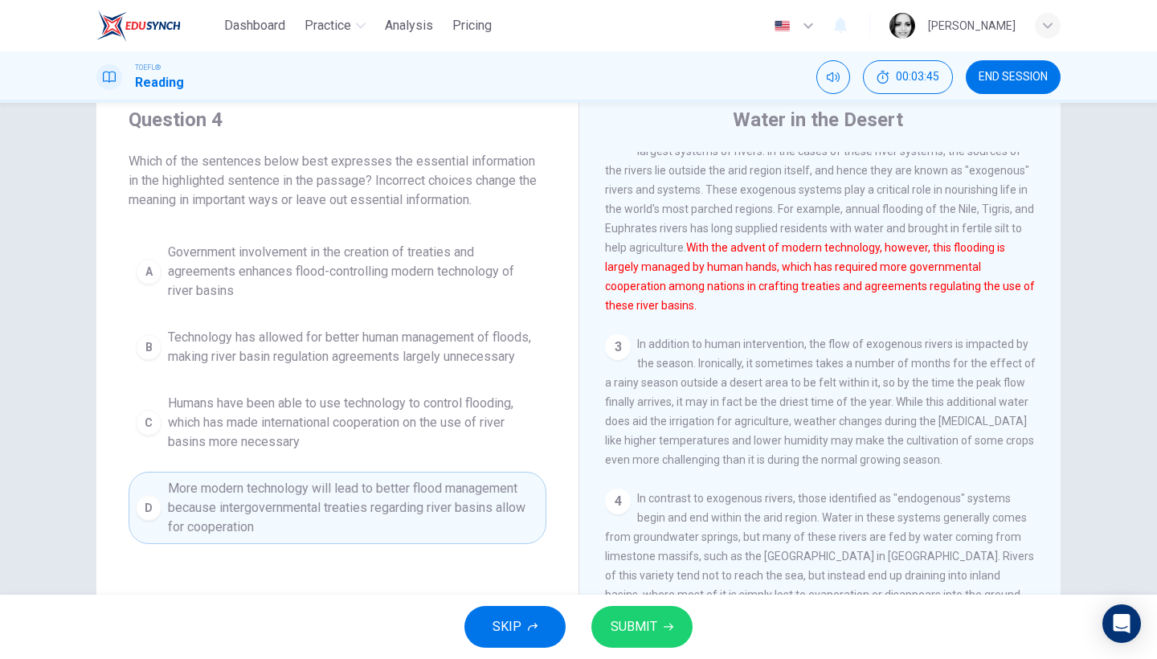
click at [616, 624] on span "SUBMIT" at bounding box center [634, 627] width 47 height 22
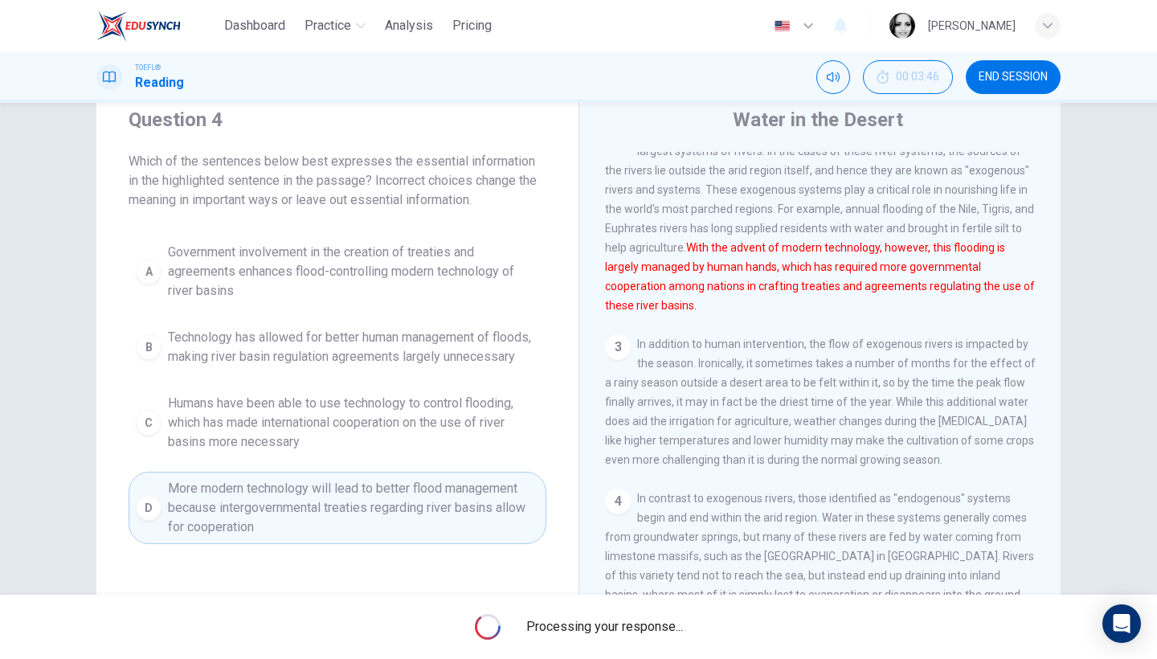
scroll to position [131, 0]
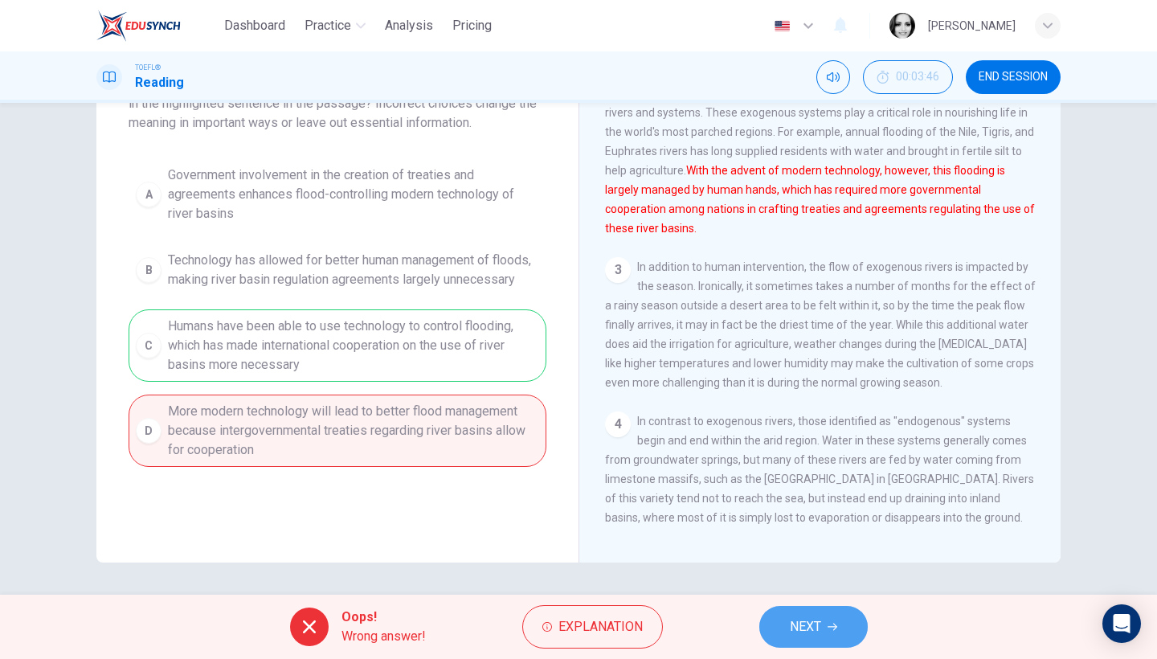
click at [795, 610] on button "NEXT" at bounding box center [813, 627] width 108 height 42
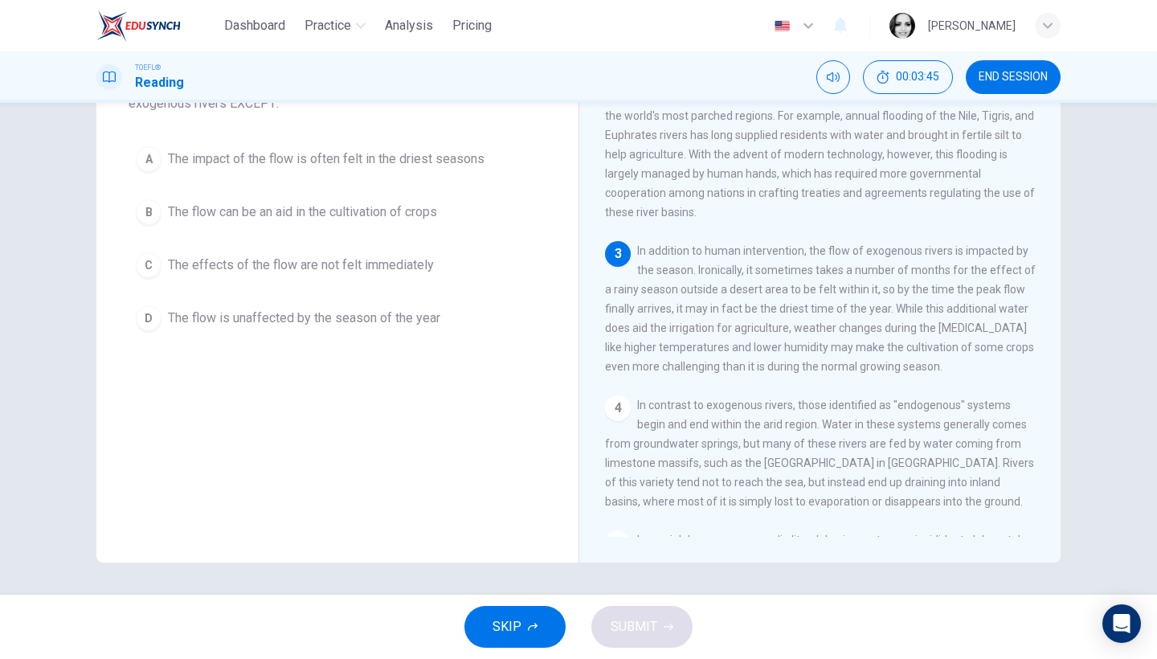
scroll to position [14, 0]
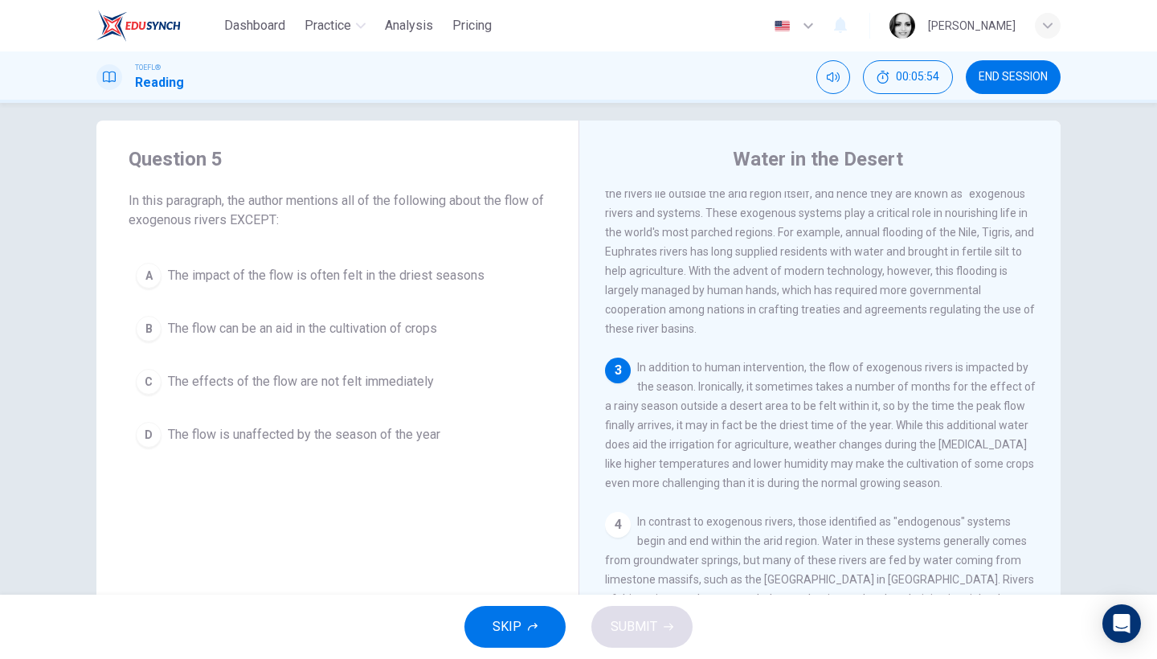
click at [1015, 63] on button "END SESSION" at bounding box center [1013, 77] width 95 height 34
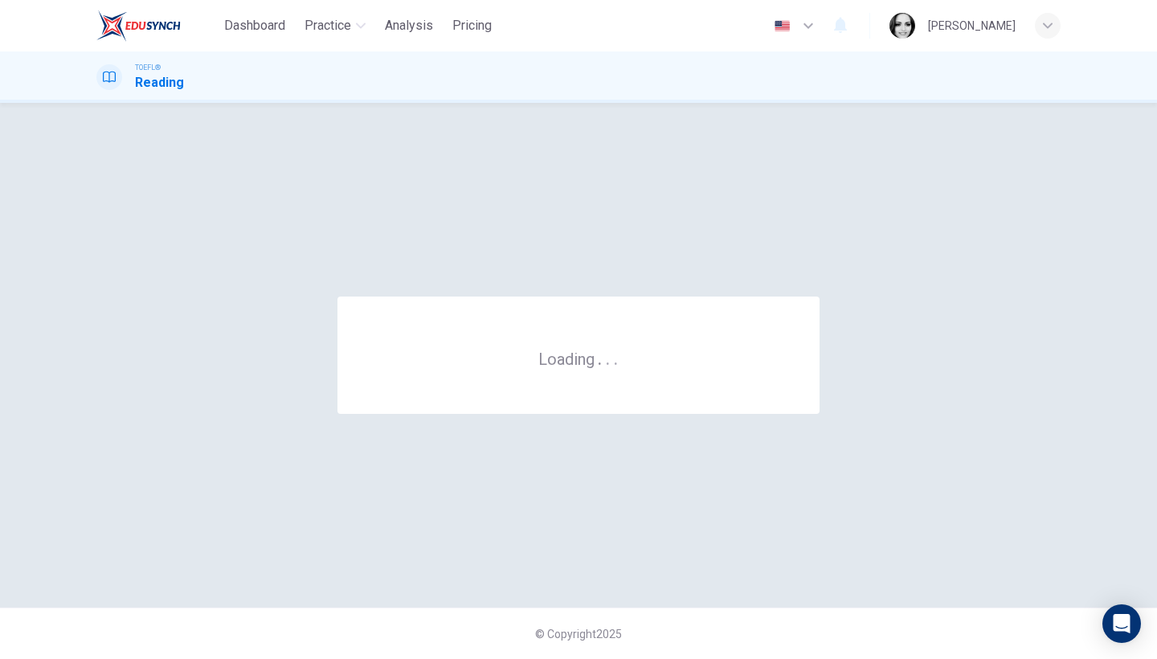
scroll to position [0, 0]
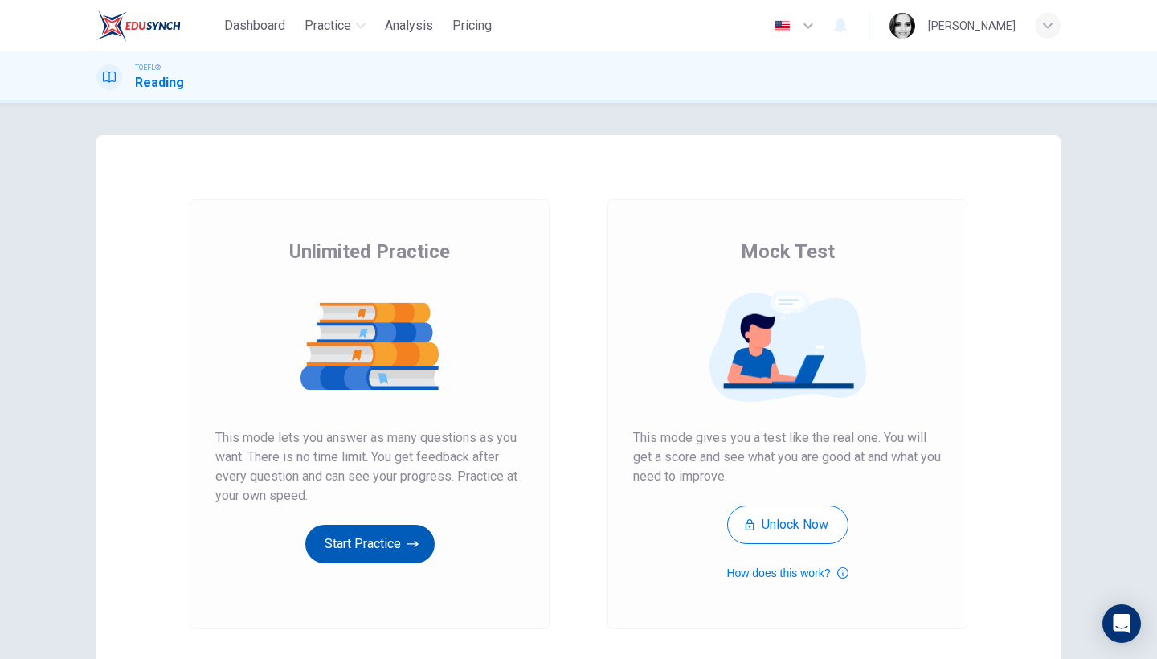
click at [402, 545] on button "Start Practice" at bounding box center [369, 544] width 129 height 39
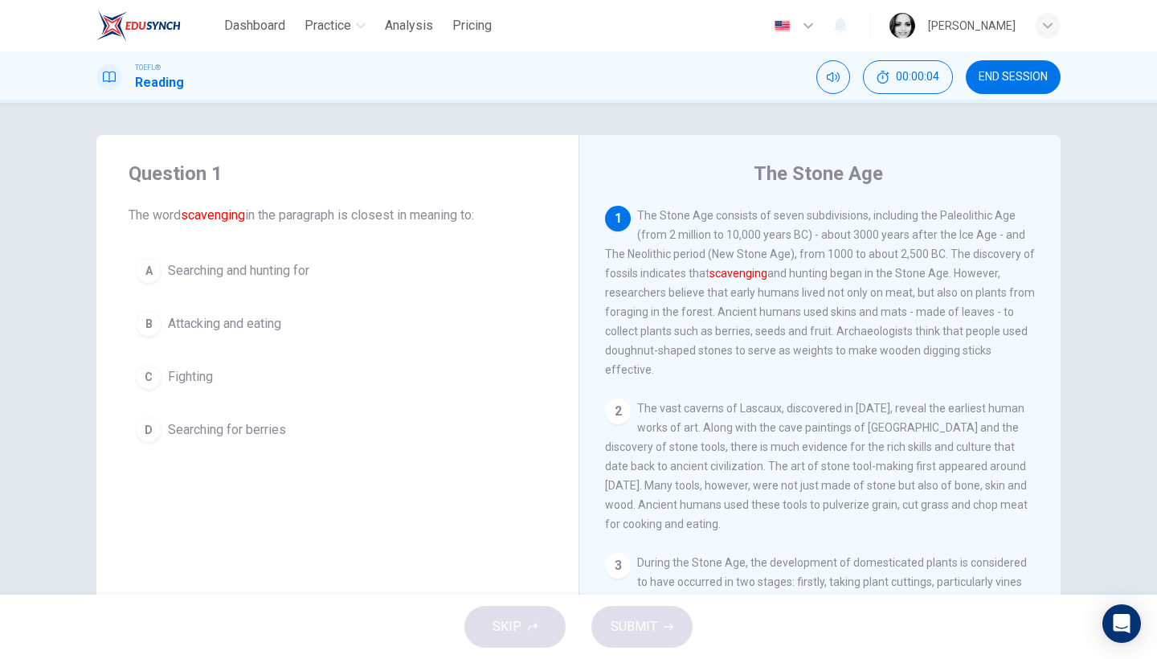
click at [291, 270] on span "Searching and hunting for" at bounding box center [238, 270] width 141 height 19
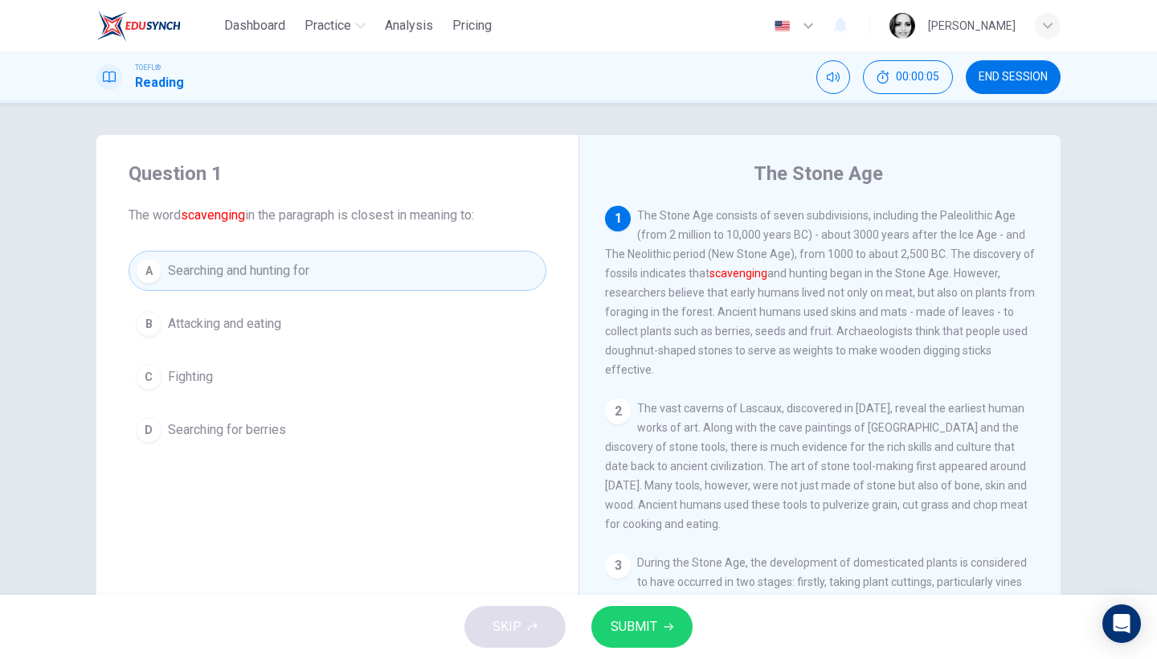
click at [611, 632] on span "SUBMIT" at bounding box center [634, 627] width 47 height 22
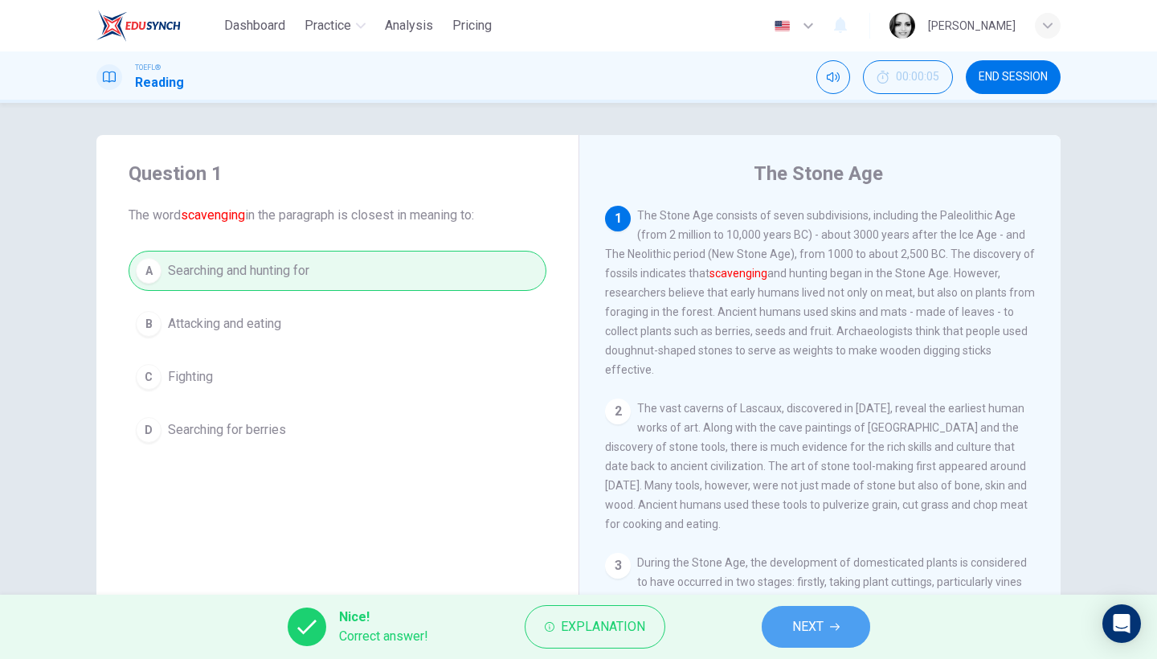
click at [800, 616] on span "NEXT" at bounding box center [807, 627] width 31 height 22
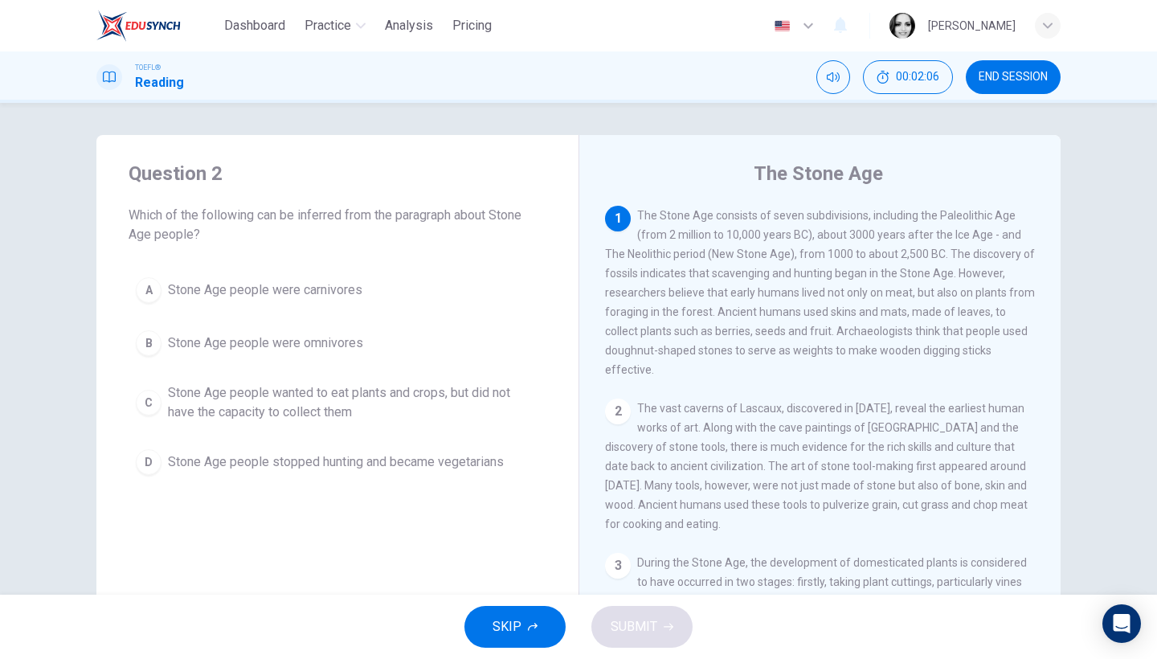
click at [497, 395] on span "Stone Age people wanted to eat plants and crops, but did not have the capacity …" at bounding box center [353, 402] width 371 height 39
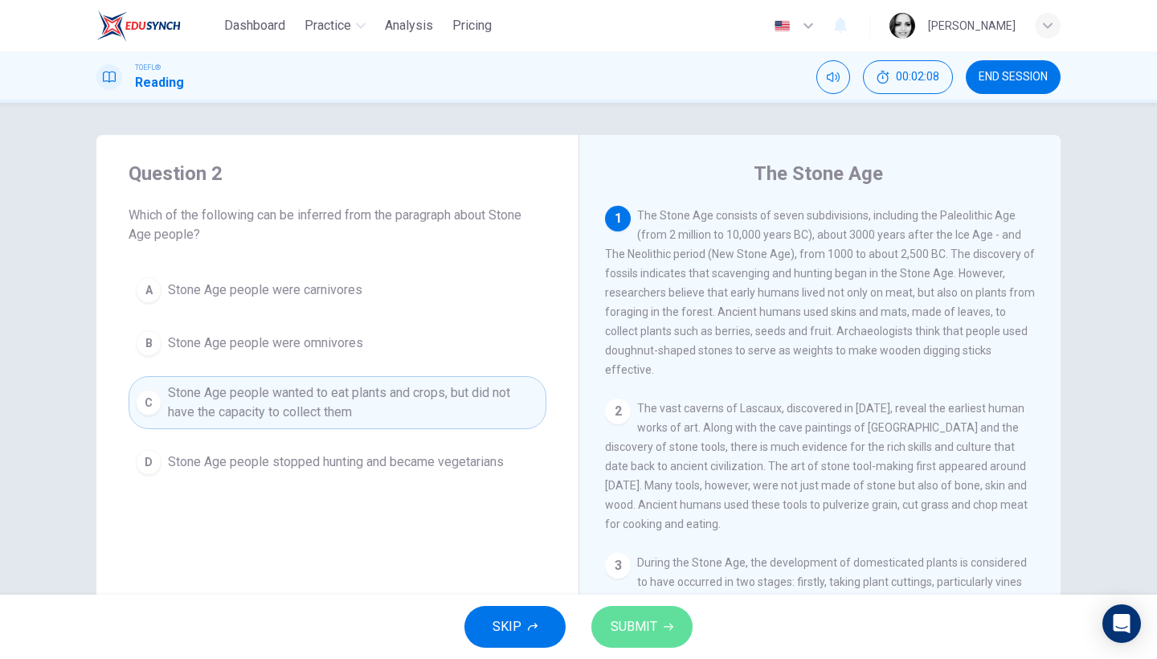
click at [622, 624] on span "SUBMIT" at bounding box center [634, 627] width 47 height 22
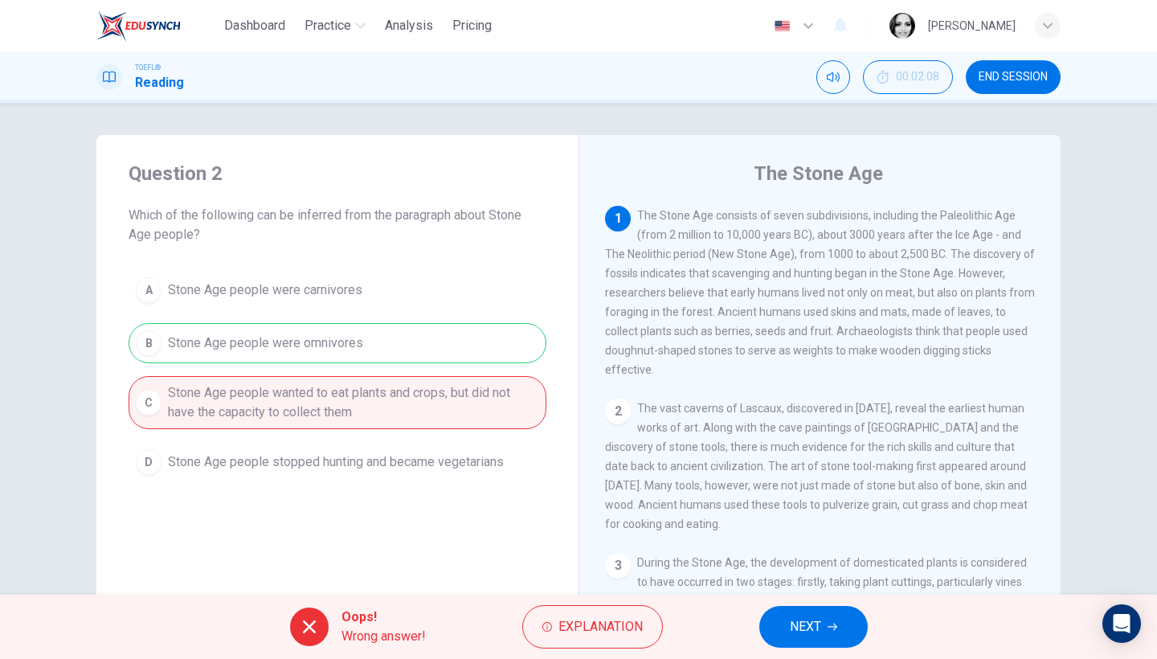
click at [786, 624] on button "NEXT" at bounding box center [813, 627] width 108 height 42
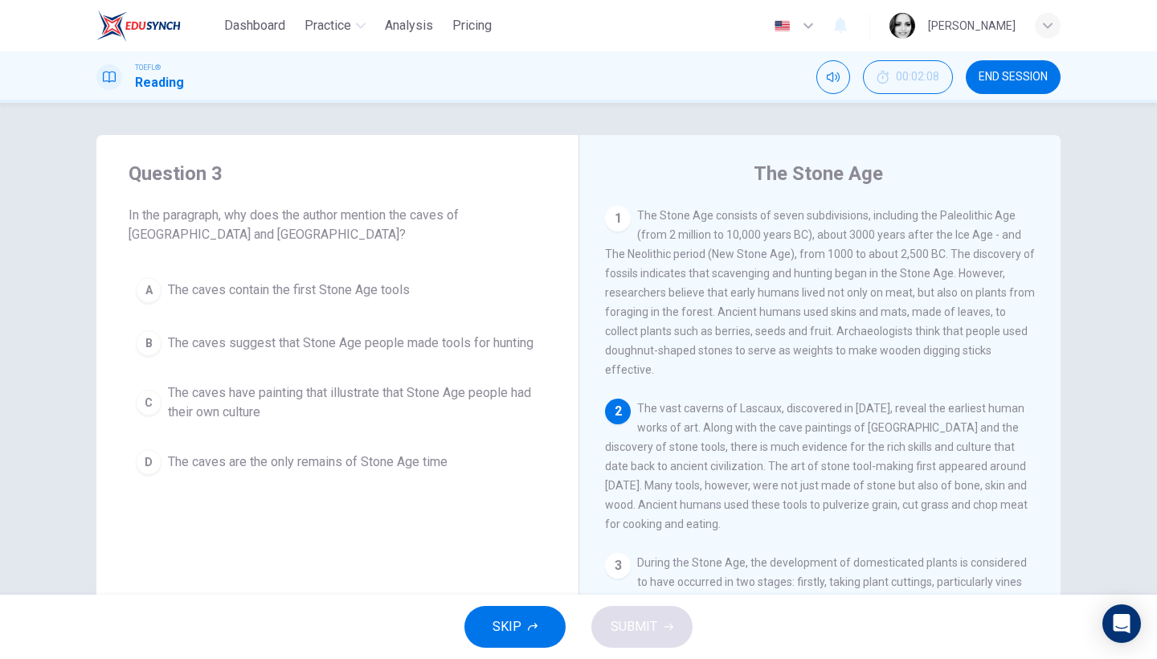
scroll to position [27, 0]
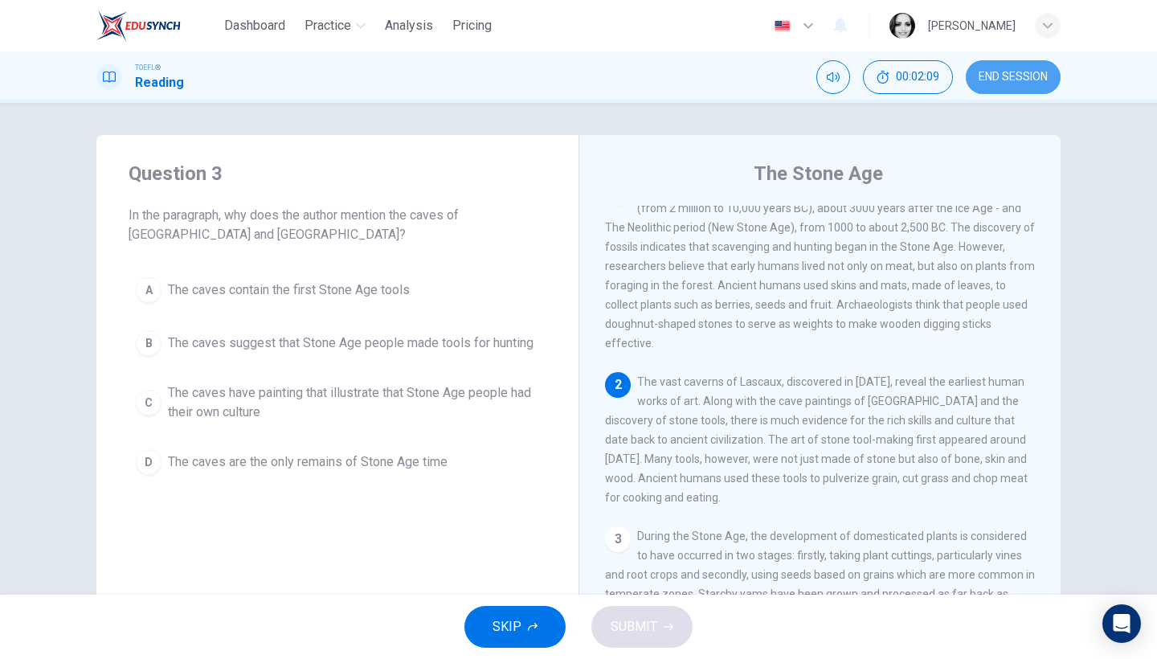
click at [1009, 84] on button "END SESSION" at bounding box center [1013, 77] width 95 height 34
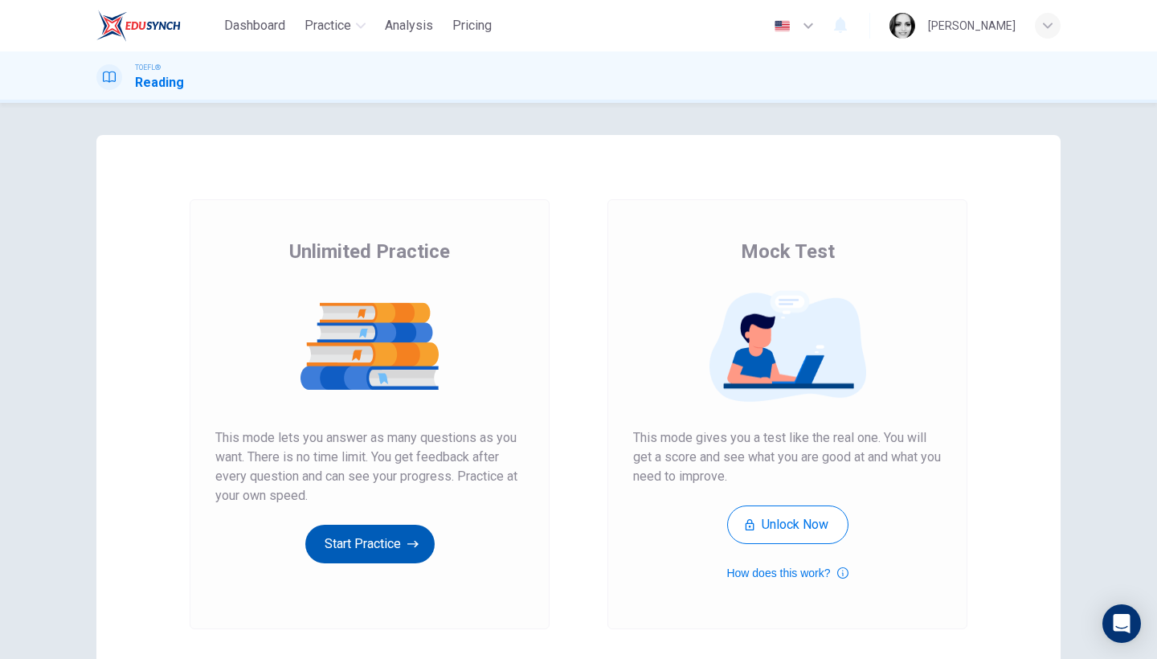
click at [387, 531] on button "Start Practice" at bounding box center [369, 544] width 129 height 39
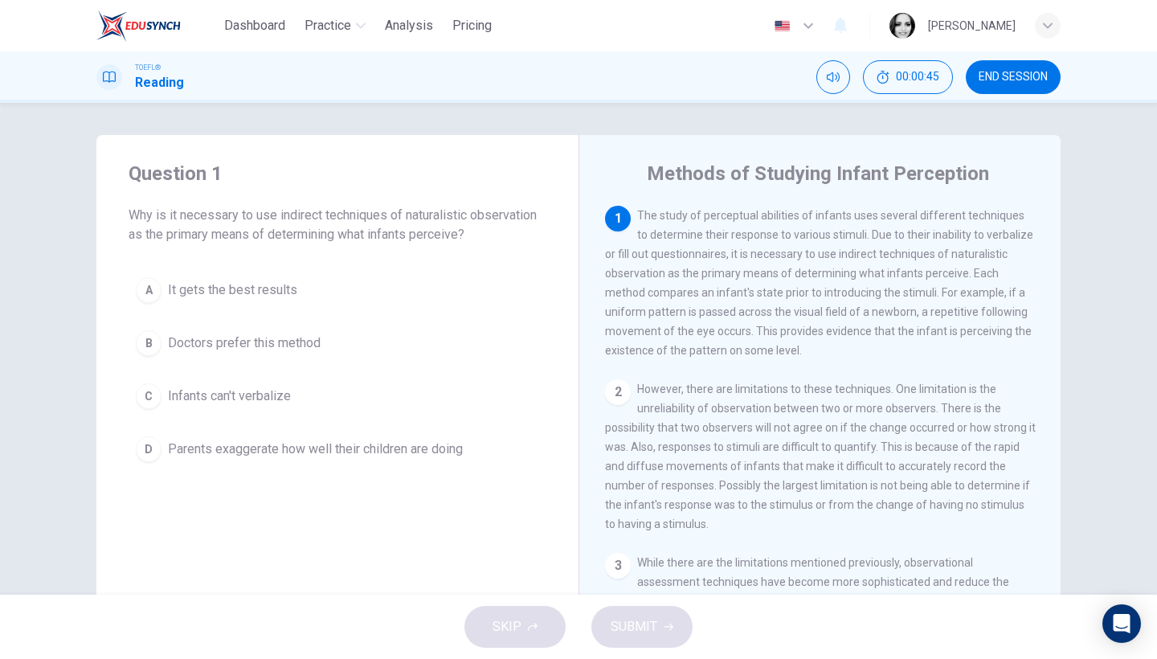
click at [256, 369] on div "A It gets the best results B Doctors prefer this method C Infants can't verbali…" at bounding box center [338, 369] width 418 height 199
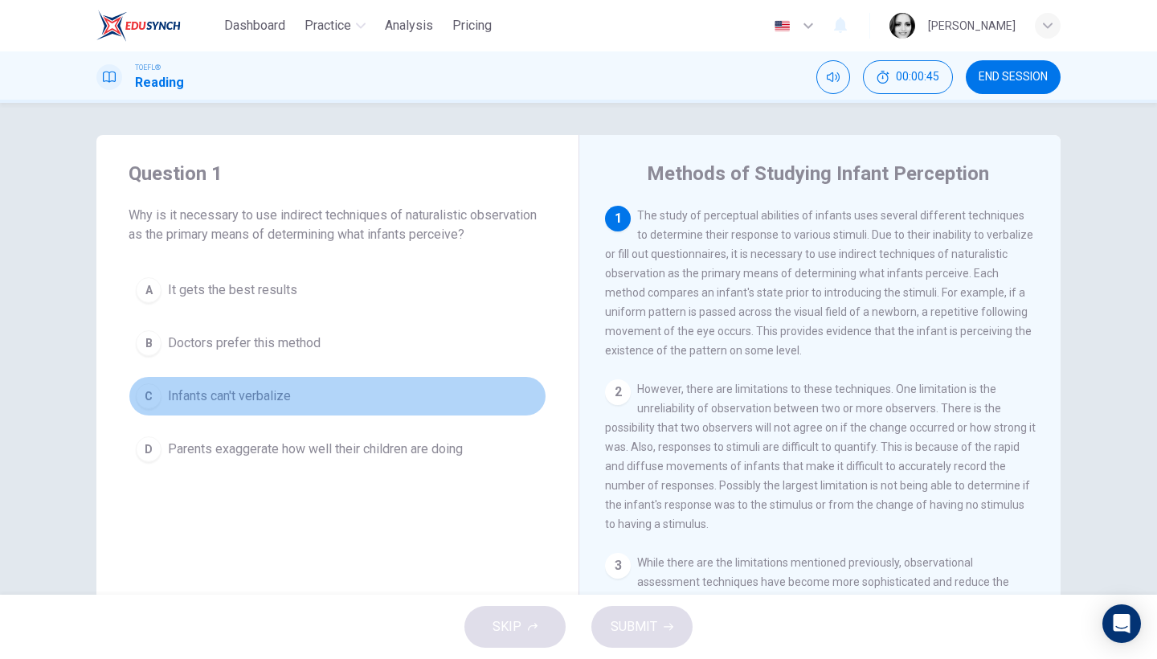
click at [241, 403] on span "Infants can't verbalize" at bounding box center [229, 396] width 123 height 19
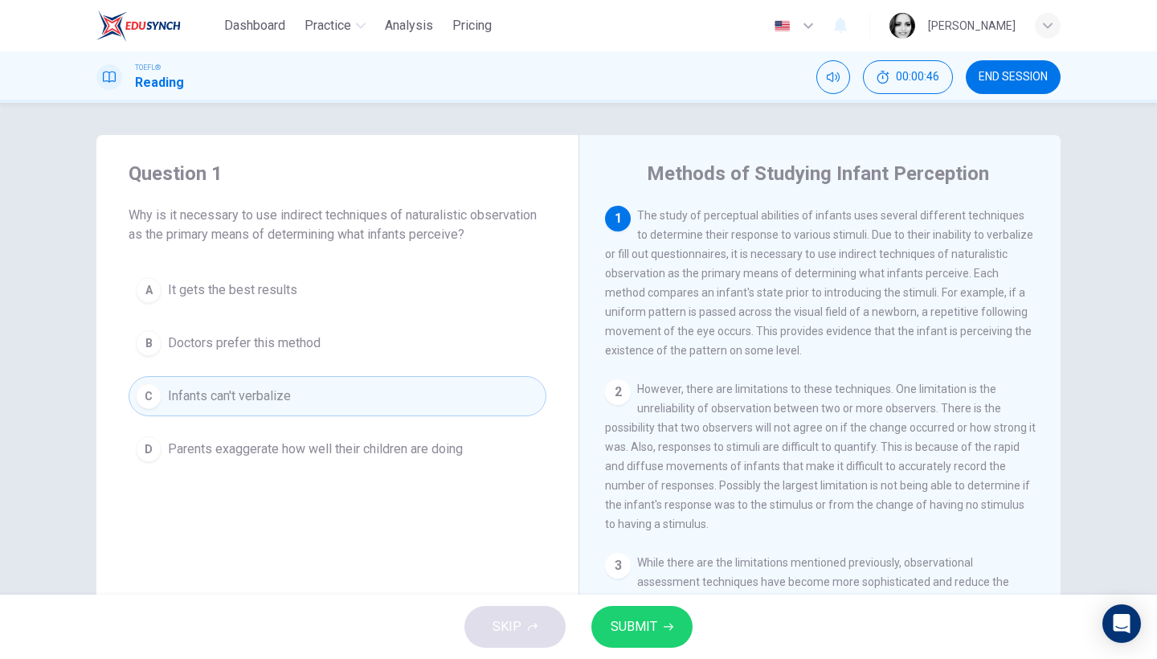
click at [661, 617] on button "SUBMIT" at bounding box center [641, 627] width 101 height 42
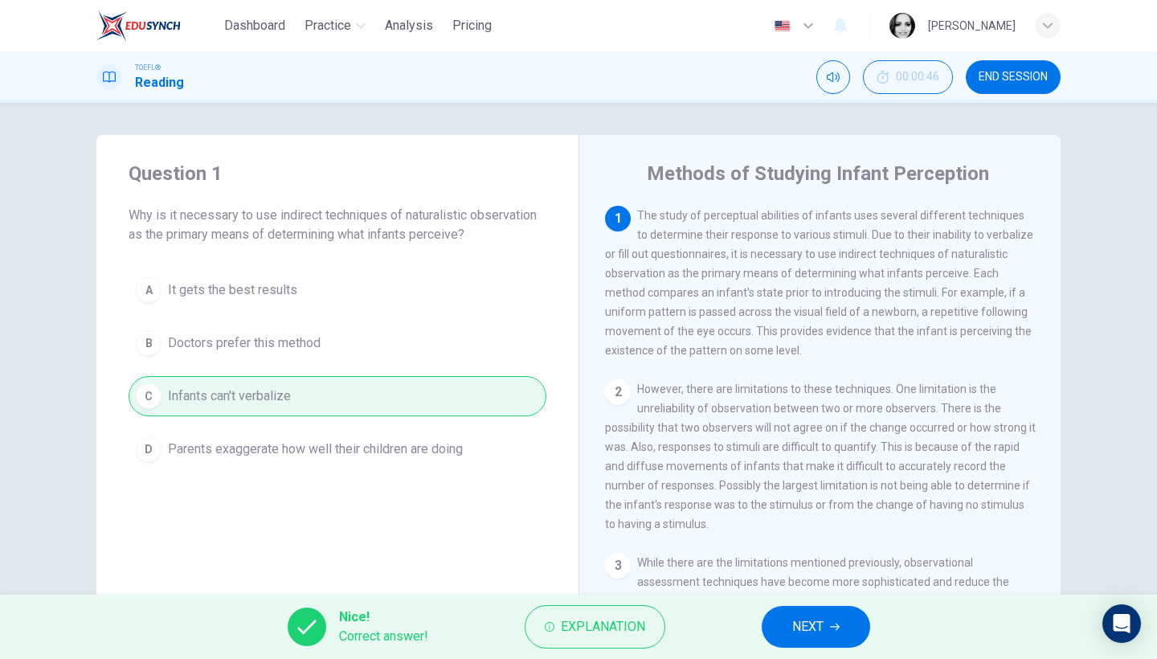
click at [836, 621] on button "NEXT" at bounding box center [816, 627] width 108 height 42
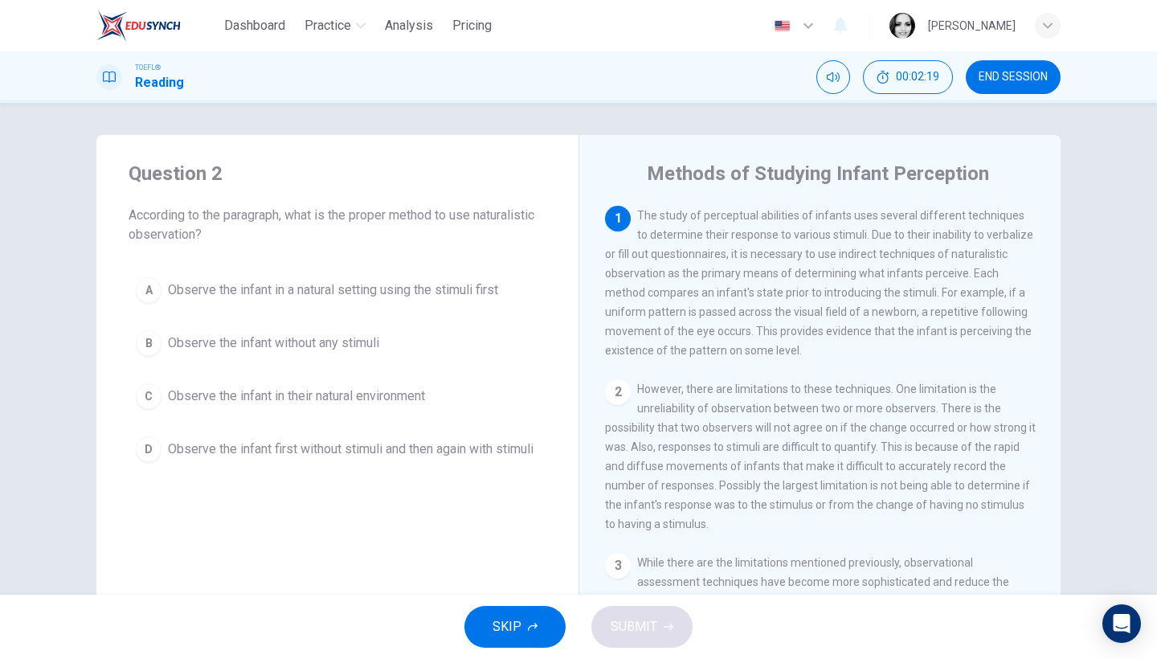
click at [468, 294] on span "Observe the infant in a natural setting using the stimuli first" at bounding box center [333, 289] width 330 height 19
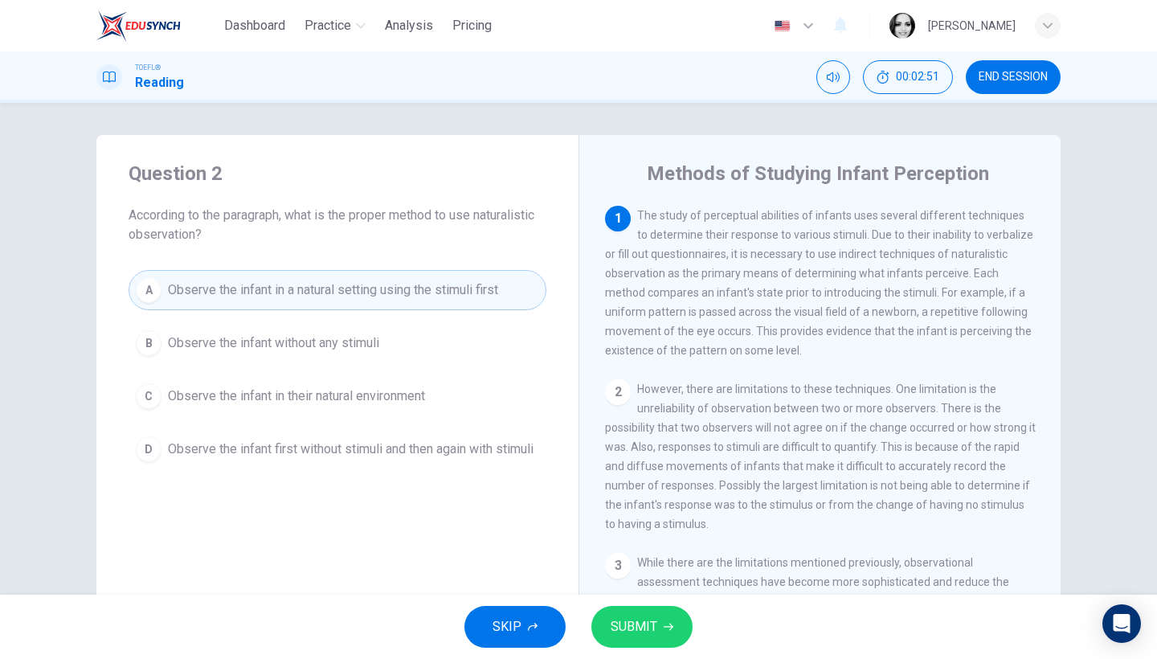
click at [640, 630] on span "SUBMIT" at bounding box center [634, 627] width 47 height 22
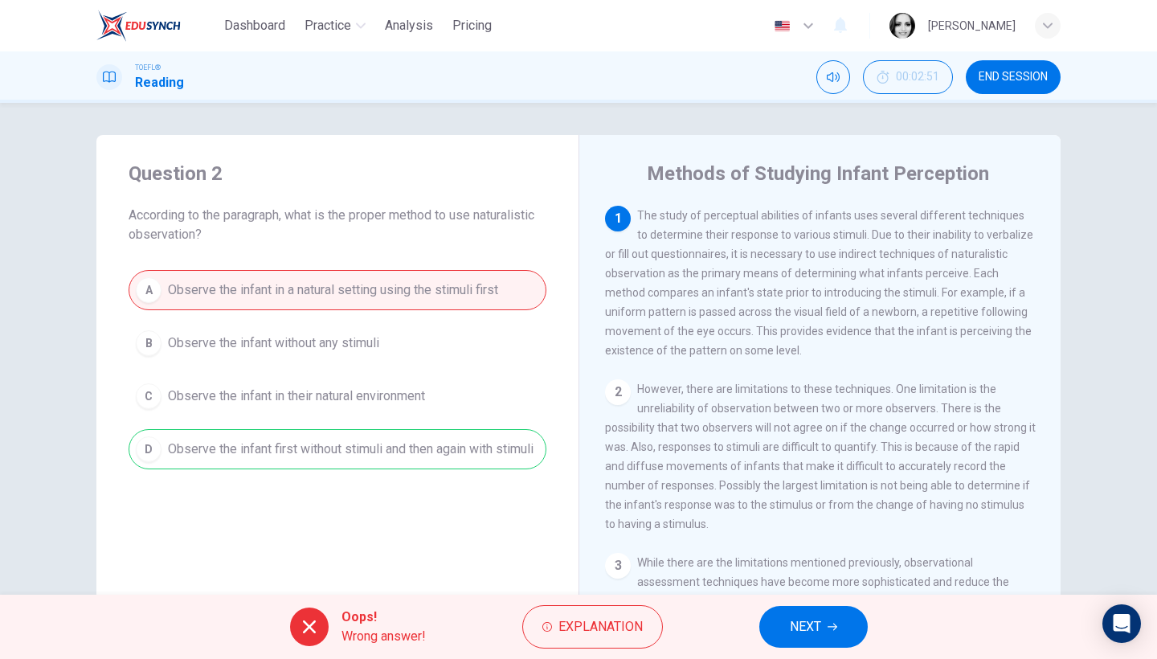
click at [877, 640] on div "Oops! Wrong answer! Explanation NEXT" at bounding box center [578, 627] width 1157 height 64
click at [857, 631] on button "NEXT" at bounding box center [813, 627] width 108 height 42
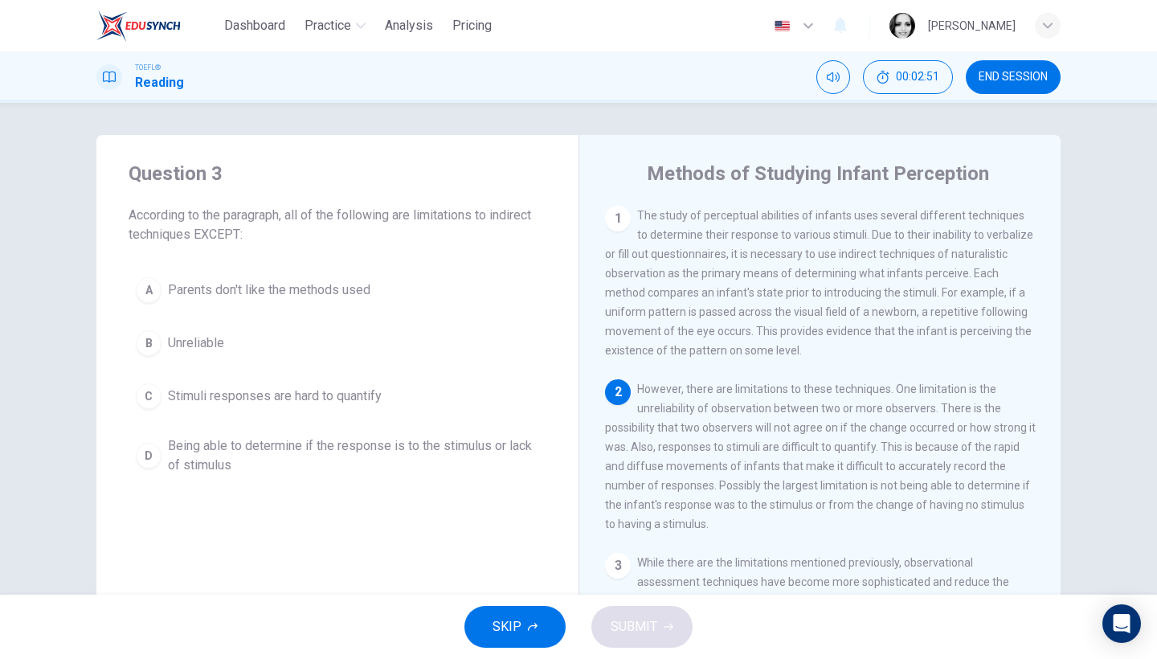
scroll to position [27, 0]
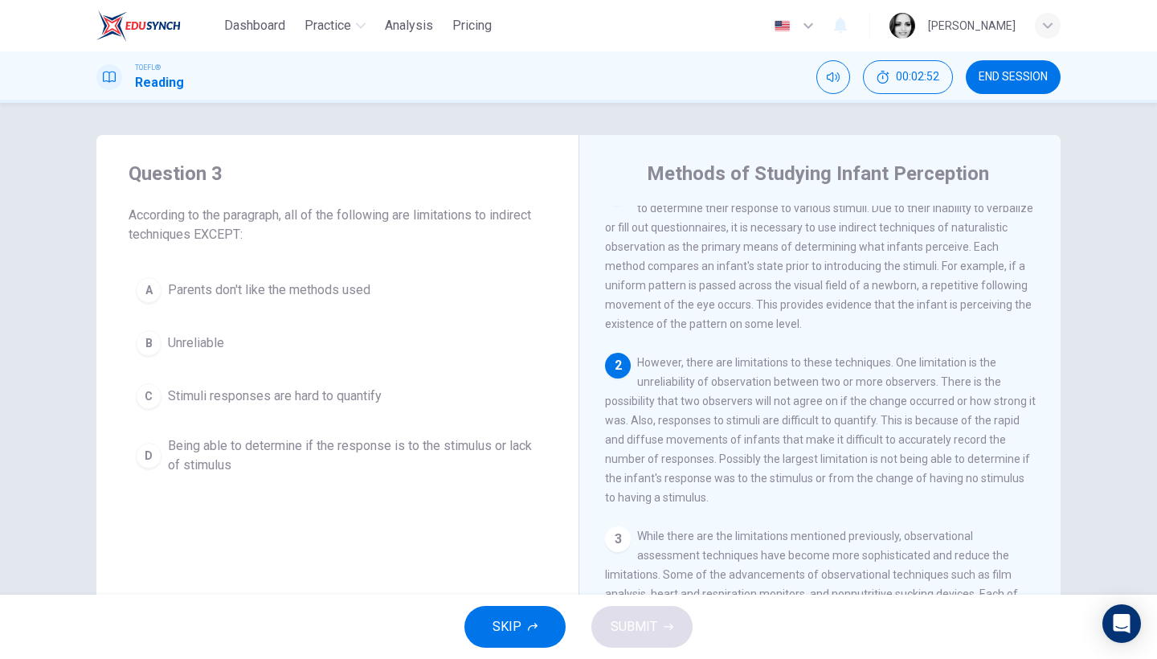
click at [986, 82] on span "END SESSION" at bounding box center [1013, 77] width 69 height 13
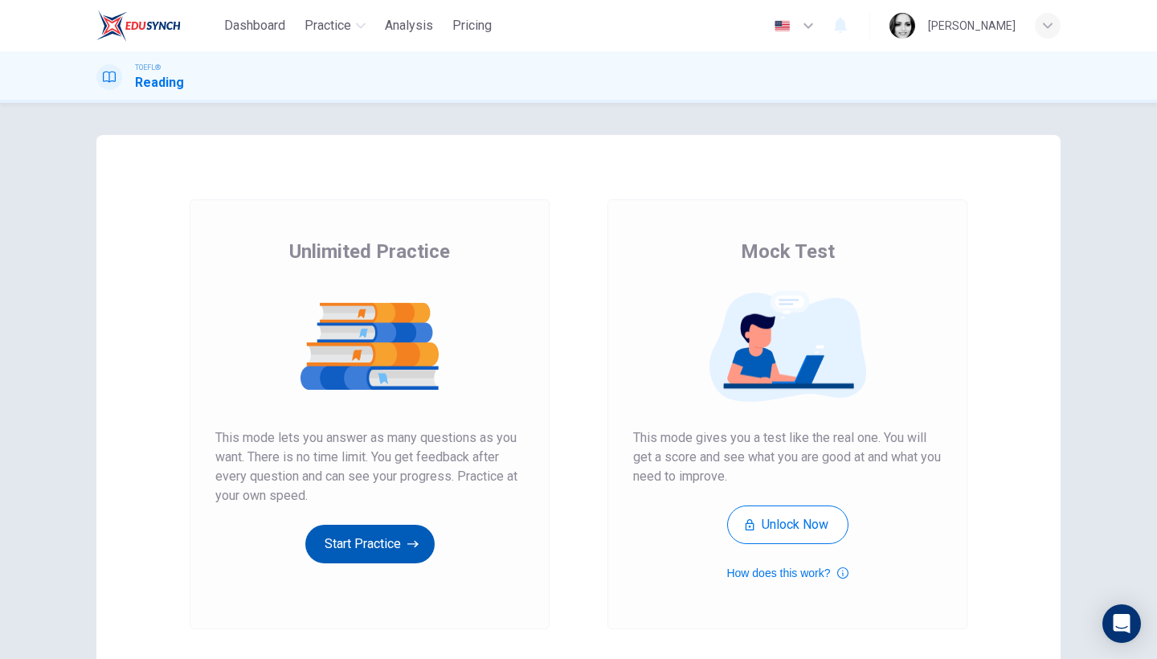
click at [330, 538] on button "Start Practice" at bounding box center [369, 544] width 129 height 39
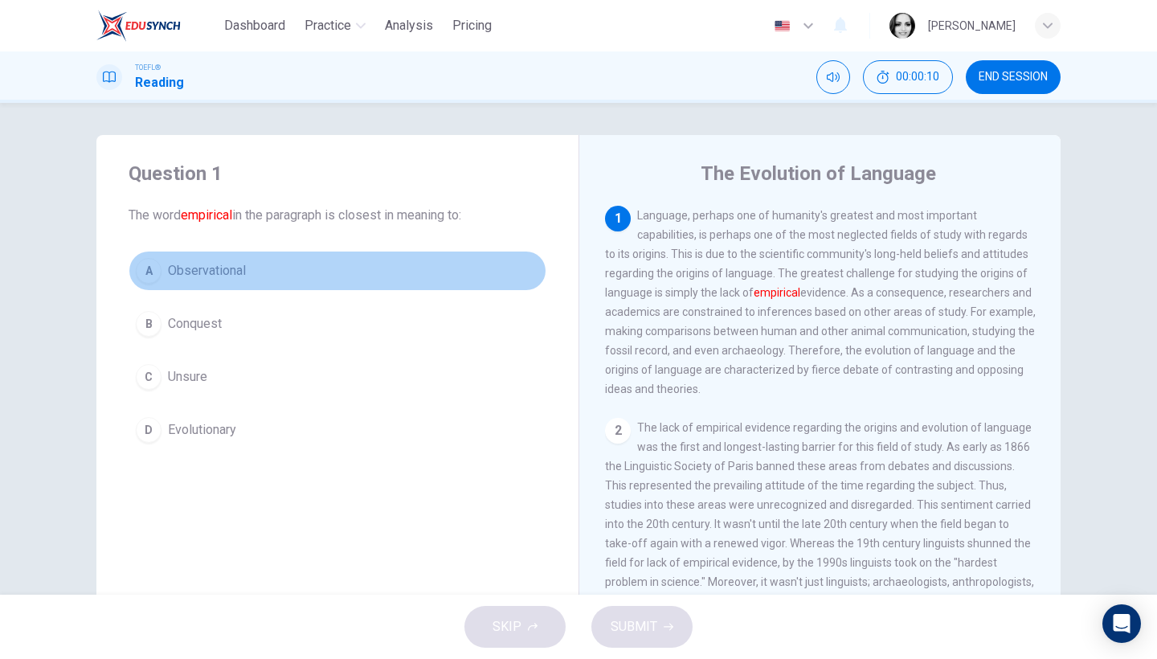
click at [225, 277] on span "Observational" at bounding box center [207, 270] width 78 height 19
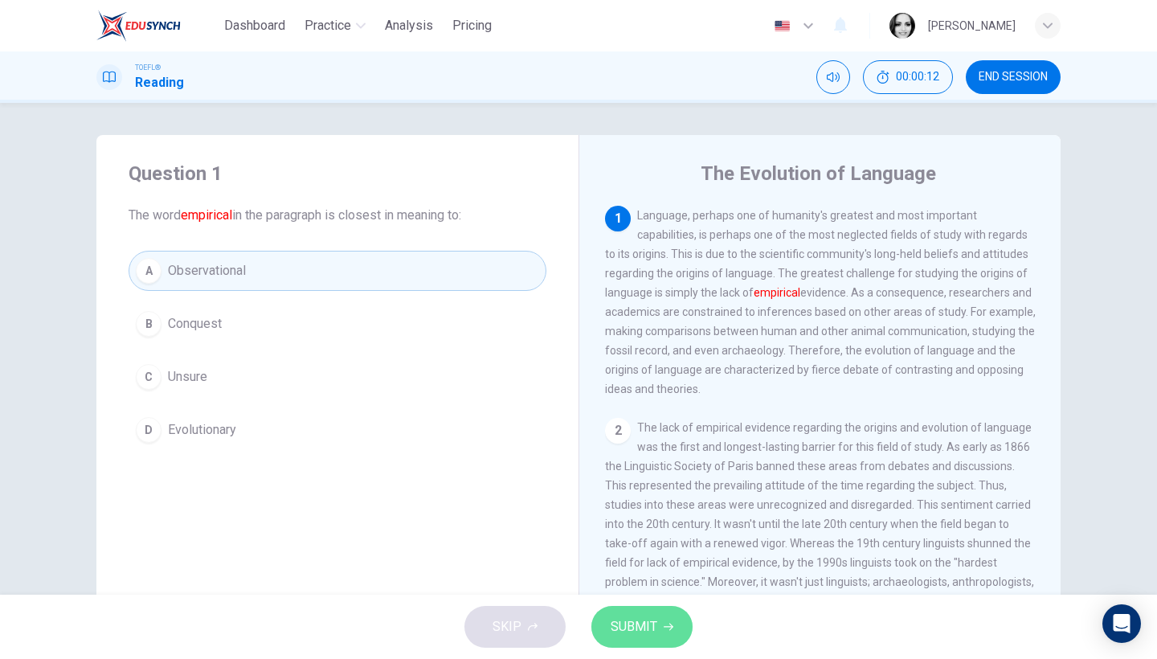
click at [660, 635] on button "SUBMIT" at bounding box center [641, 627] width 101 height 42
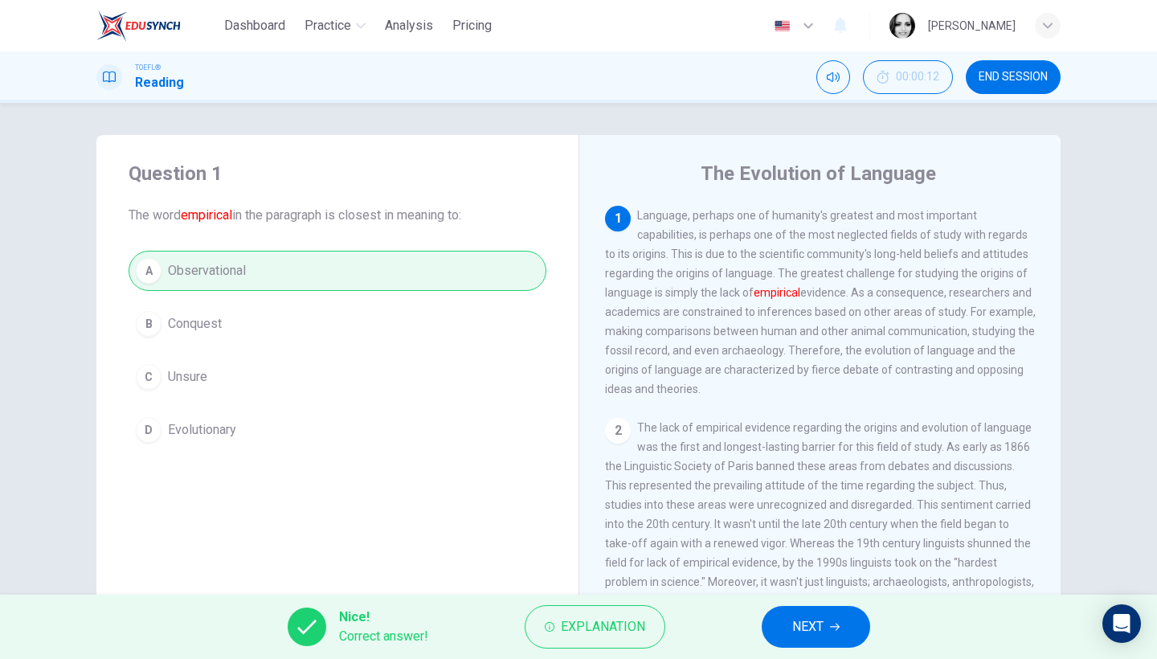
click at [845, 630] on button "NEXT" at bounding box center [816, 627] width 108 height 42
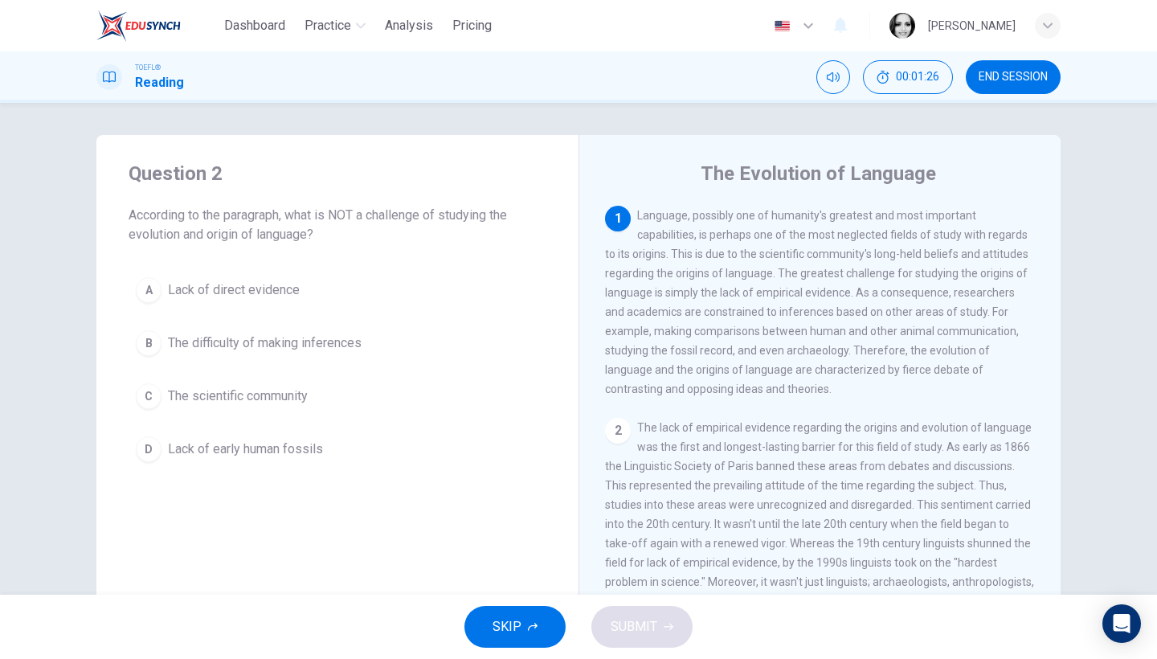
click at [1033, 79] on span "END SESSION" at bounding box center [1013, 77] width 69 height 13
